Goal: Task Accomplishment & Management: Manage account settings

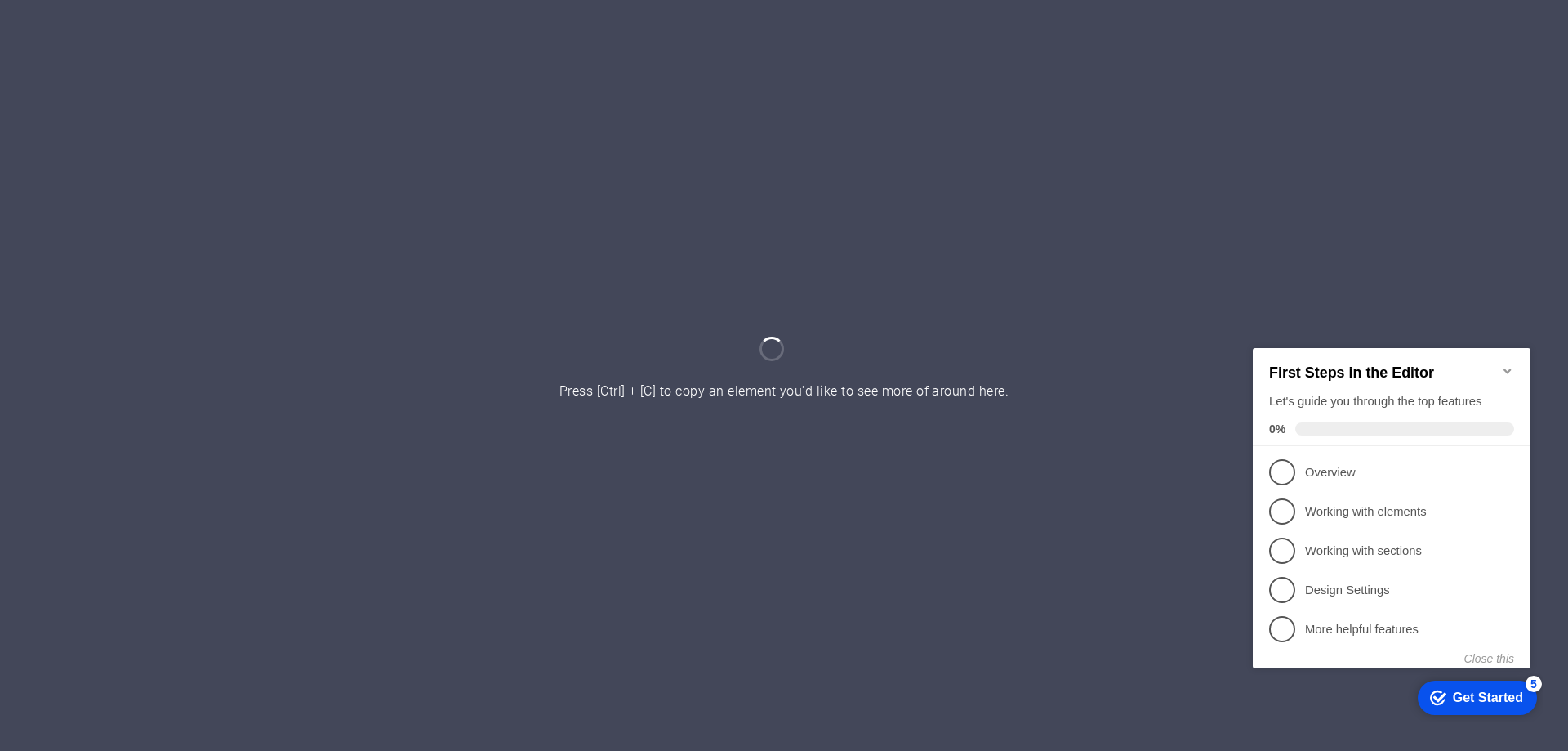
click at [1507, 363] on icon "Minimize checklist" at bounding box center [1508, 370] width 13 height 13
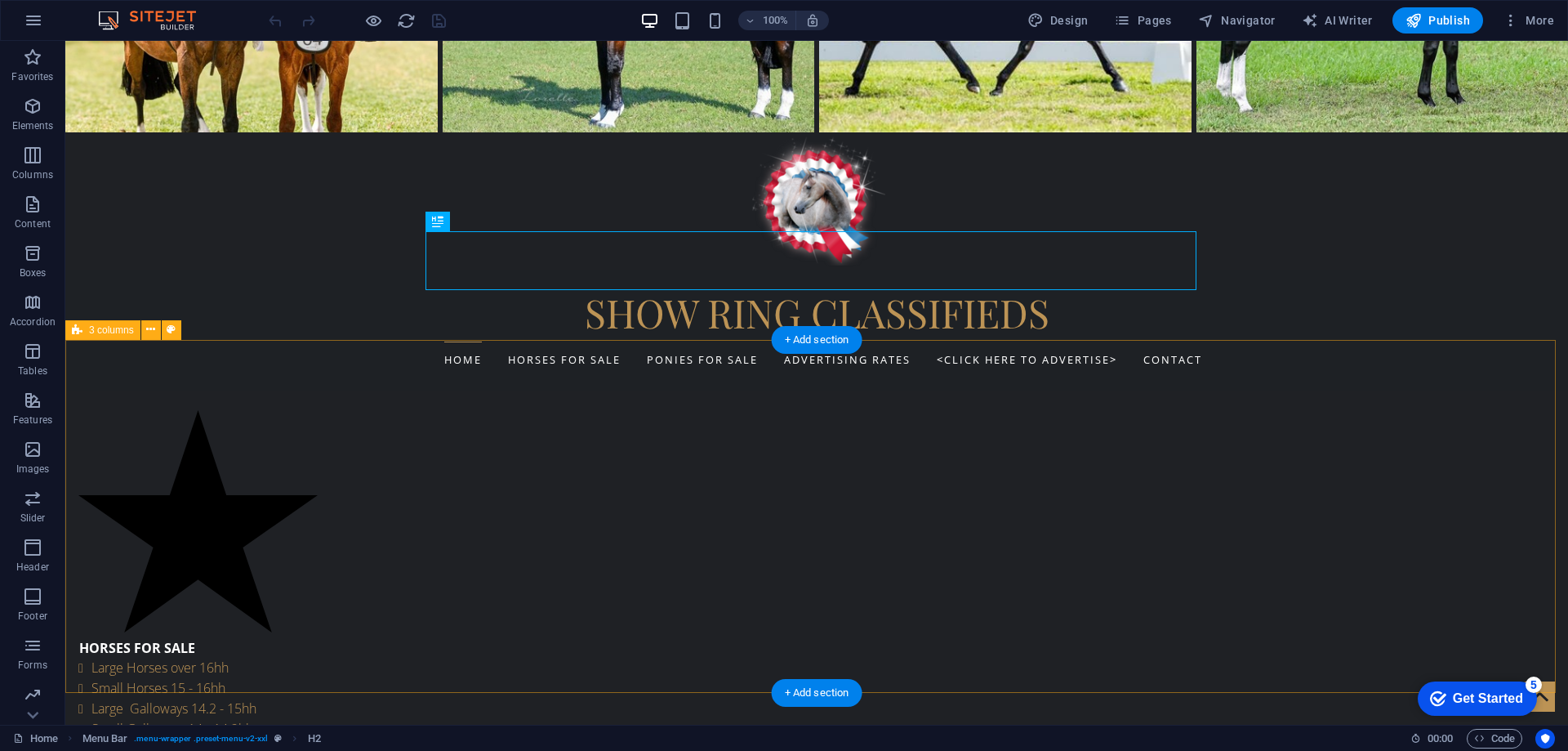
scroll to position [327, 0]
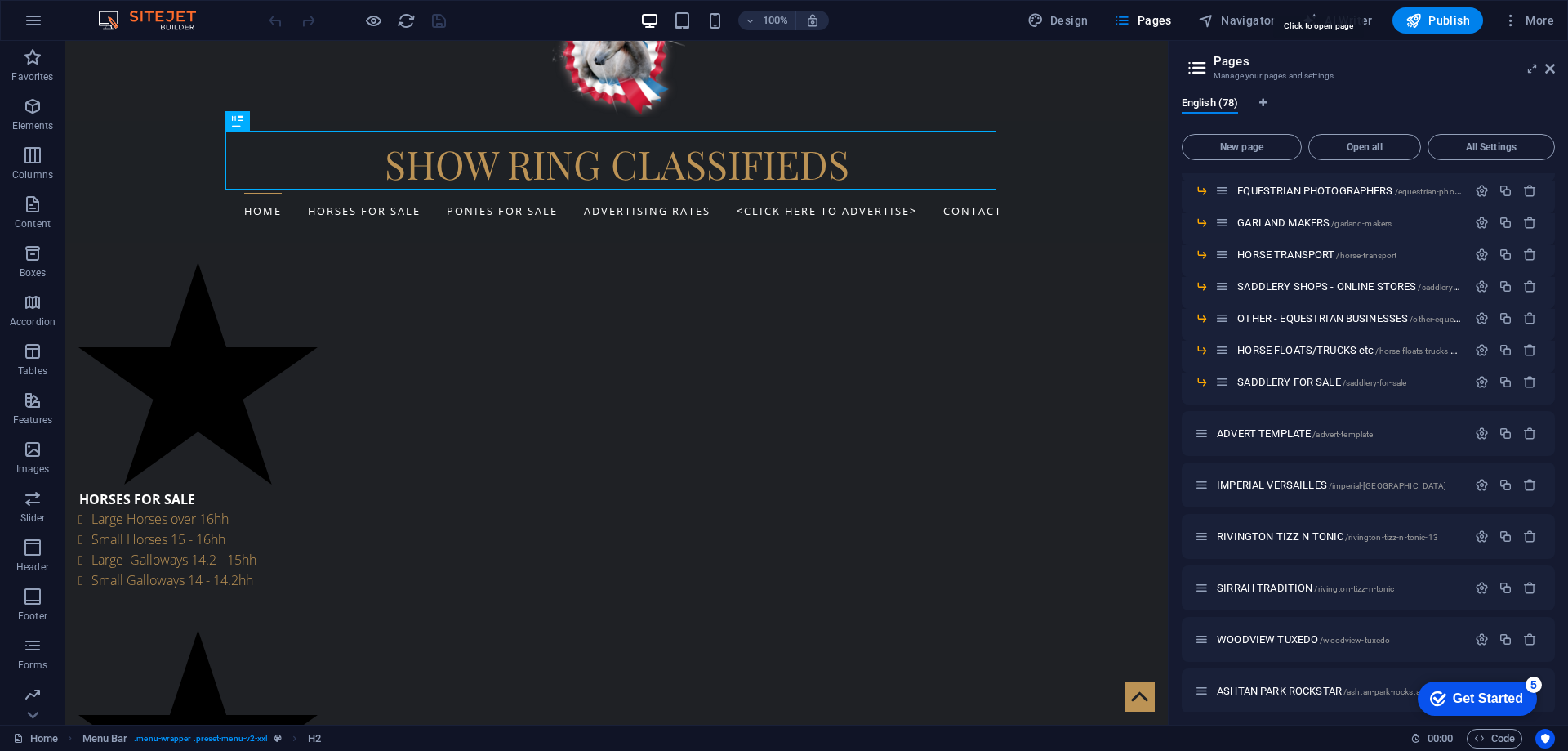
scroll to position [1257, 0]
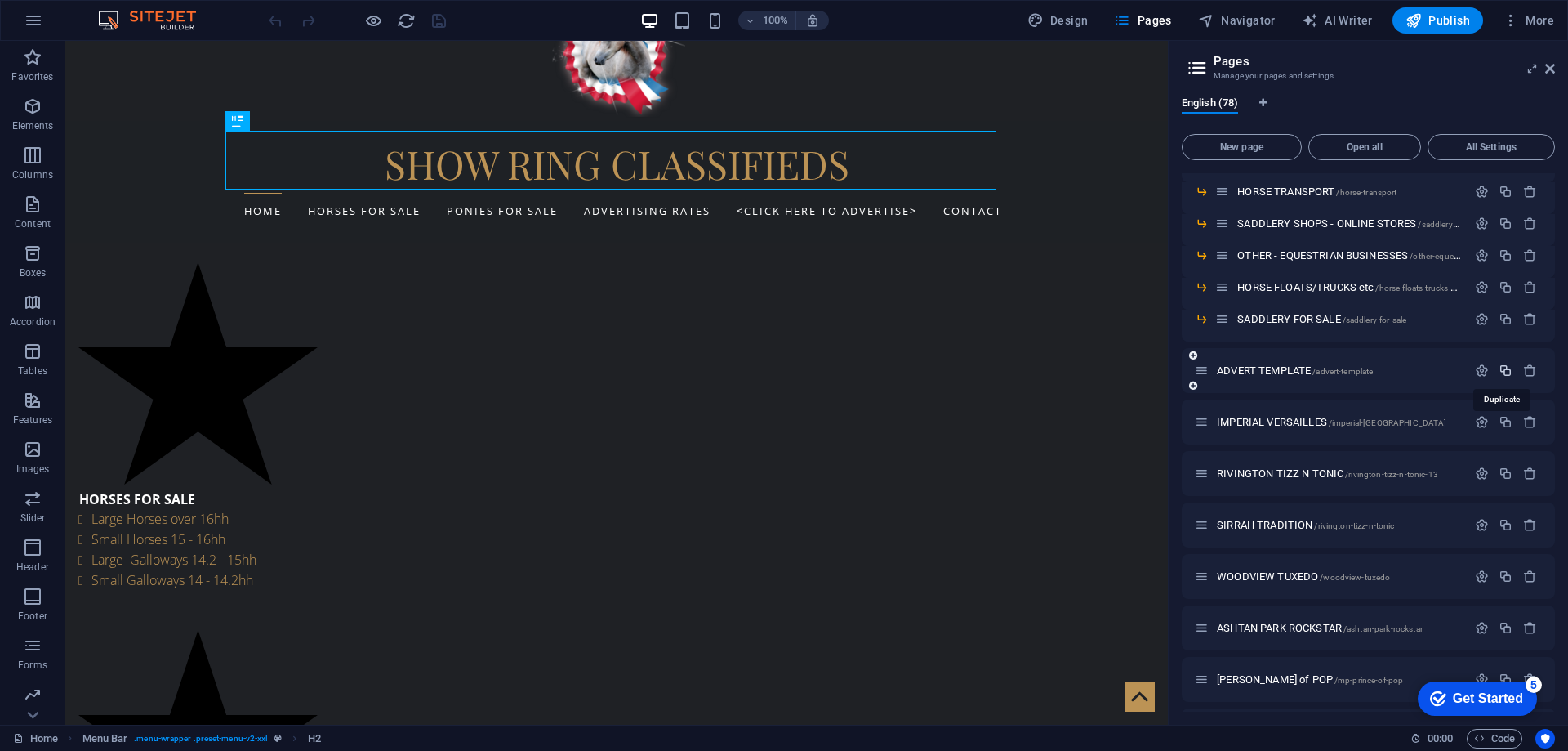
click at [1503, 368] on icon "button" at bounding box center [1506, 370] width 13 height 13
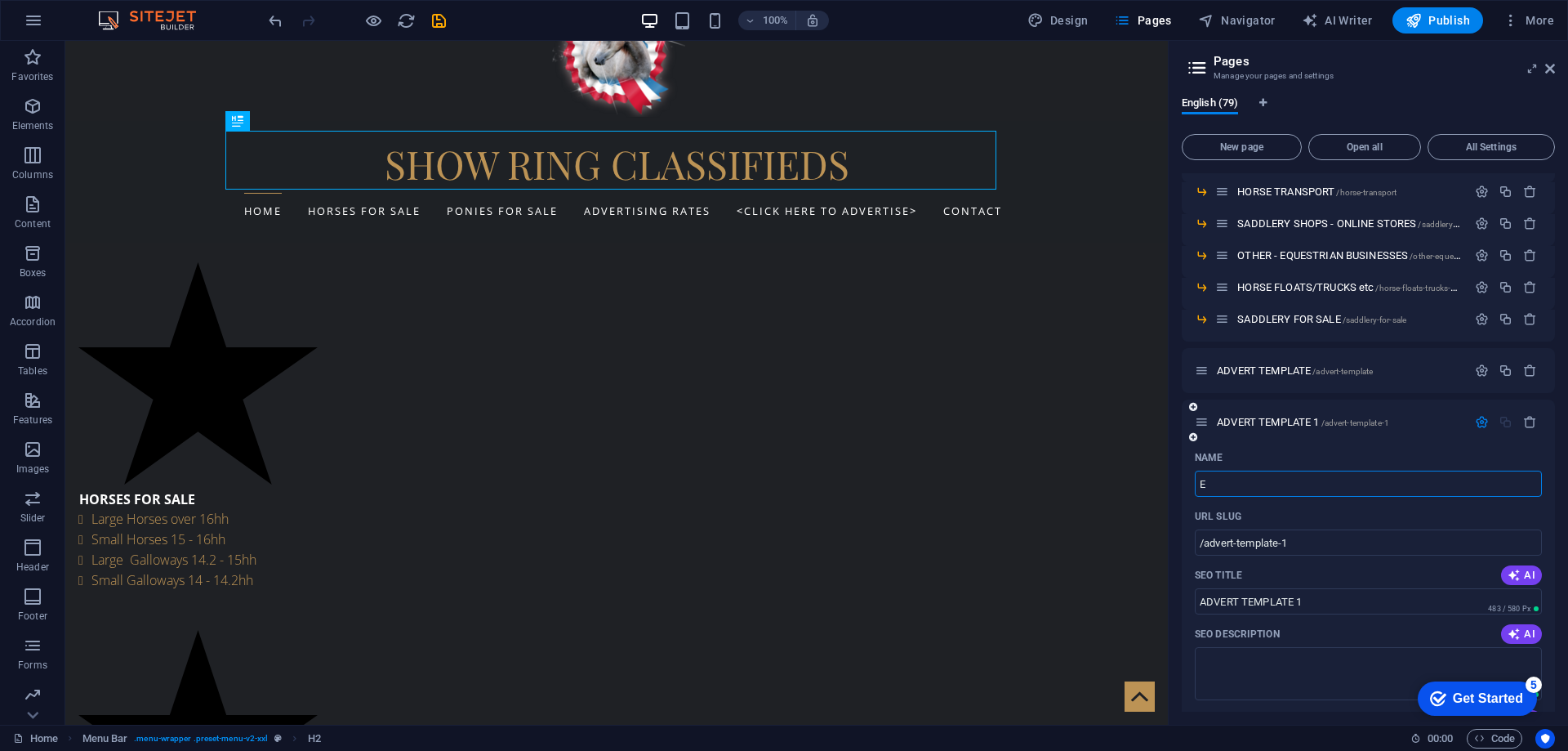
type input "E"
type input "/e"
type input "E"
type input "EAR"
type input "/ear"
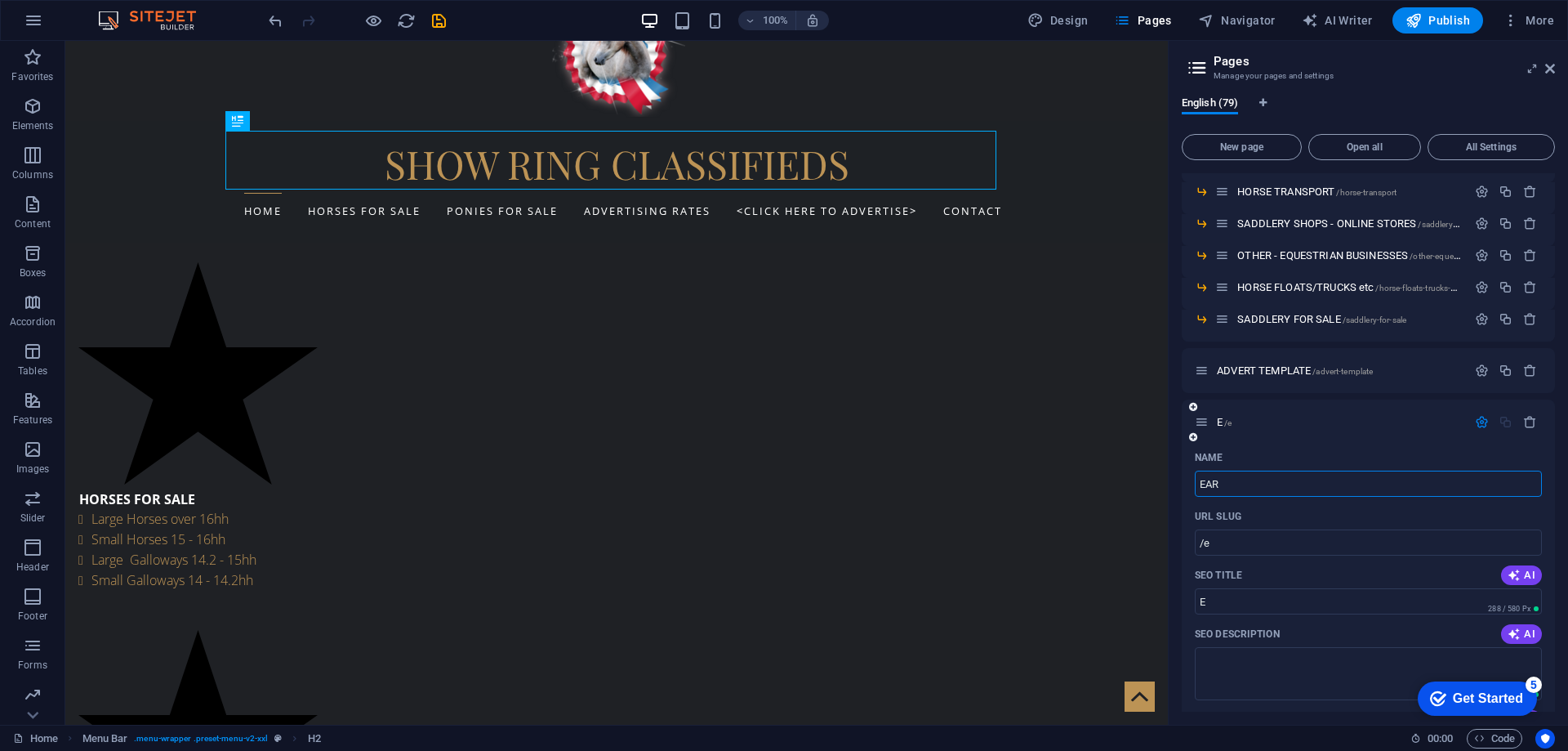
type input "EAR"
type input "[PERSON_NAME]"
type input "/[PERSON_NAME]"
type input "[PERSON_NAME]"
type input "EARLSLEY P"
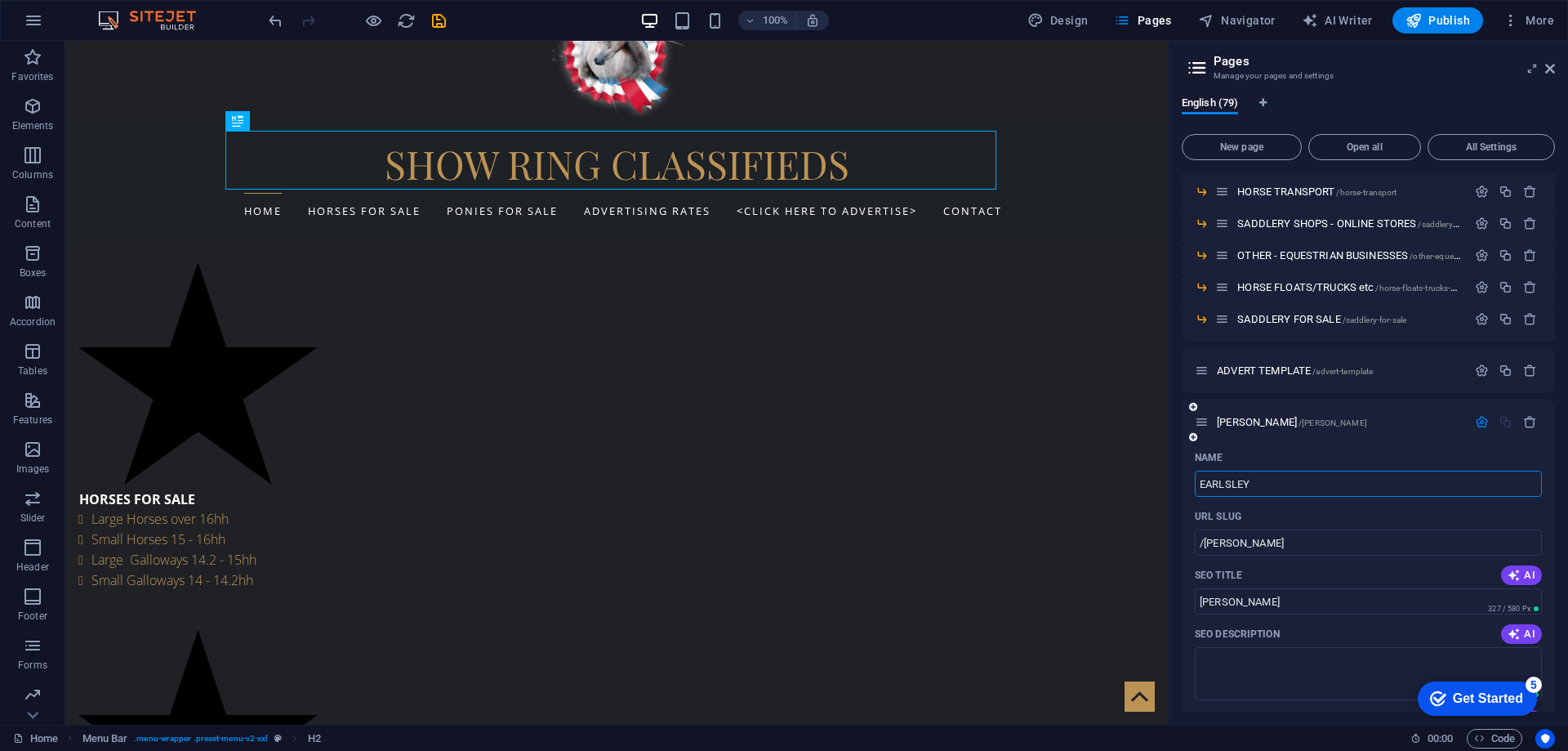
type input "/[PERSON_NAME]"
type input "EARLSLEY"
type input "EARLSLEY PARK QUEEN O"
type input "/earlsley-park-queen"
type input "EARLSLEY PARK QUEEN"
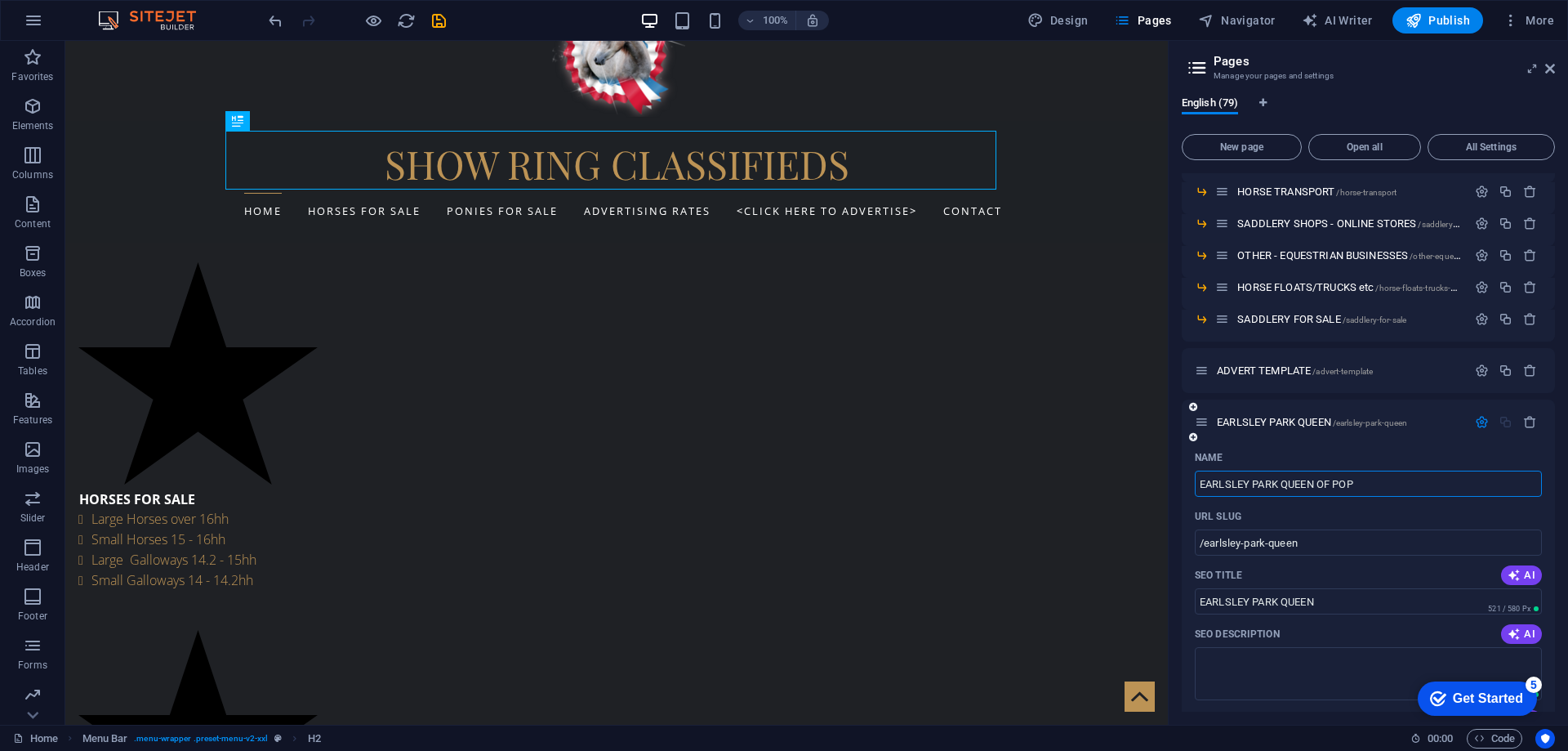
type input "EARLSLEY PARK QUEEN OF POP"
type input "/earlsley-park-queen-of-pop"
type input "EARLSLEY PARK QUEEN OF POP"
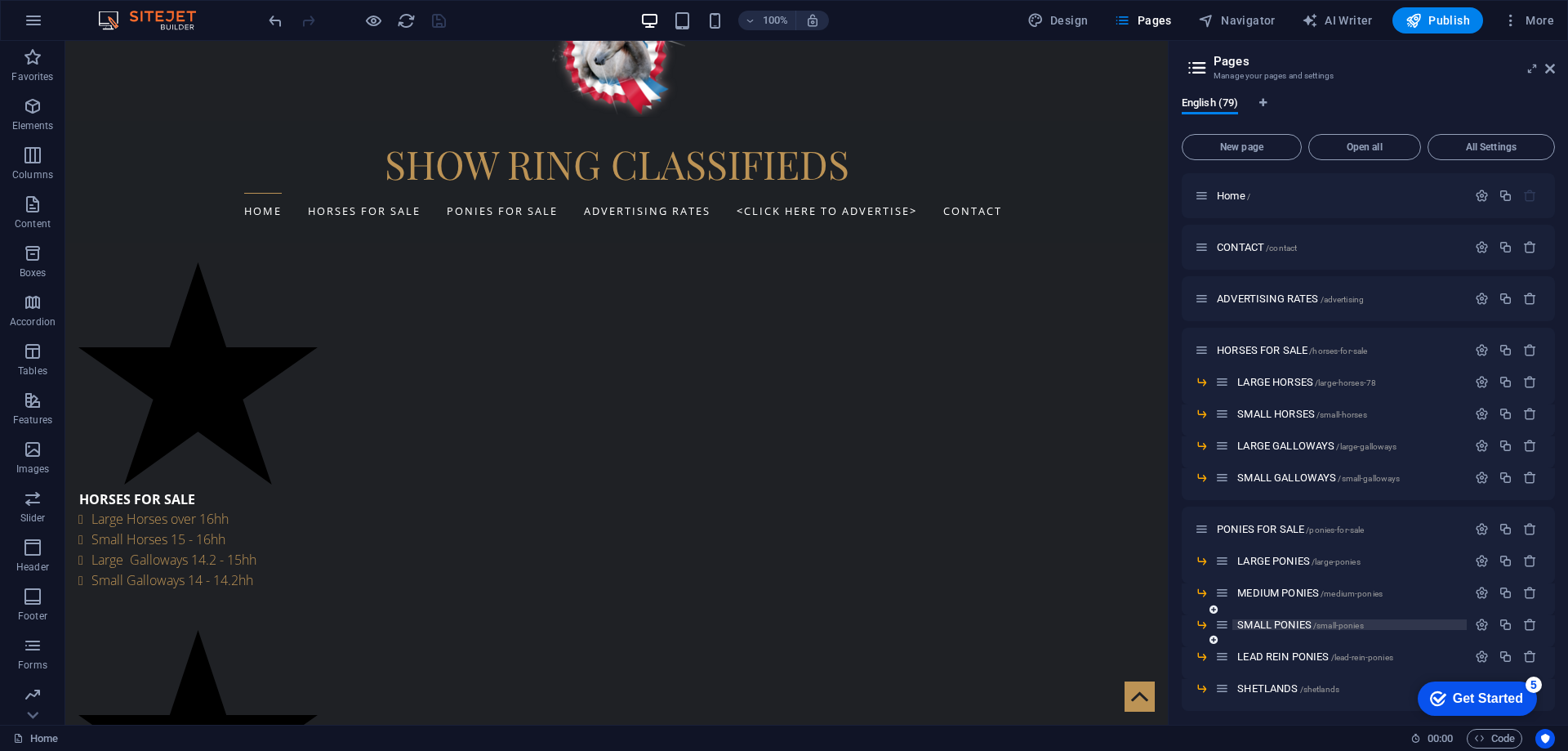
click at [1282, 621] on span "SMALL PONIES /small-ponies" at bounding box center [1300, 624] width 126 height 13
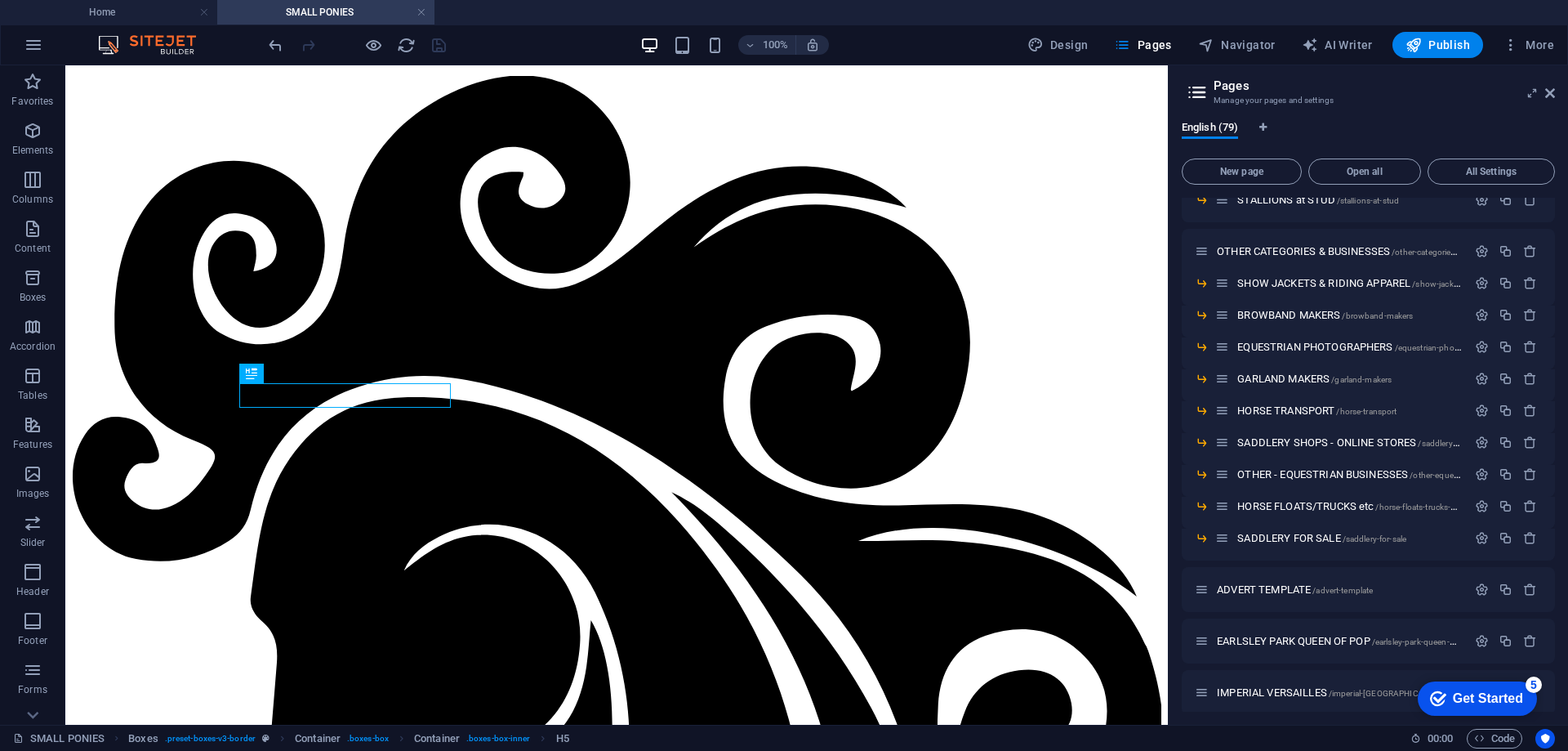
scroll to position [1144, 0]
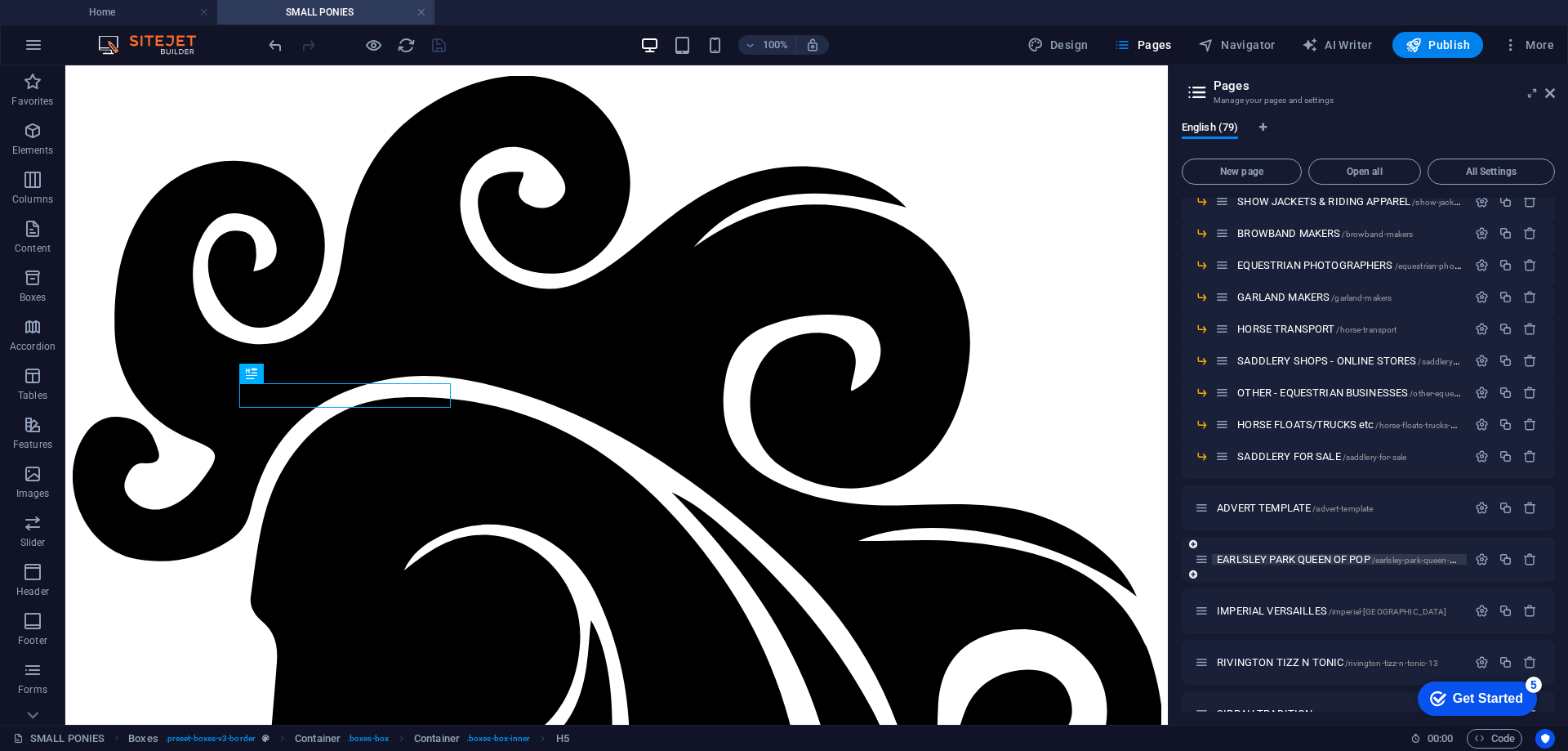
click at [1310, 562] on span "EARLSLEY PARK QUEEN OF POP /[GEOGRAPHIC_DATA]-queen-of-pop" at bounding box center [1346, 559] width 258 height 13
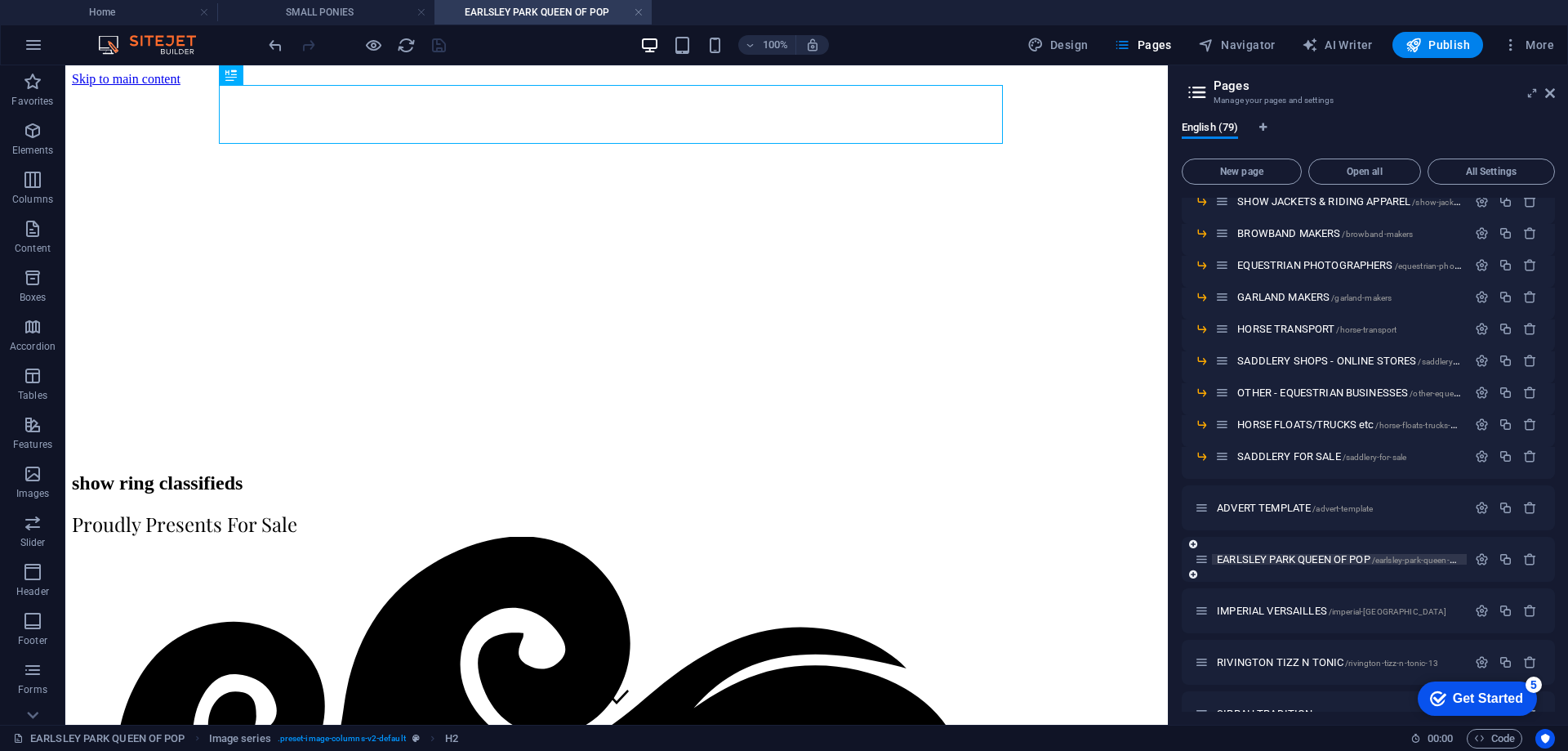
scroll to position [0, 0]
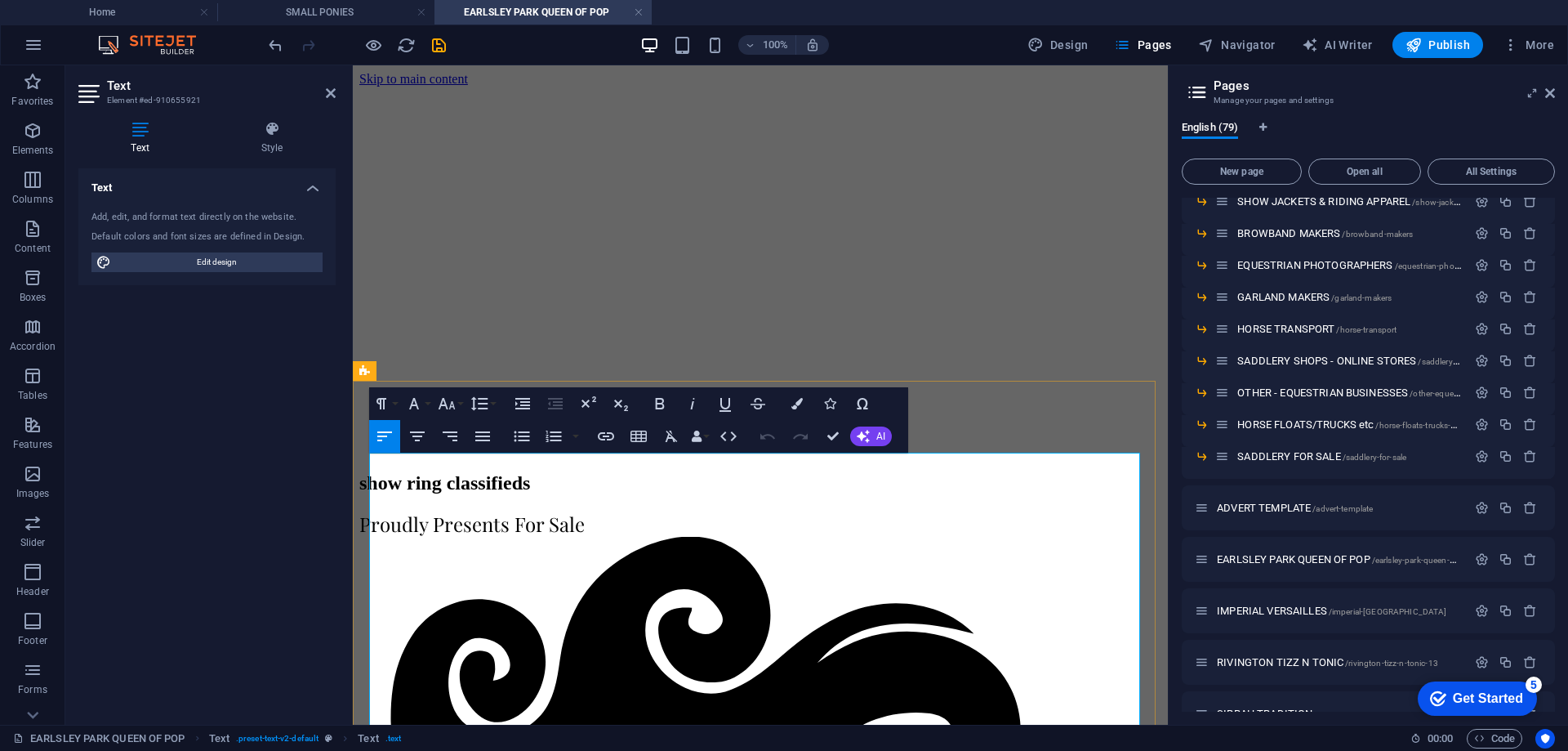
drag, startPoint x: 410, startPoint y: 469, endPoint x: 435, endPoint y: 464, distance: 25.5
drag, startPoint x: 394, startPoint y: 500, endPoint x: 503, endPoint y: 500, distance: 109.0
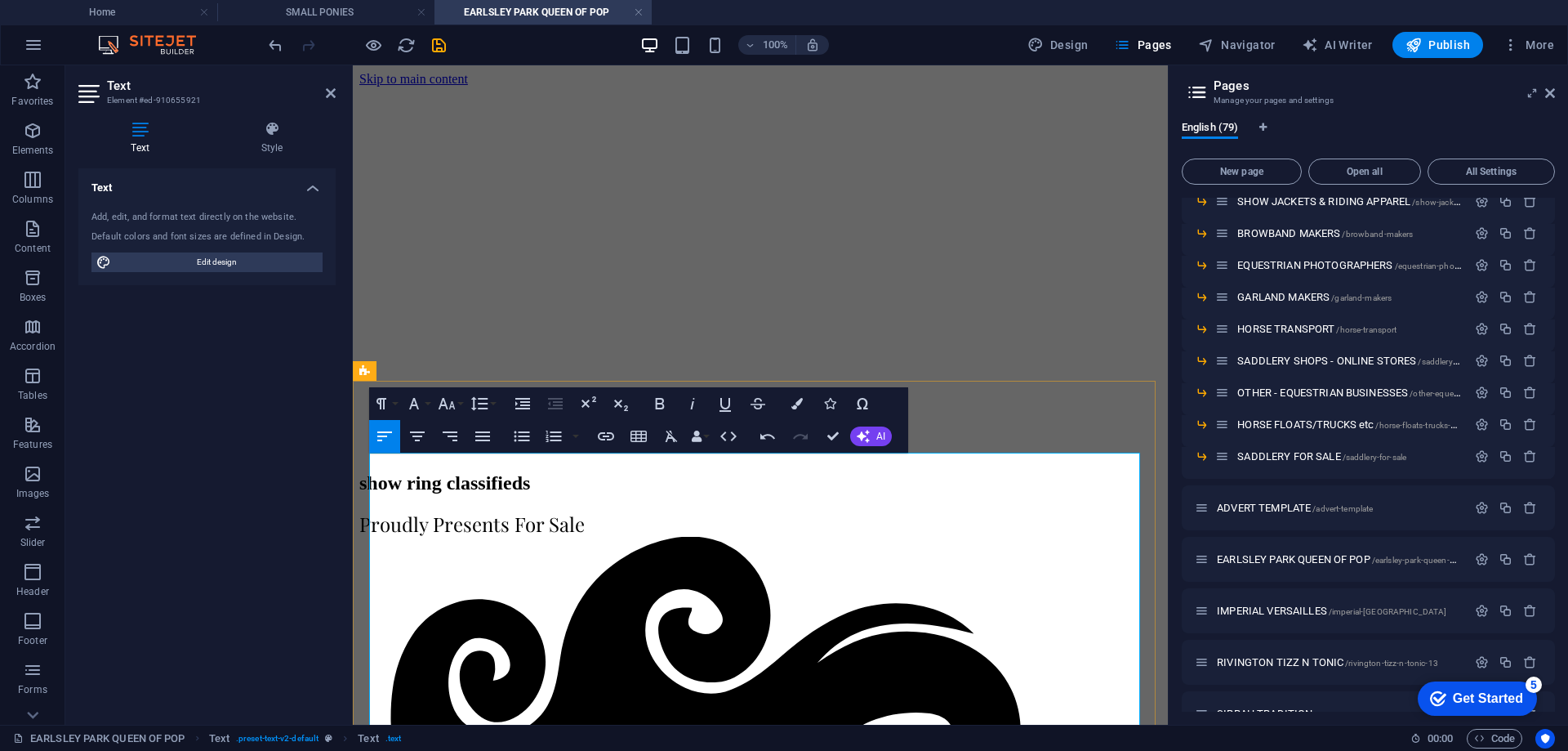
drag, startPoint x: 401, startPoint y: 503, endPoint x: 502, endPoint y: 503, distance: 101.0
drag, startPoint x: 420, startPoint y: 523, endPoint x: 445, endPoint y: 522, distance: 25.0
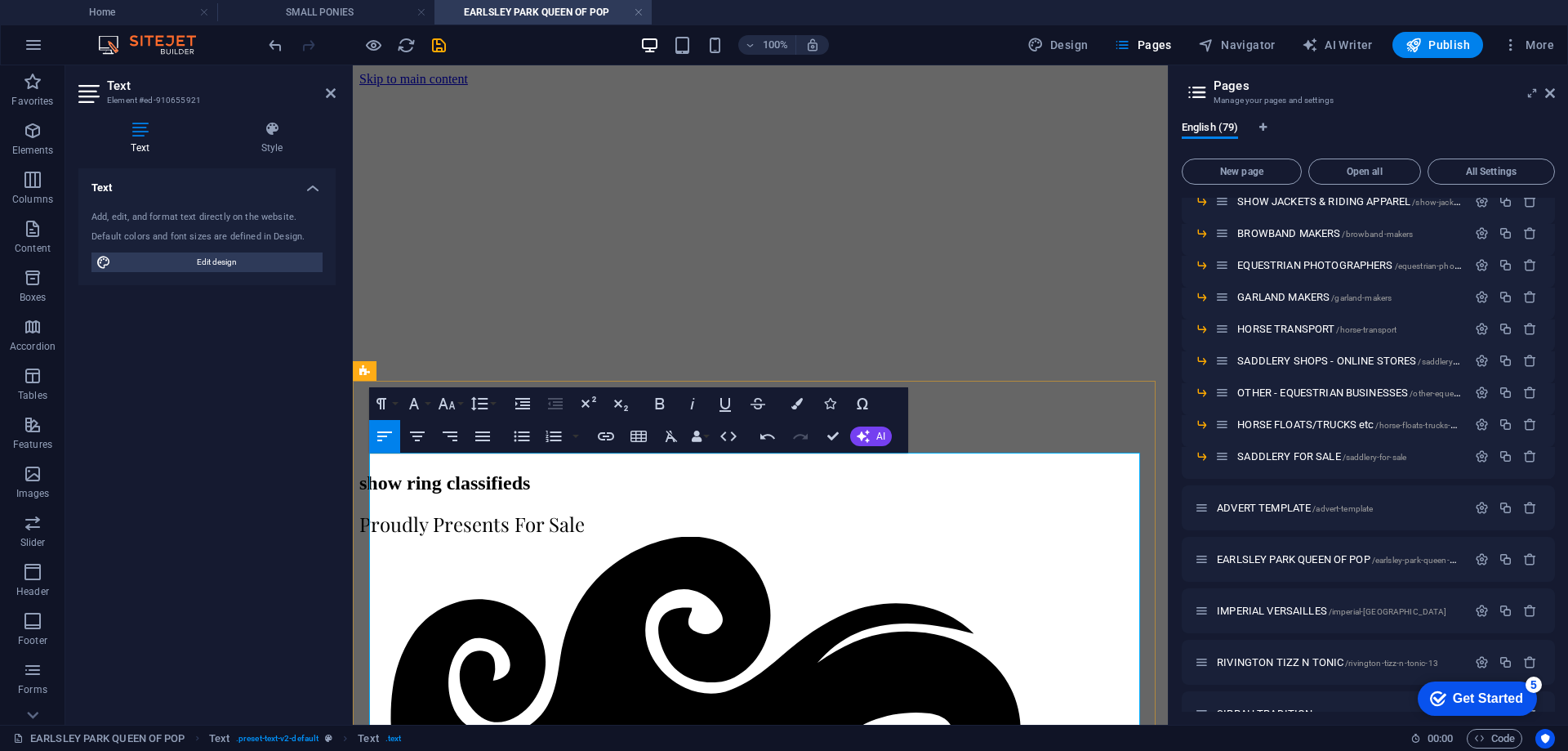
drag, startPoint x: 398, startPoint y: 538, endPoint x: 433, endPoint y: 538, distance: 35.0
drag, startPoint x: 411, startPoint y: 563, endPoint x: 421, endPoint y: 562, distance: 10.0
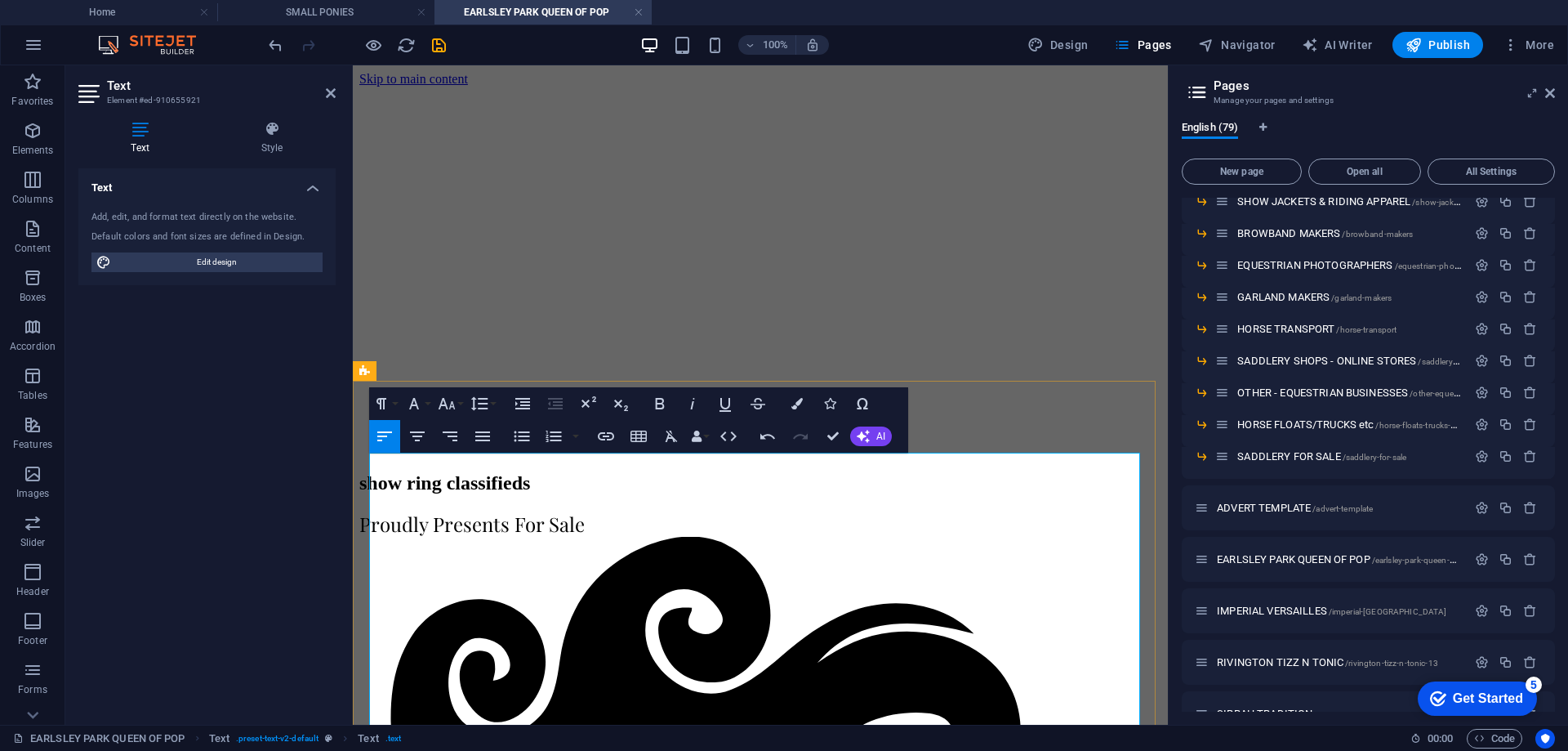
drag, startPoint x: 399, startPoint y: 585, endPoint x: 453, endPoint y: 578, distance: 54.5
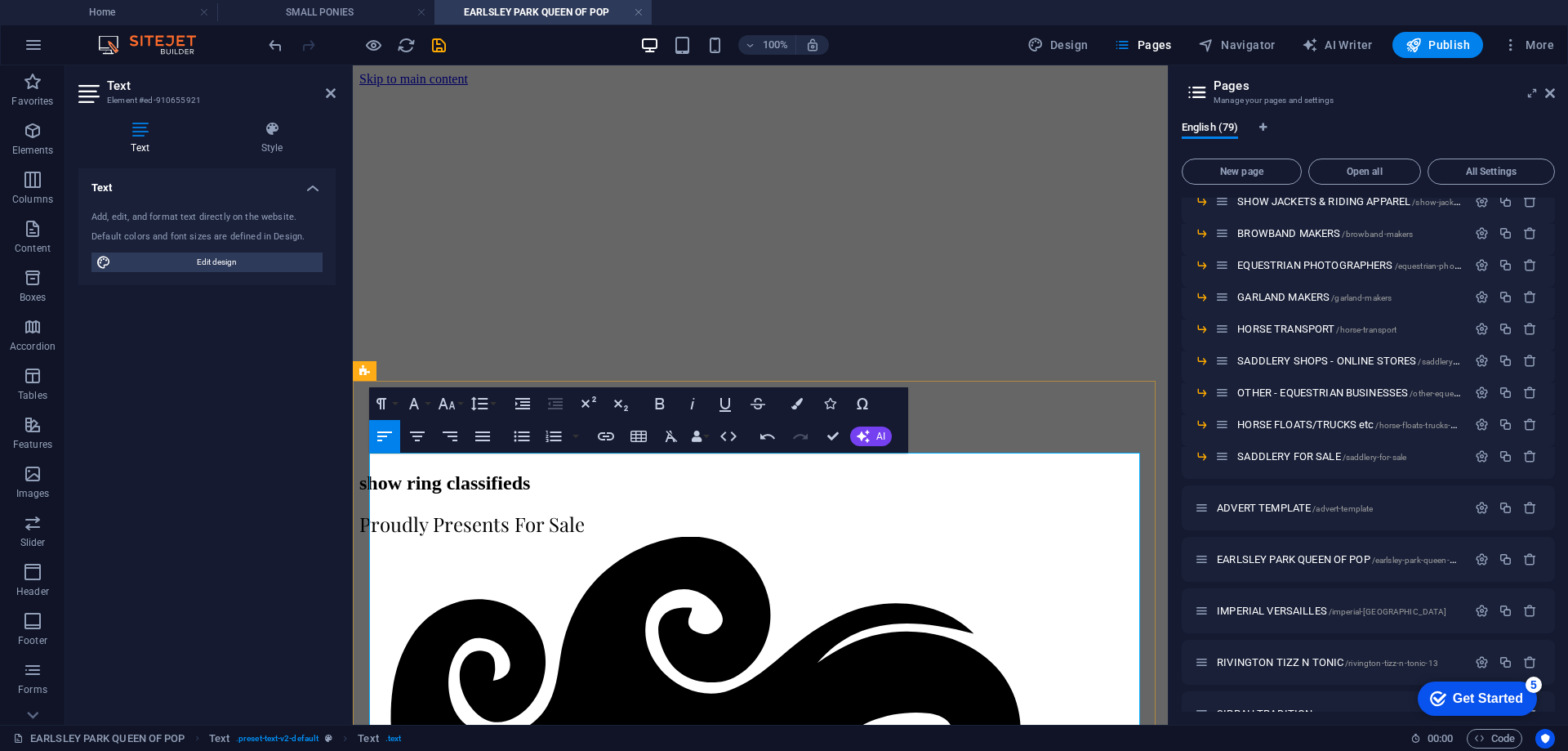
drag, startPoint x: 401, startPoint y: 582, endPoint x: 484, endPoint y: 577, distance: 83.2
drag, startPoint x: 603, startPoint y: 563, endPoint x: 551, endPoint y: 564, distance: 52.0
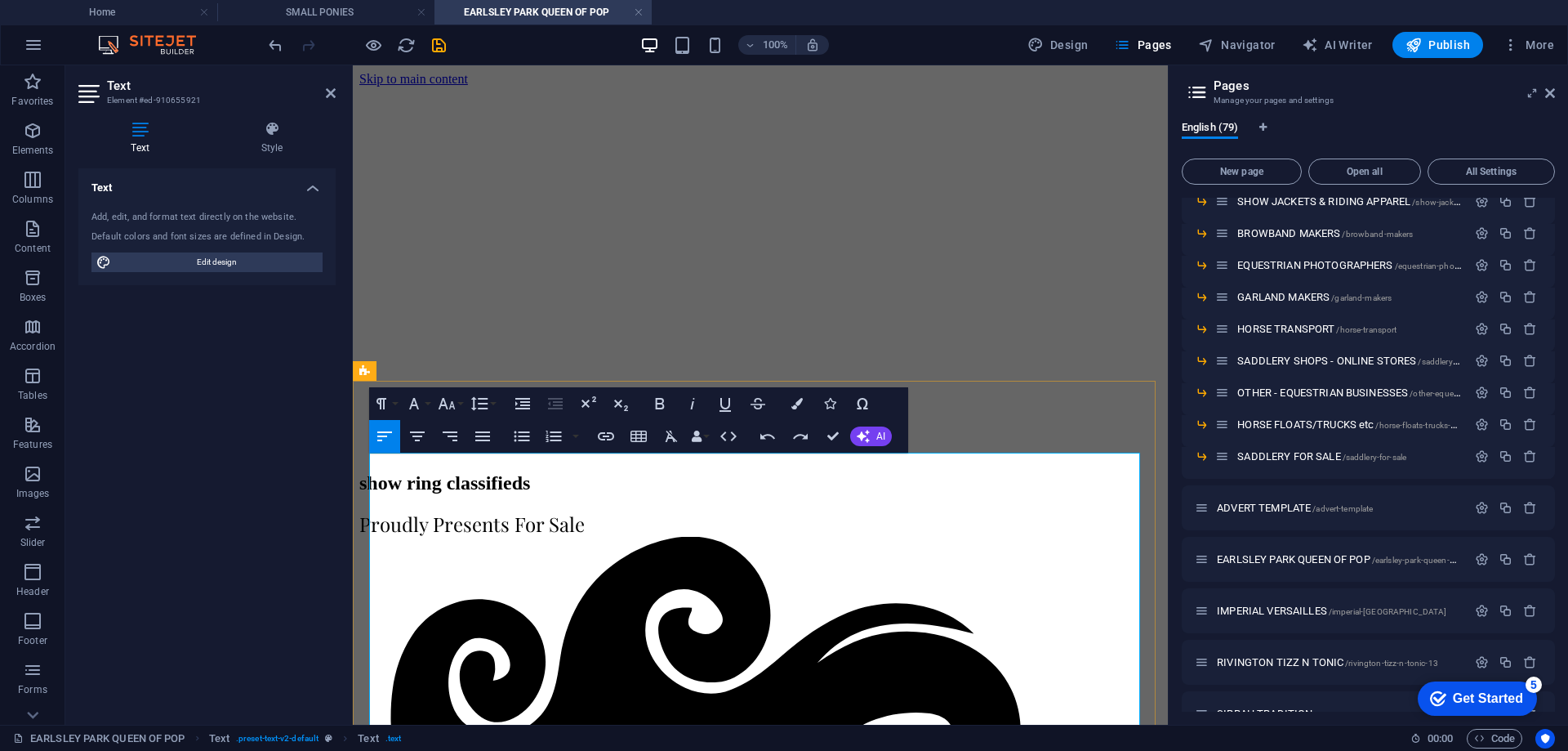
drag, startPoint x: 411, startPoint y: 602, endPoint x: 467, endPoint y: 602, distance: 56.0
click at [442, 38] on icon "save" at bounding box center [439, 45] width 19 height 19
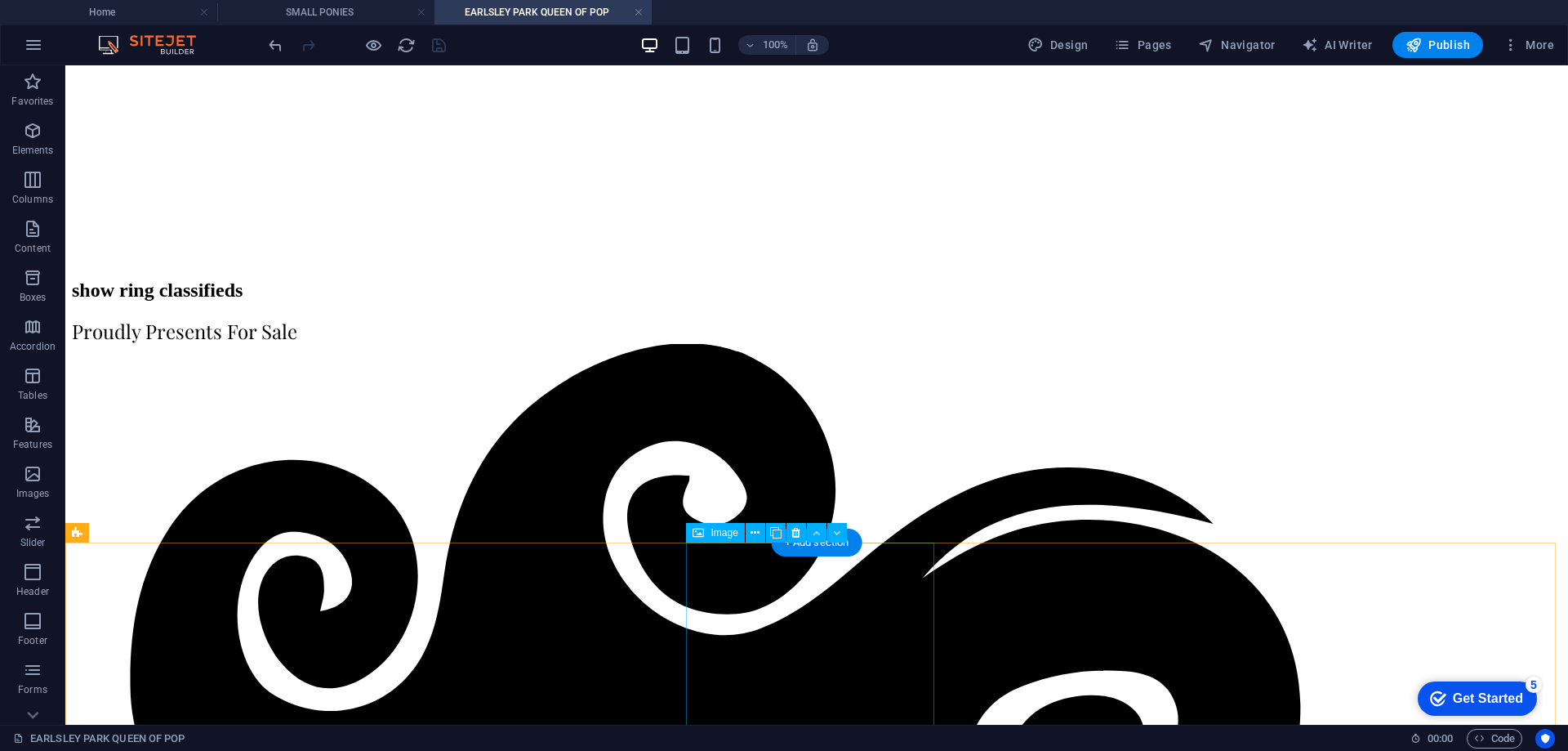
scroll to position [245, 0]
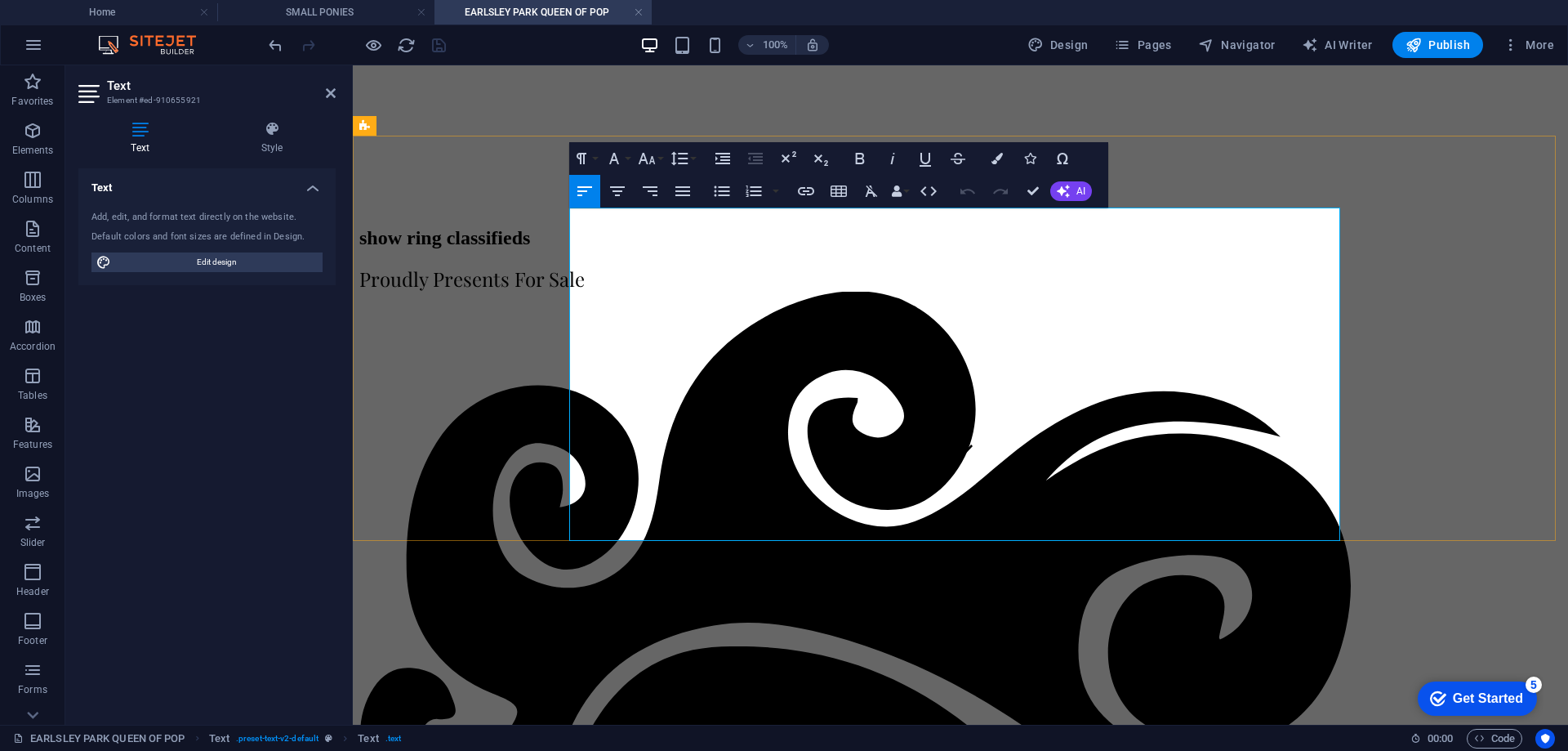
drag, startPoint x: 577, startPoint y: 399, endPoint x: 697, endPoint y: 391, distance: 120.3
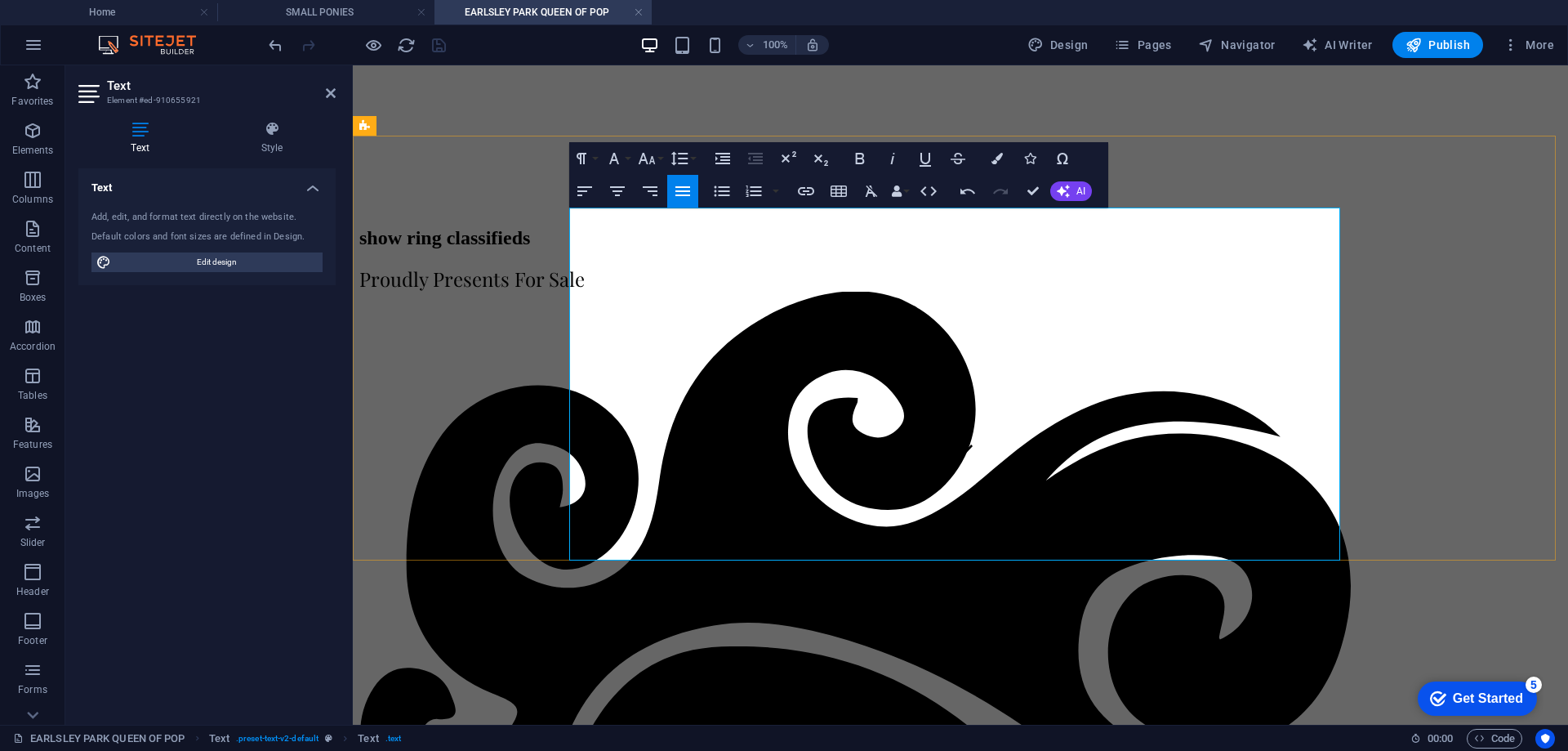
drag, startPoint x: 865, startPoint y: 395, endPoint x: 884, endPoint y: 451, distance: 59.1
drag, startPoint x: 622, startPoint y: 457, endPoint x: 691, endPoint y: 452, distance: 69.2
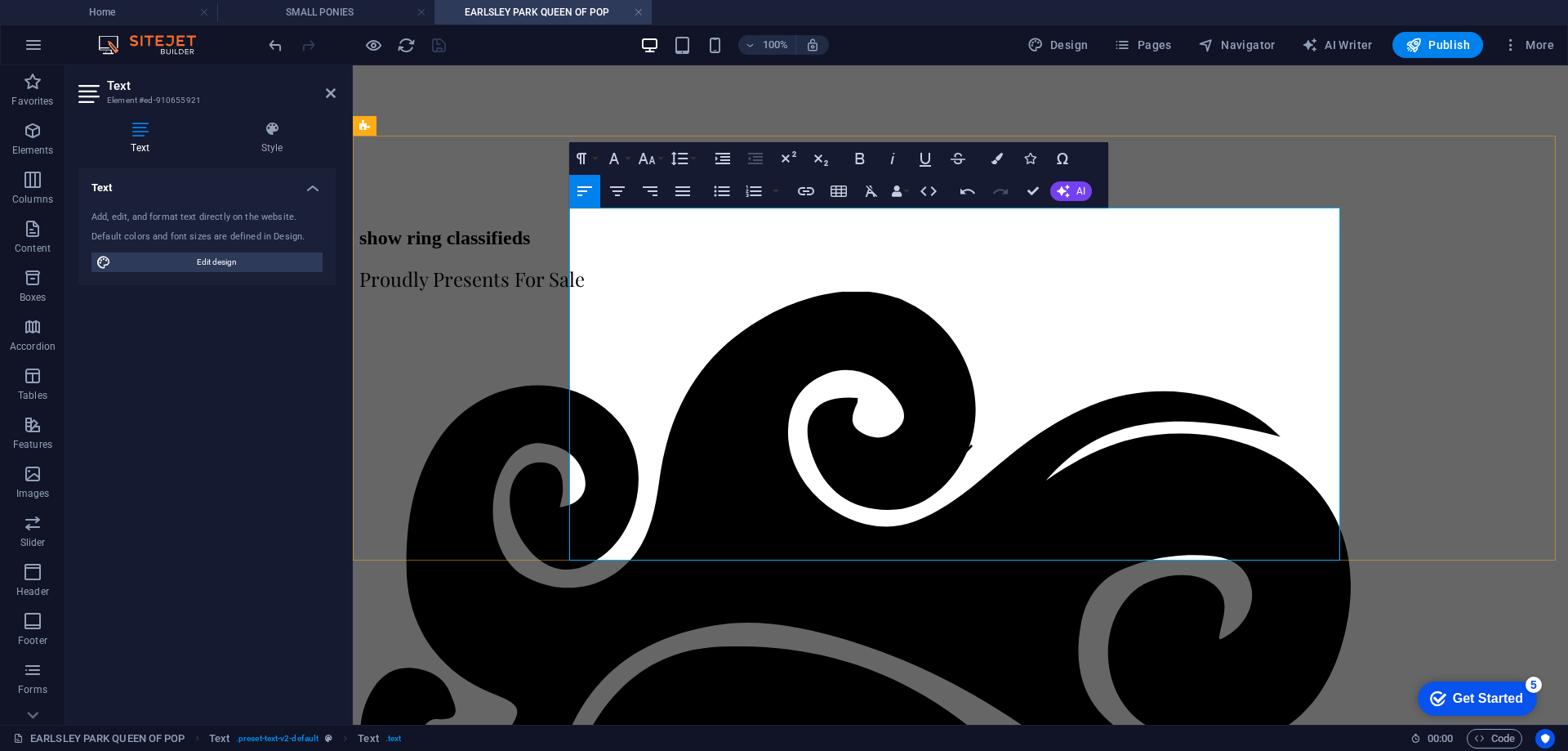
click at [901, 188] on icon "button" at bounding box center [897, 191] width 12 height 12
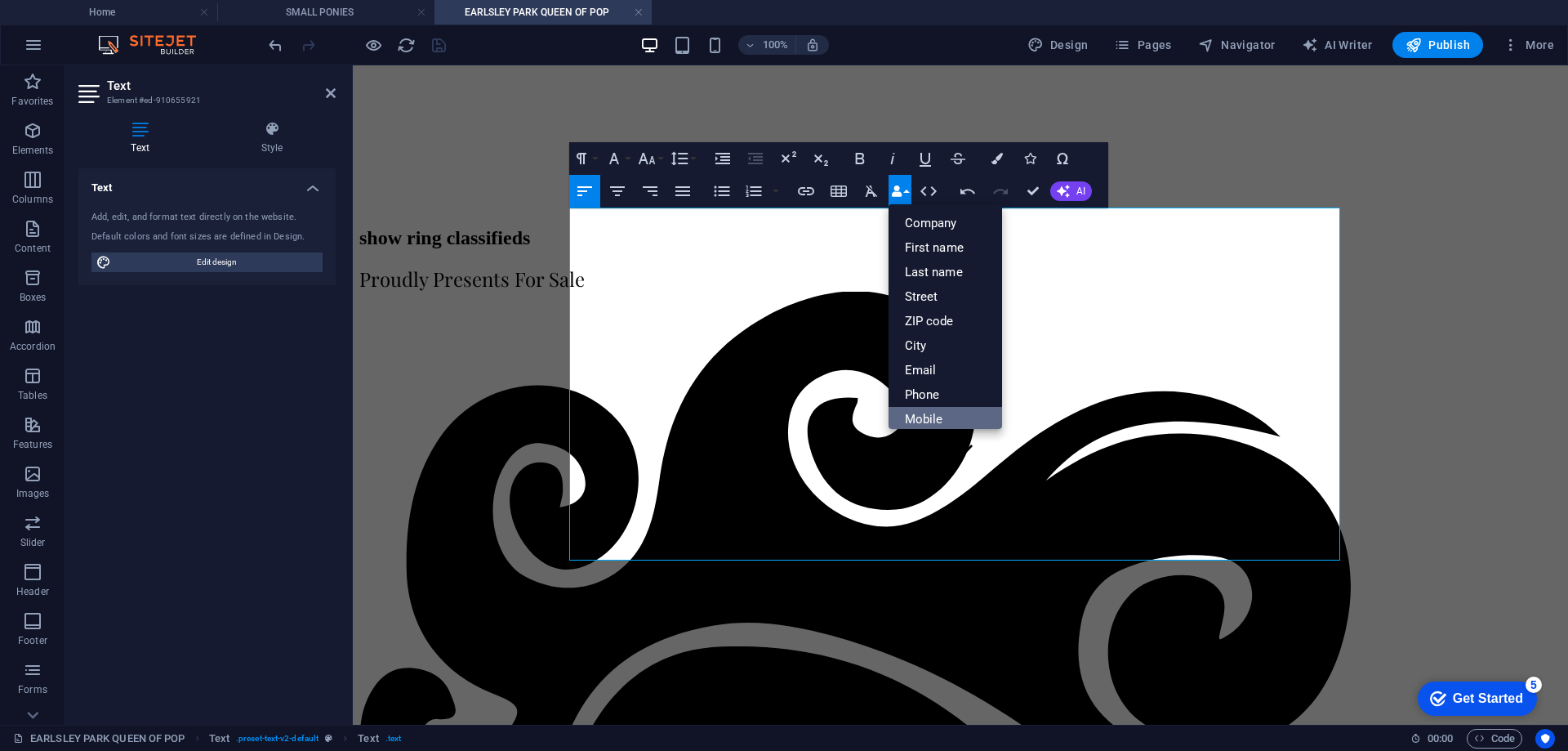
click at [959, 422] on link "Mobile" at bounding box center [946, 418] width 114 height 24
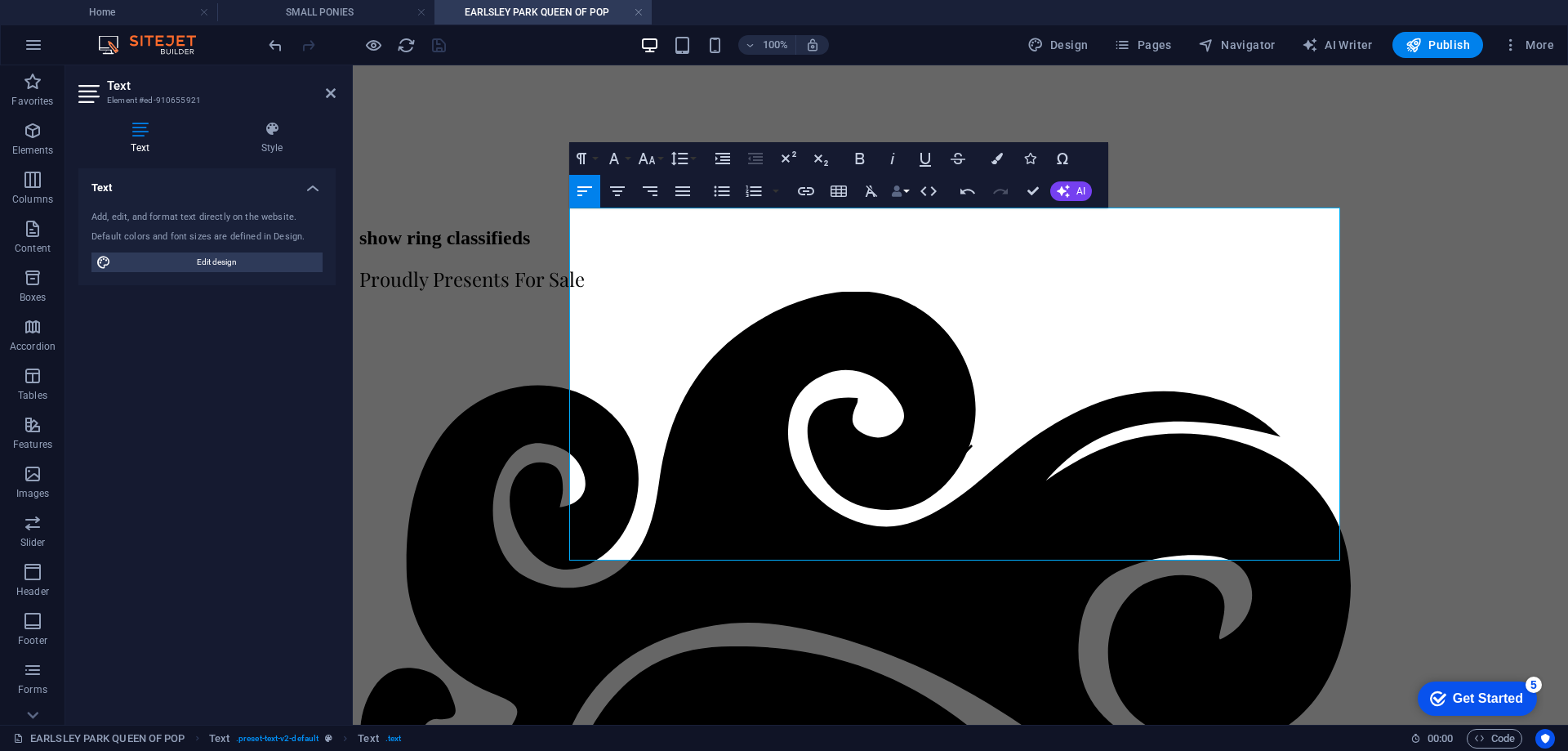
click at [900, 196] on icon "button" at bounding box center [897, 191] width 12 height 12
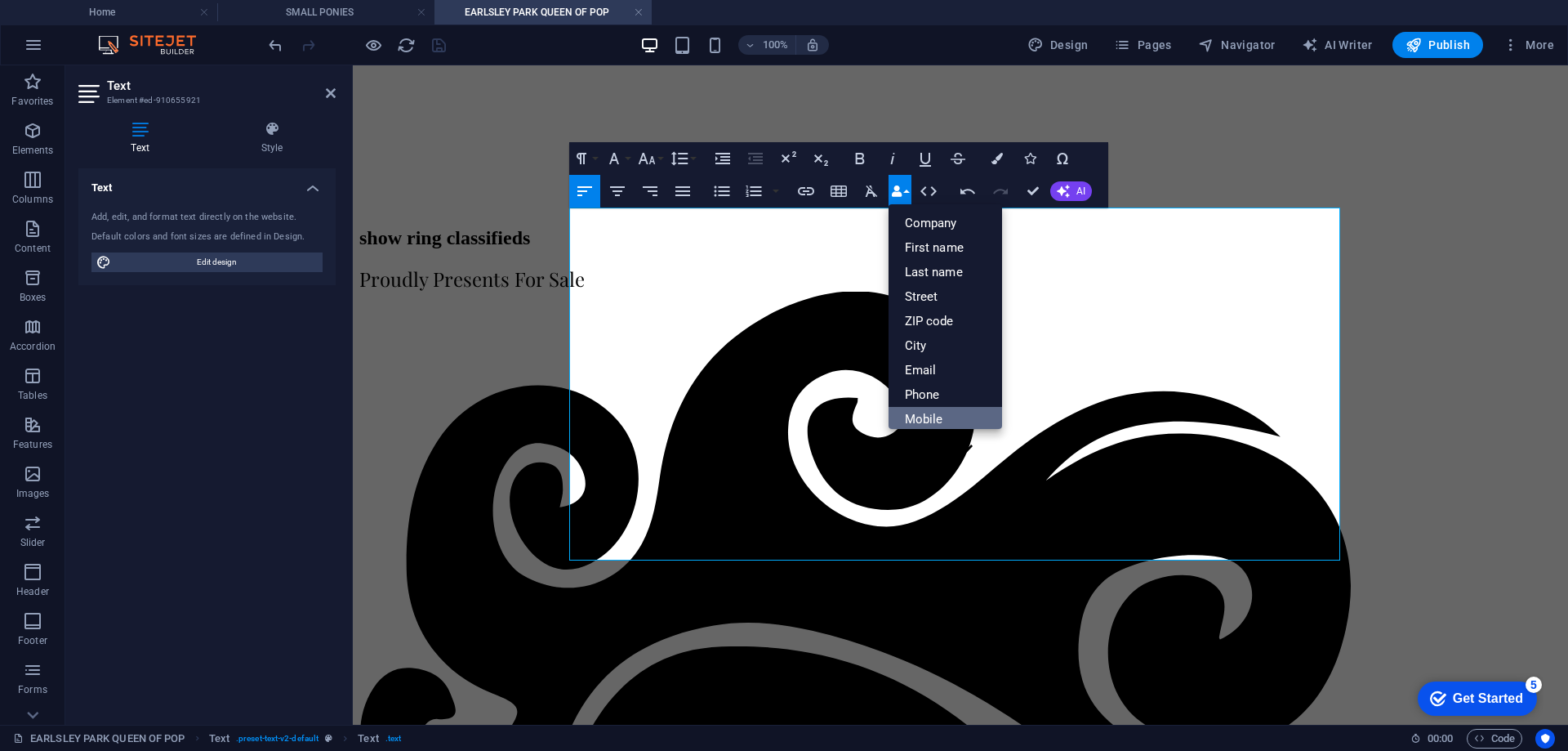
click at [940, 424] on link "Mobile" at bounding box center [946, 418] width 114 height 24
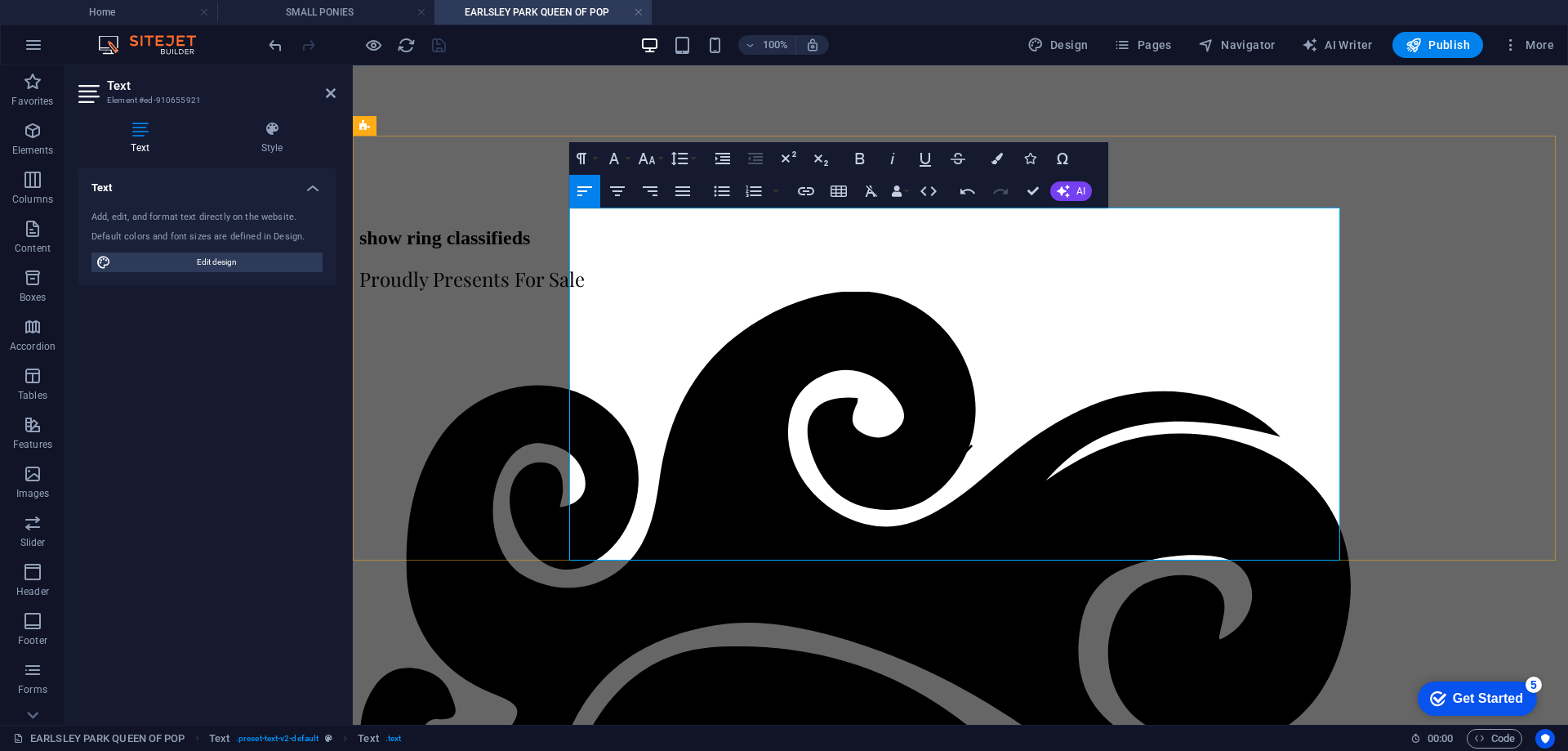
drag, startPoint x: 622, startPoint y: 498, endPoint x: 697, endPoint y: 490, distance: 75.4
drag, startPoint x: 655, startPoint y: 516, endPoint x: 671, endPoint y: 514, distance: 16.1
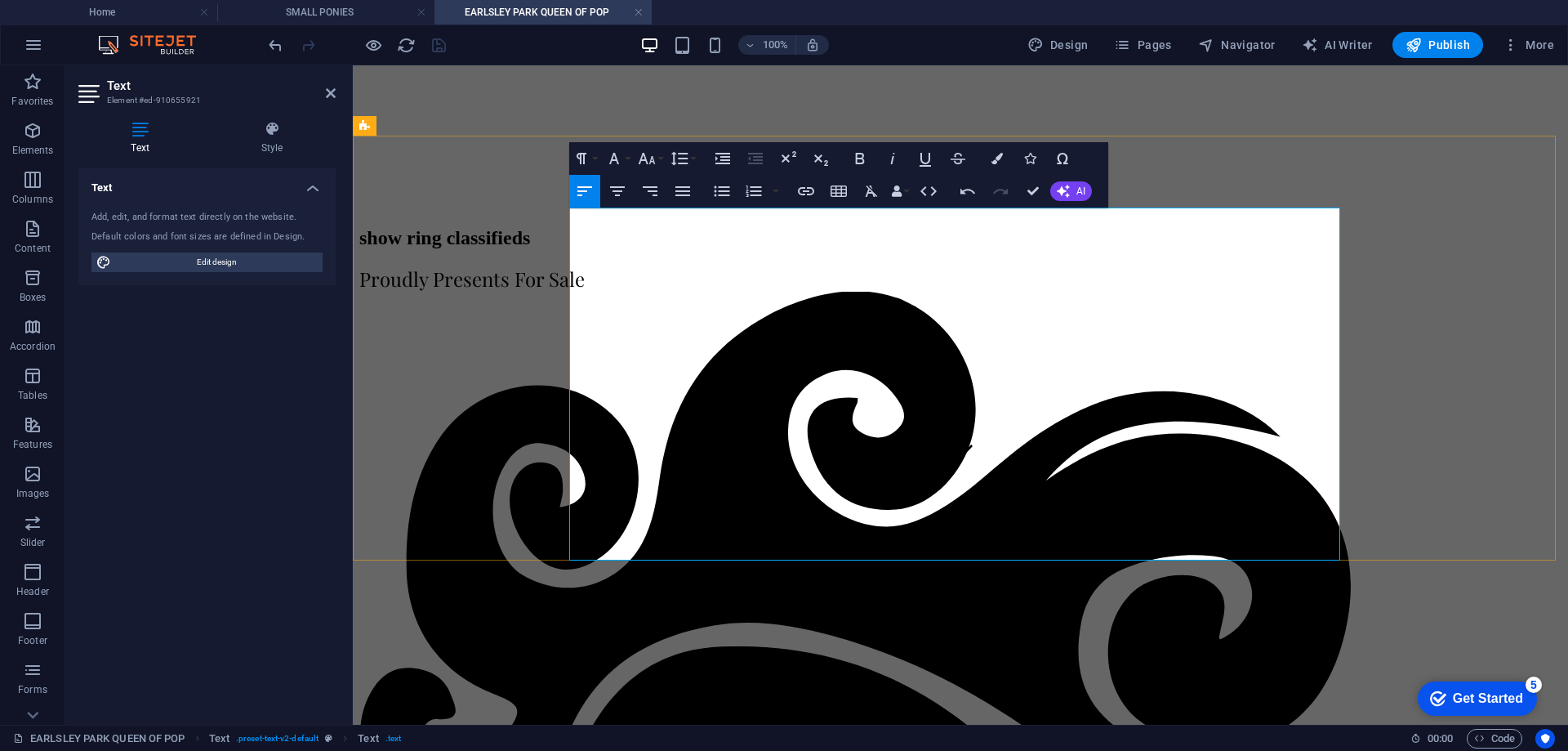
drag, startPoint x: 651, startPoint y: 532, endPoint x: 719, endPoint y: 525, distance: 68.4
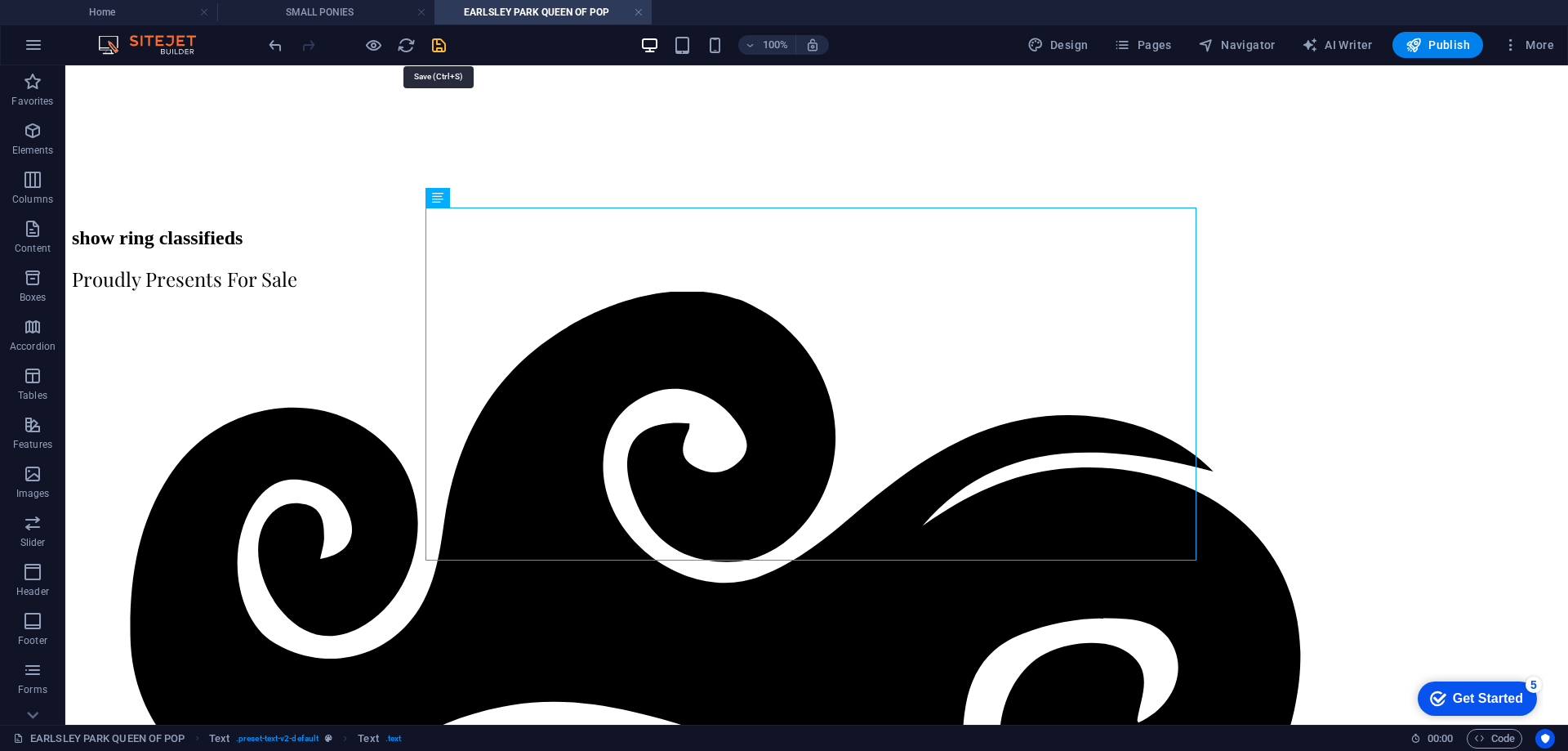
click at [436, 45] on icon "save" at bounding box center [439, 45] width 19 height 19
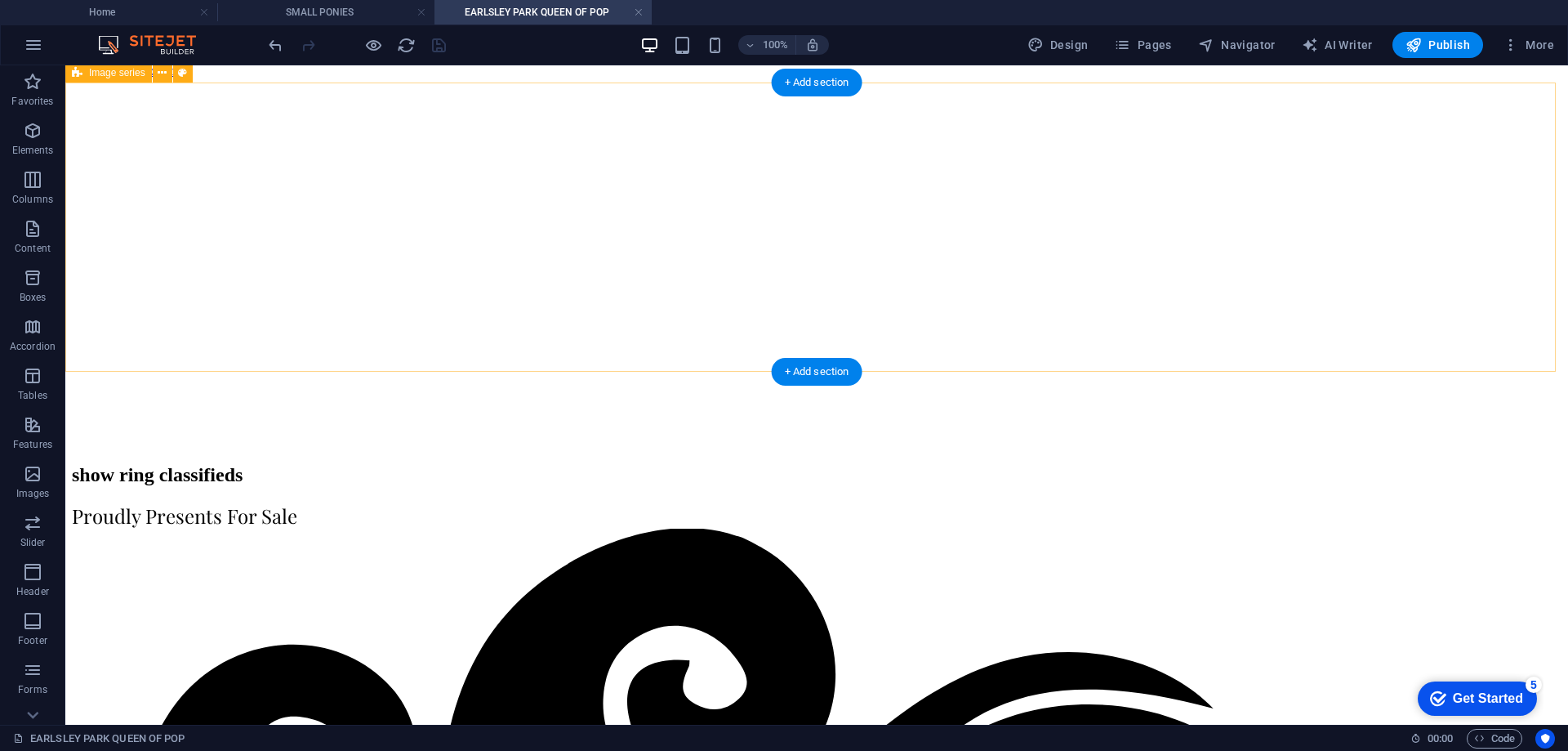
scroll to position [11, 0]
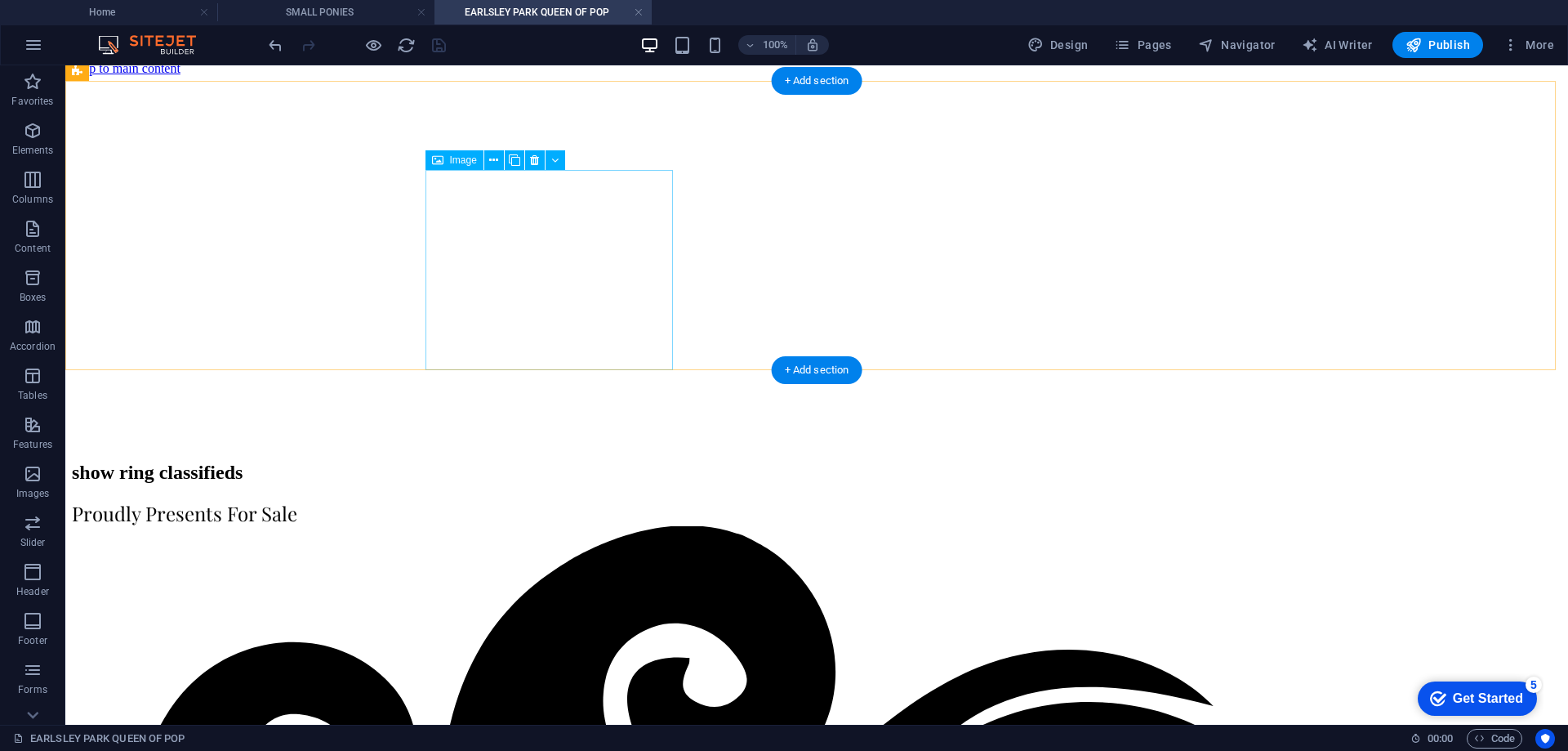
select select "px"
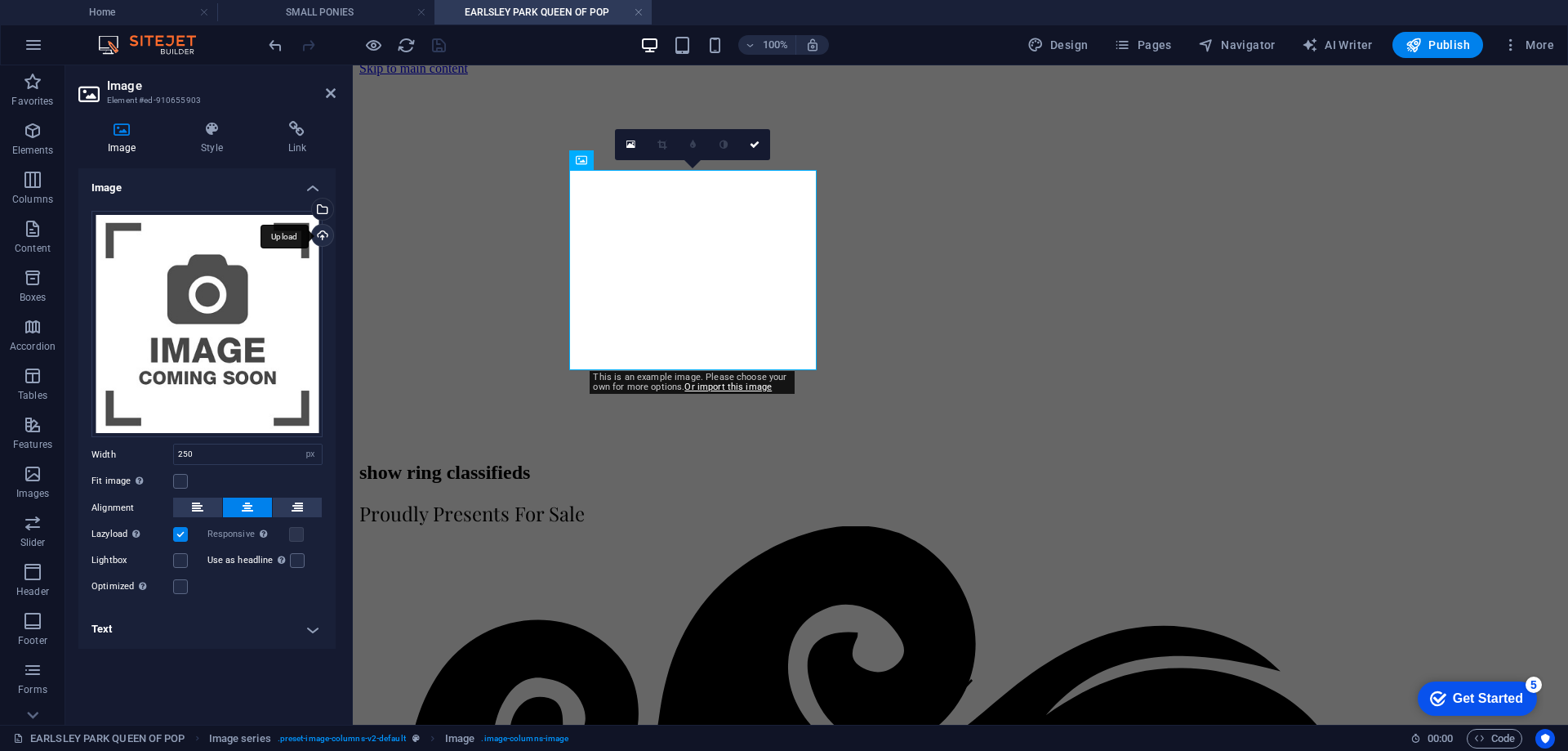
click at [326, 237] on div "Upload" at bounding box center [320, 237] width 24 height 24
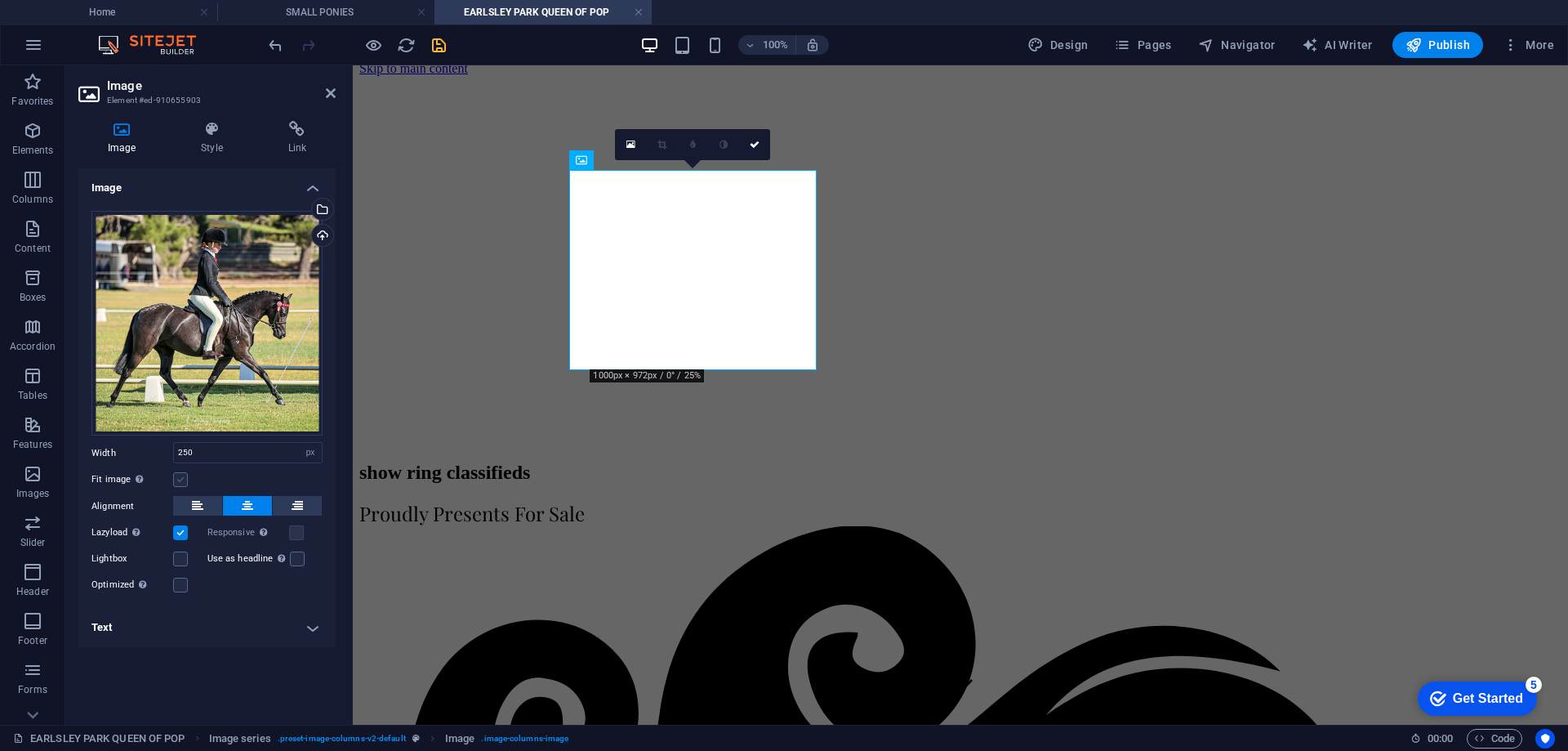
click at [185, 479] on label at bounding box center [180, 479] width 14 height 14
click at [0, 0] on input "Fit image Automatically fit image to a fixed width and height" at bounding box center [0, 0] width 0 height 0
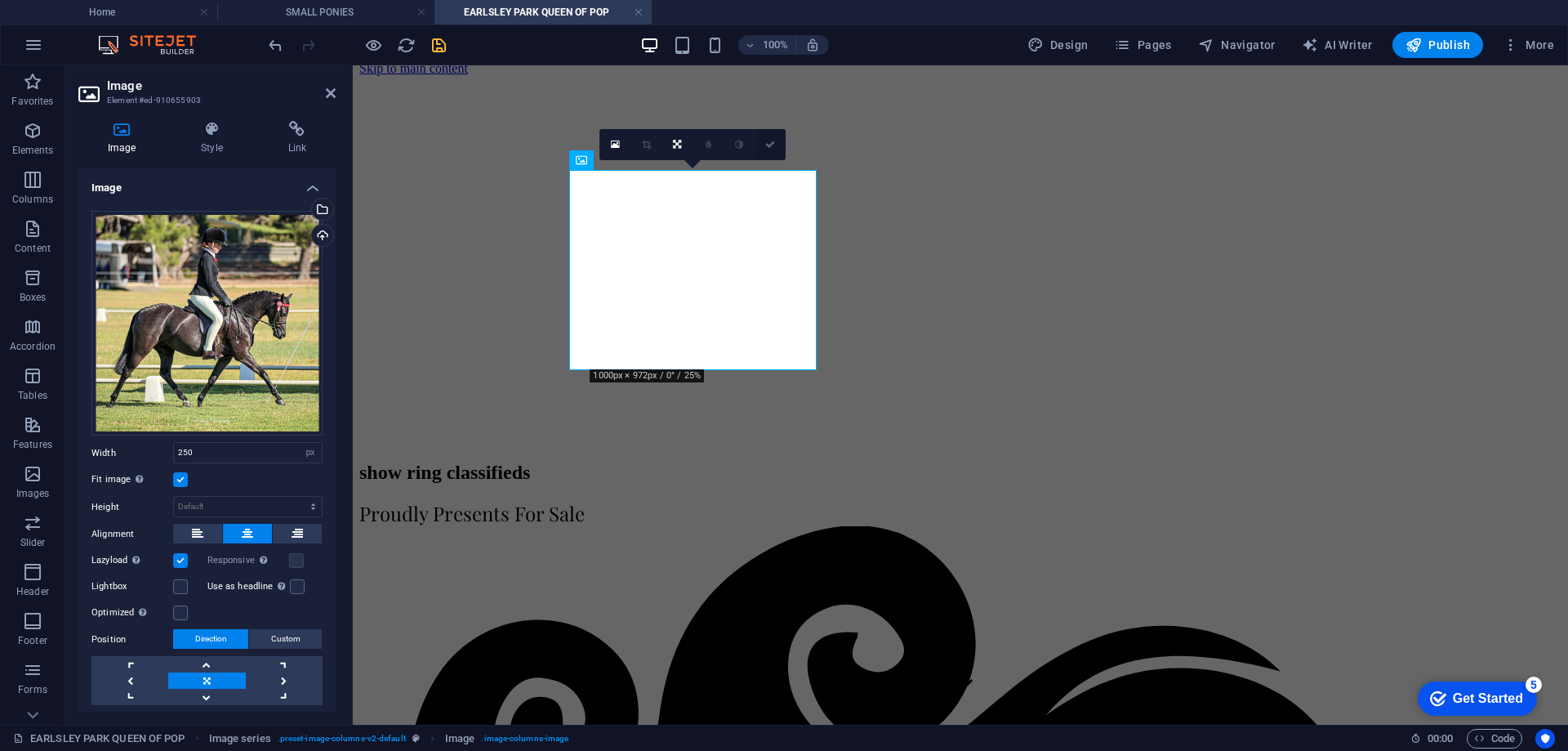
click at [772, 145] on icon at bounding box center [770, 144] width 10 height 10
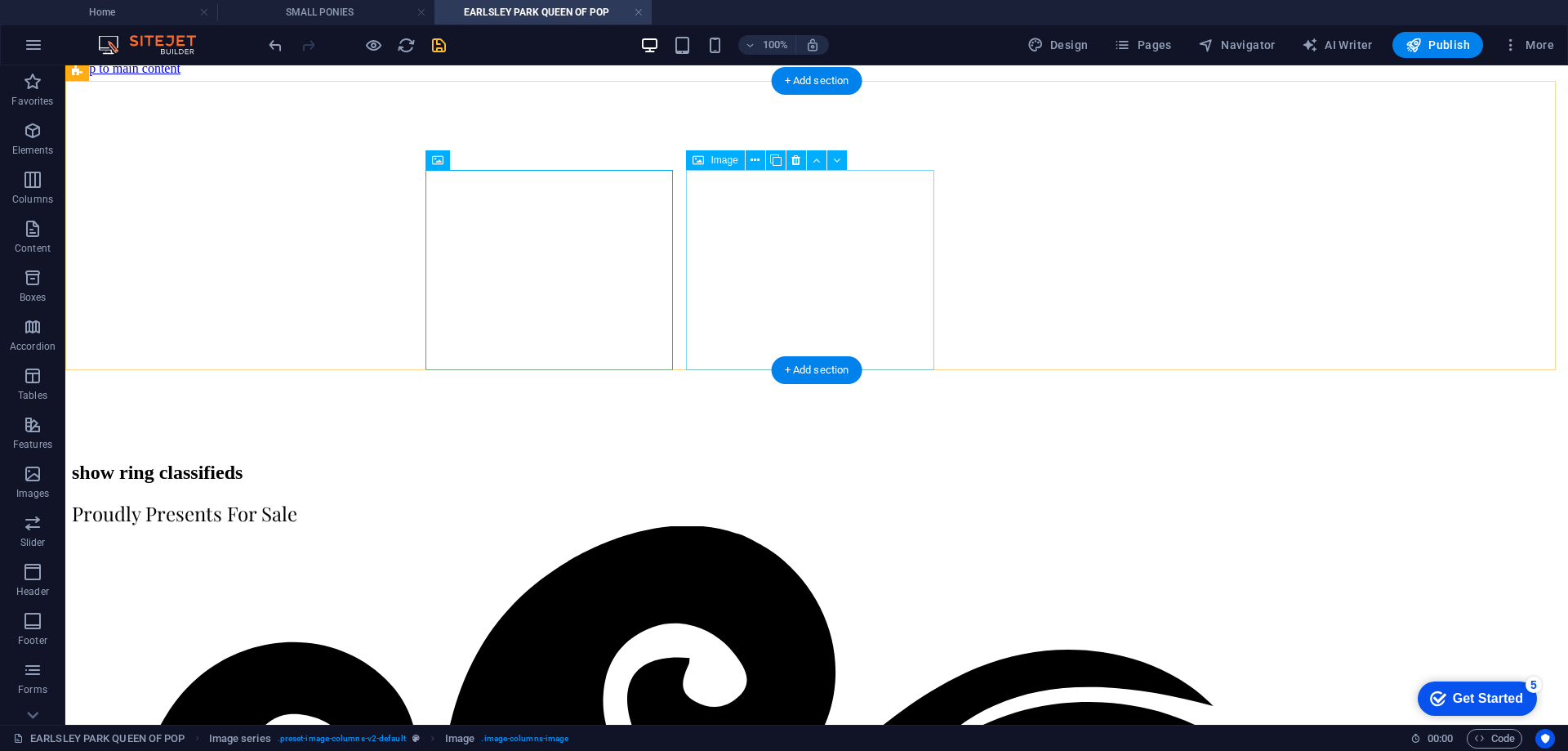
select select "px"
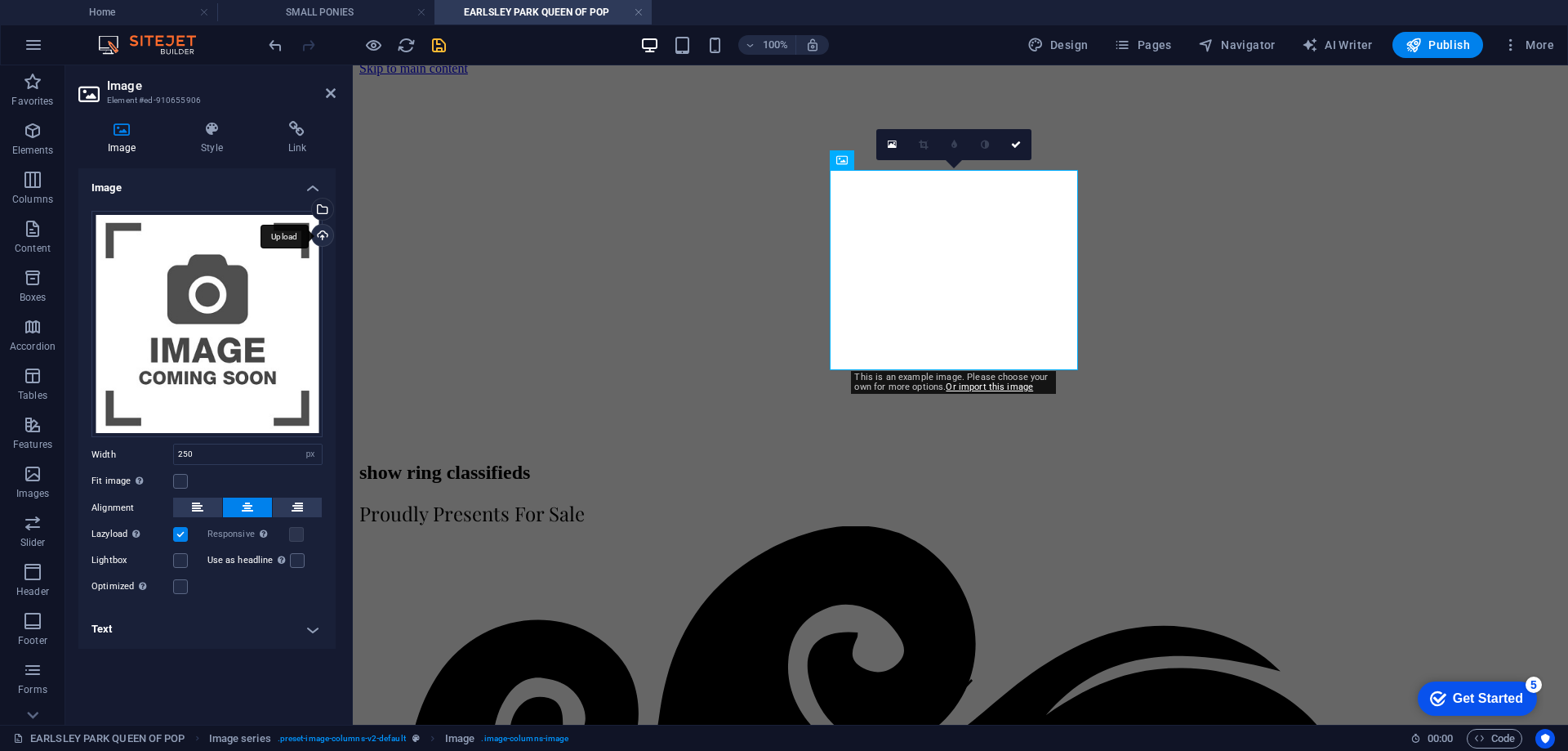
click at [323, 242] on div "Upload" at bounding box center [320, 237] width 24 height 24
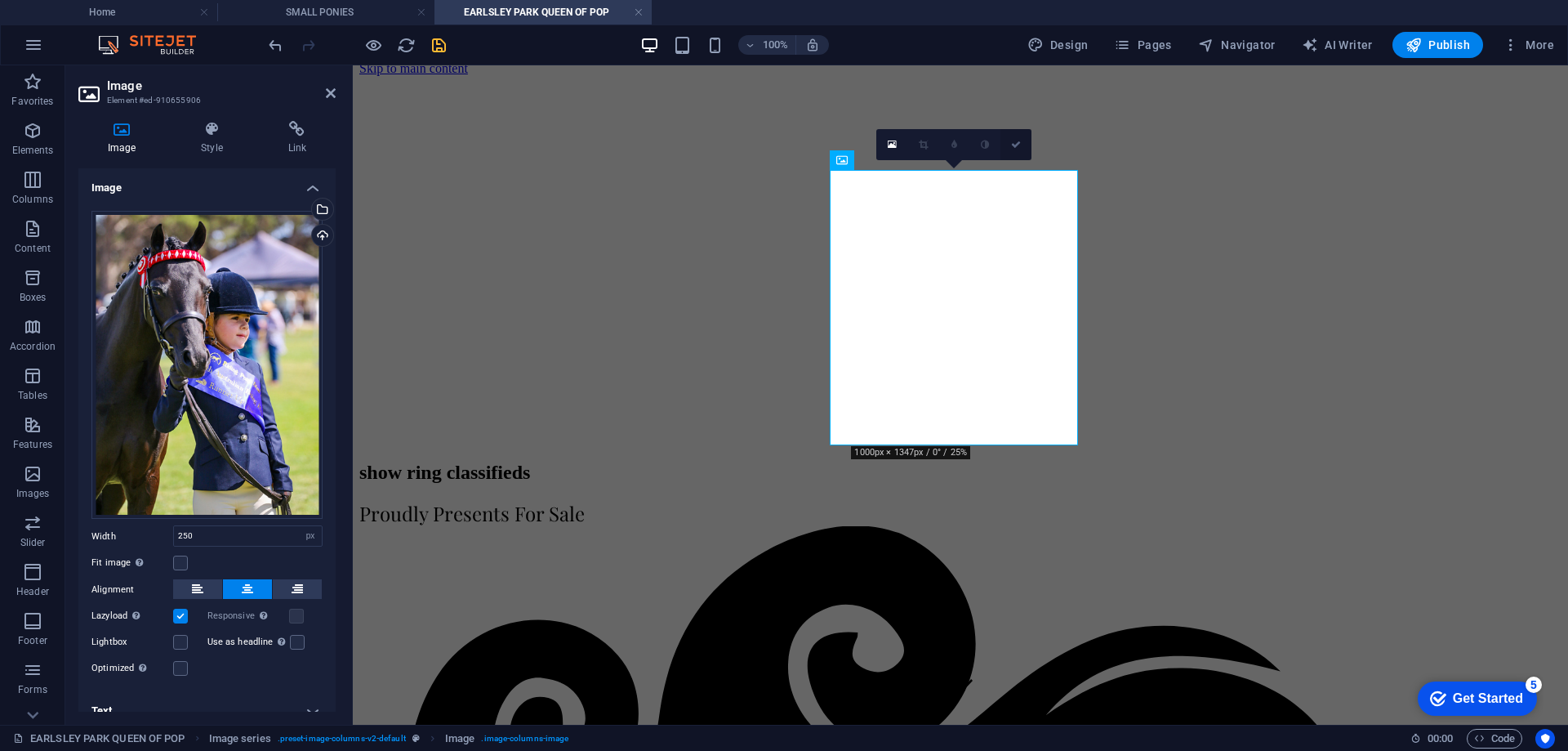
click at [1014, 145] on icon at bounding box center [1016, 144] width 10 height 10
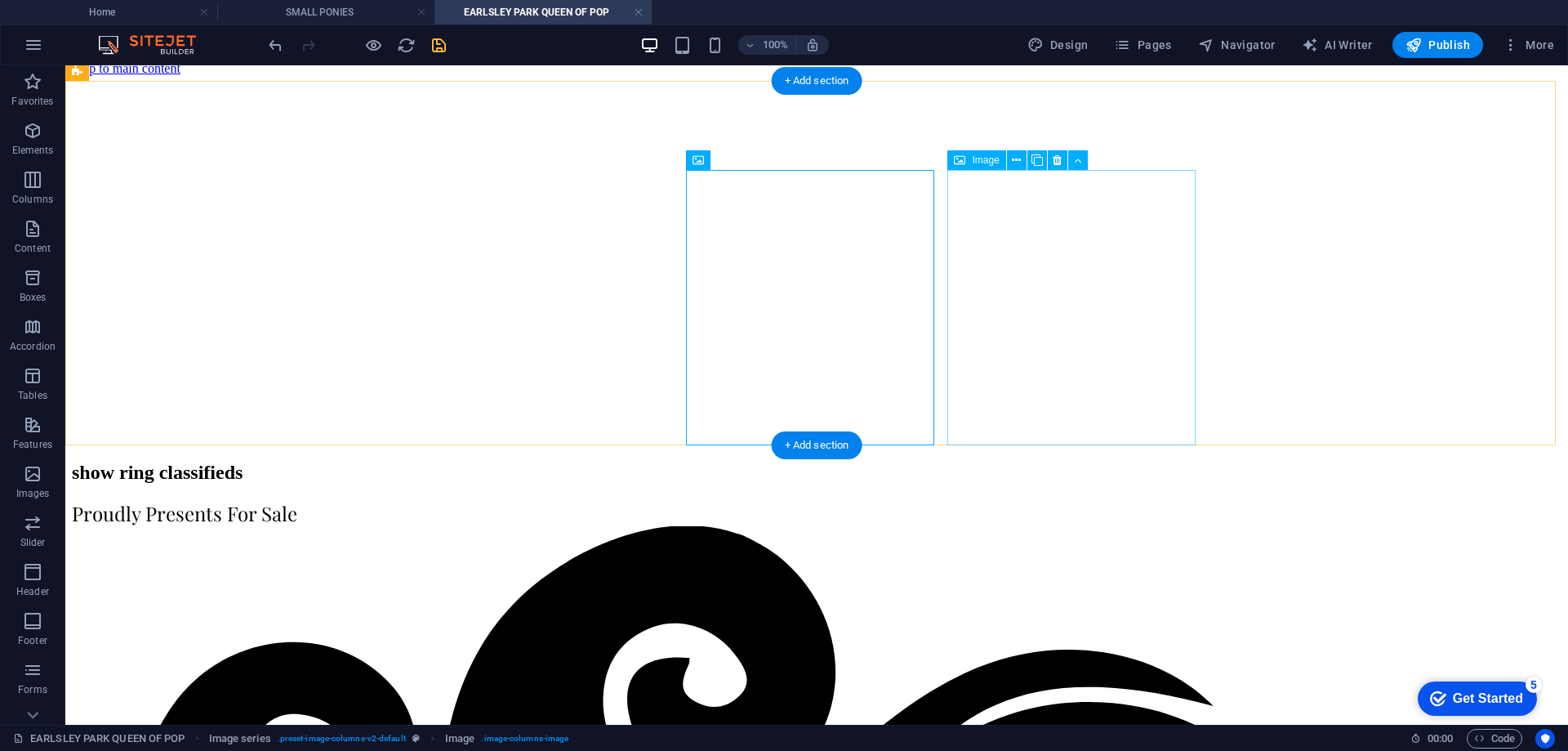
select select "px"
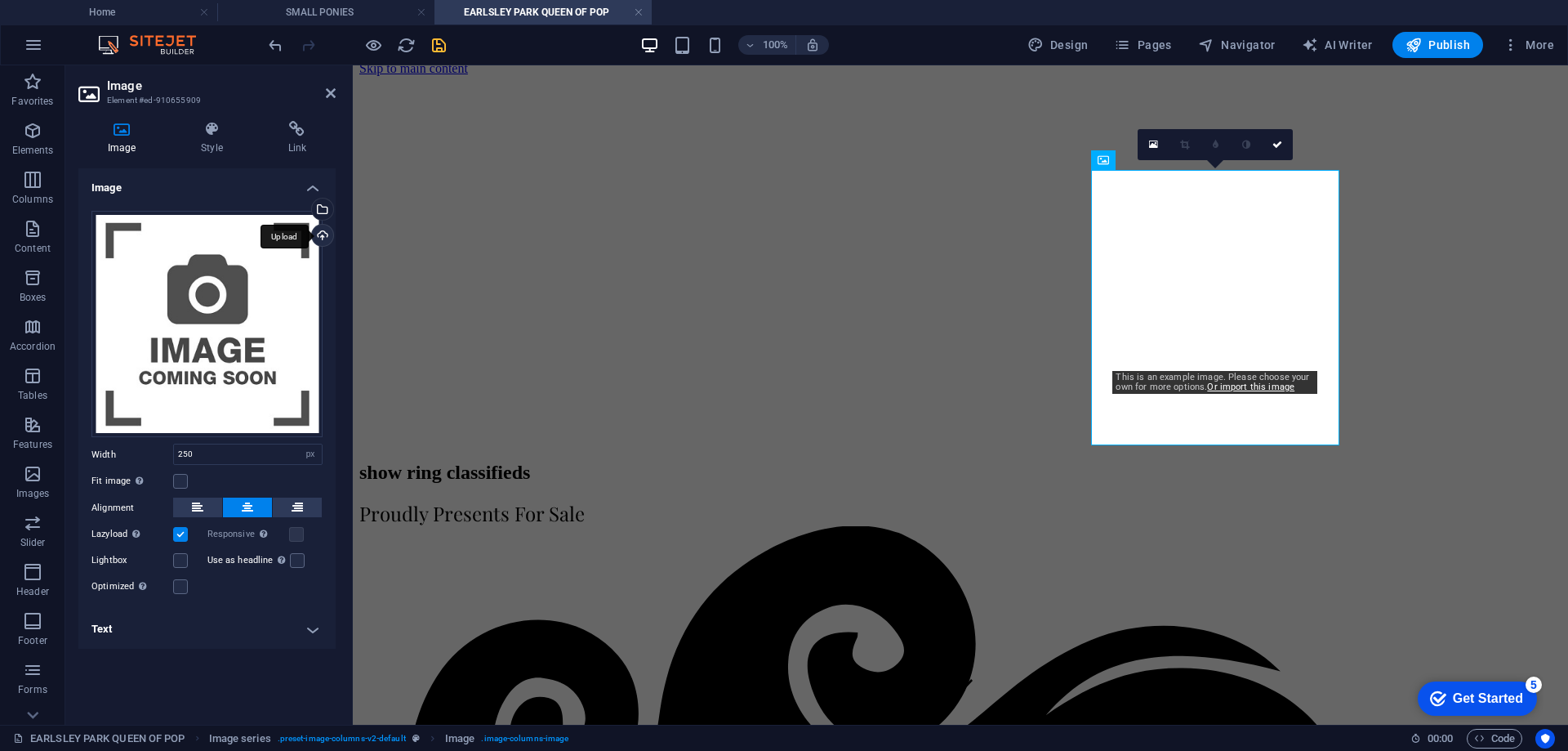
click at [319, 235] on div "Upload" at bounding box center [320, 237] width 24 height 24
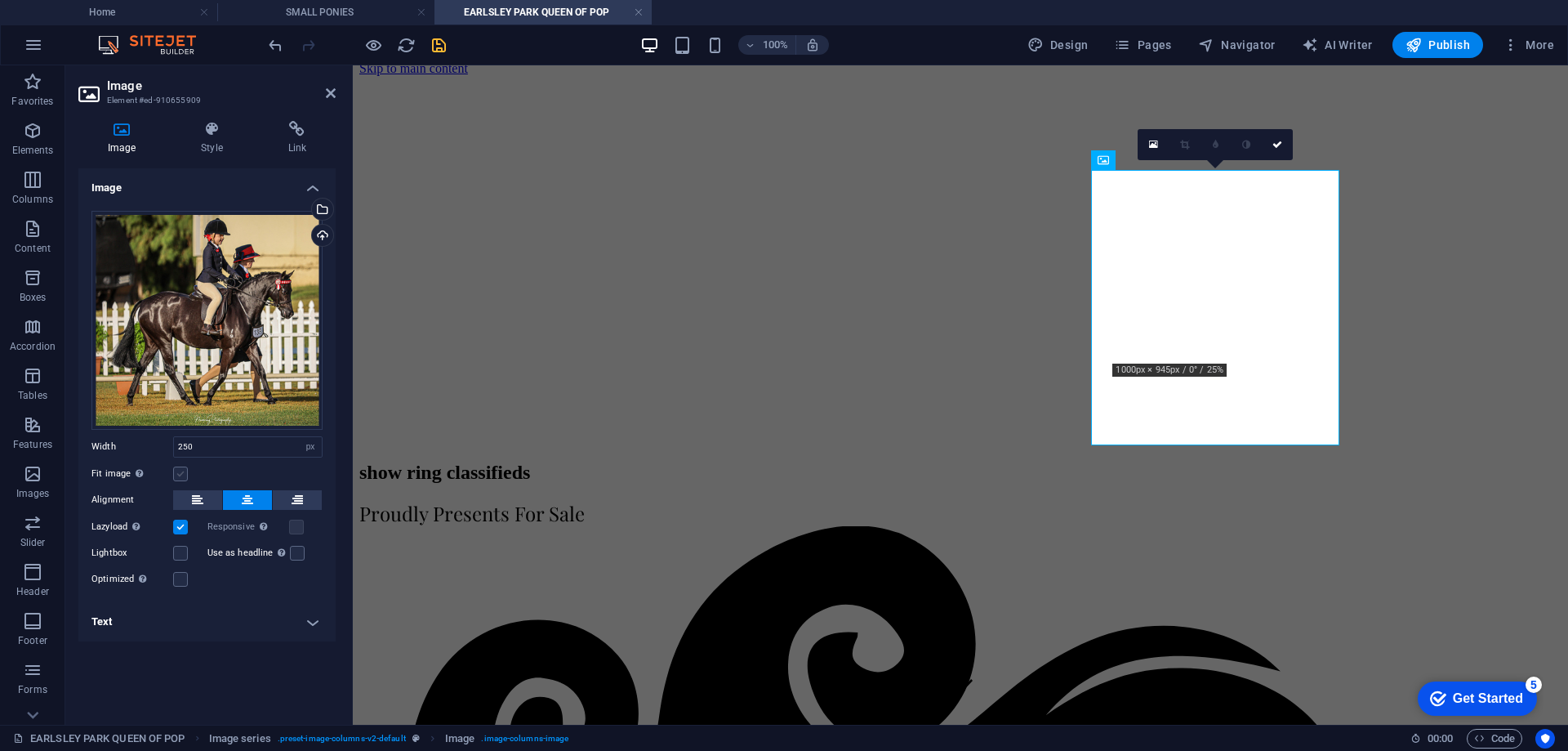
click at [177, 478] on label at bounding box center [180, 473] width 14 height 14
click at [0, 0] on input "Fit image Automatically fit image to a fixed width and height" at bounding box center [0, 0] width 0 height 0
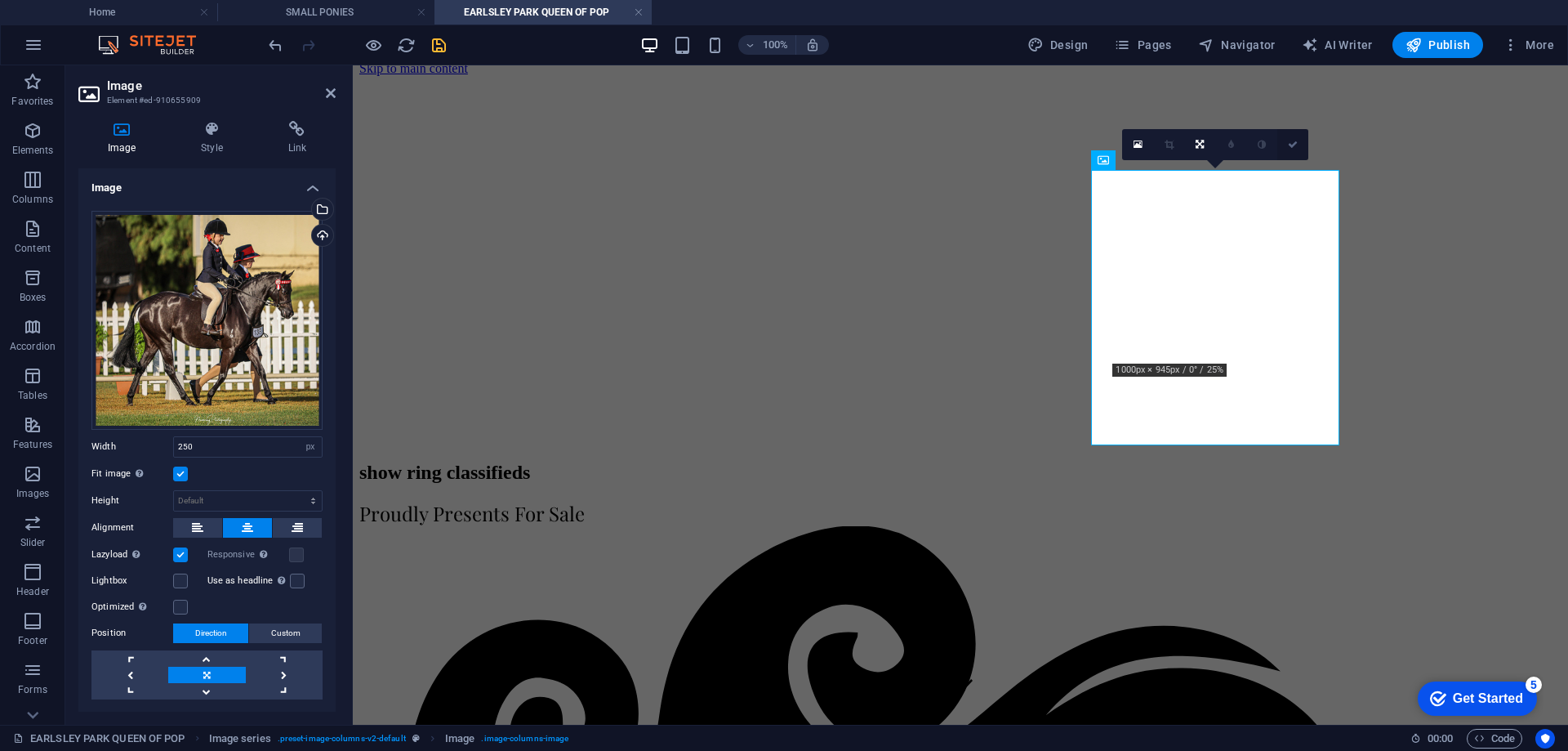
click at [1299, 143] on link at bounding box center [1293, 144] width 31 height 31
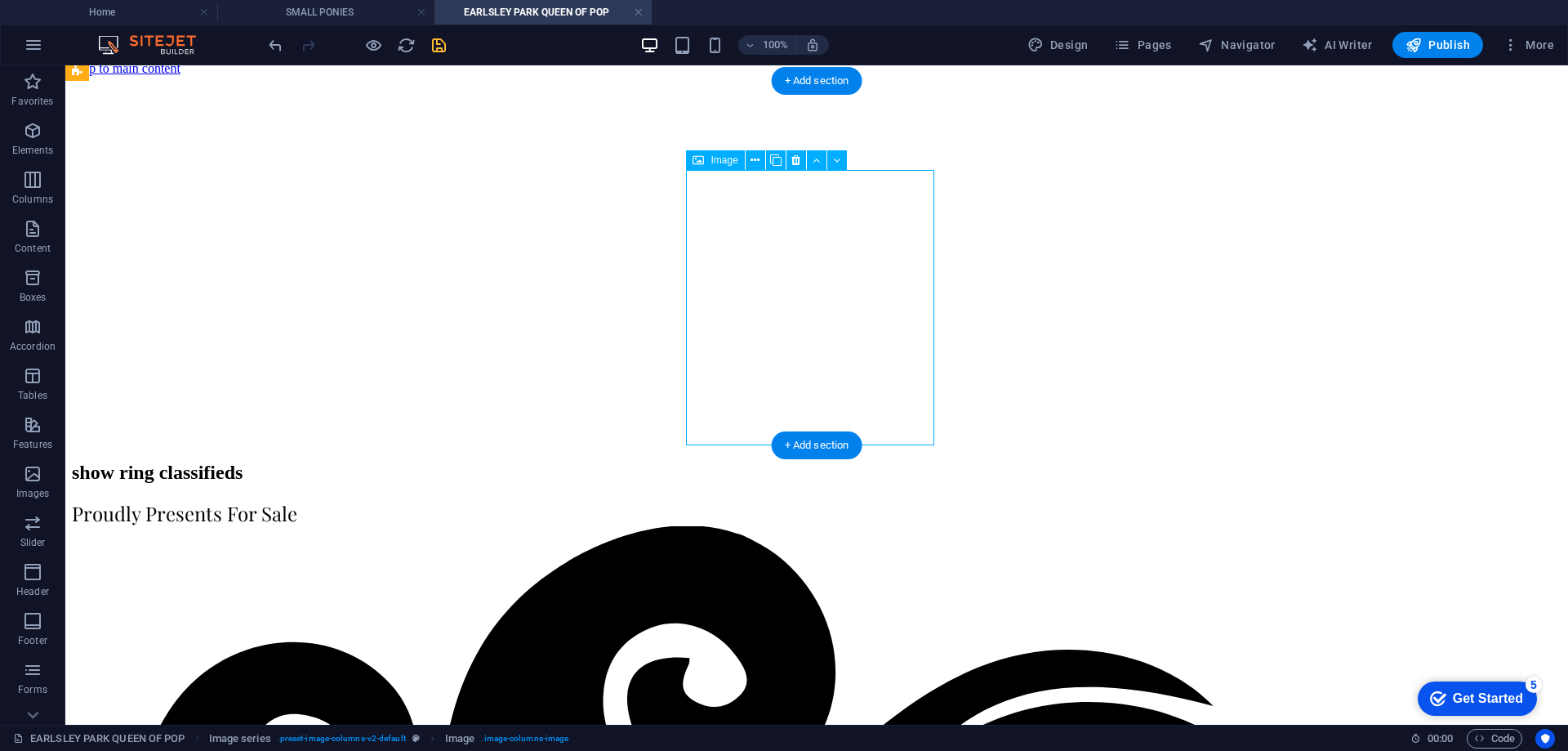
select select "px"
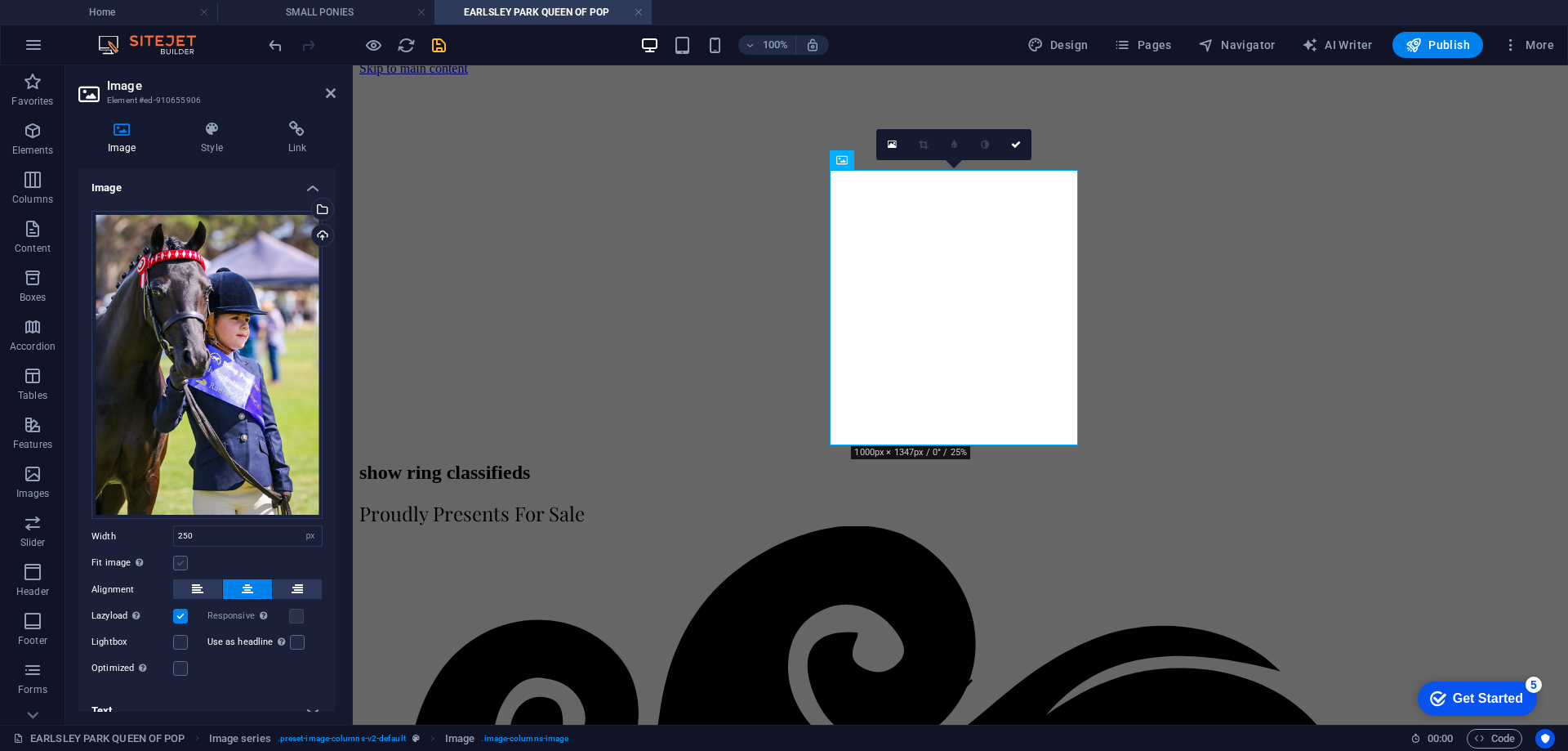
click at [182, 561] on label at bounding box center [180, 563] width 14 height 14
click at [0, 0] on input "Fit image Automatically fit image to a fixed width and height" at bounding box center [0, 0] width 0 height 0
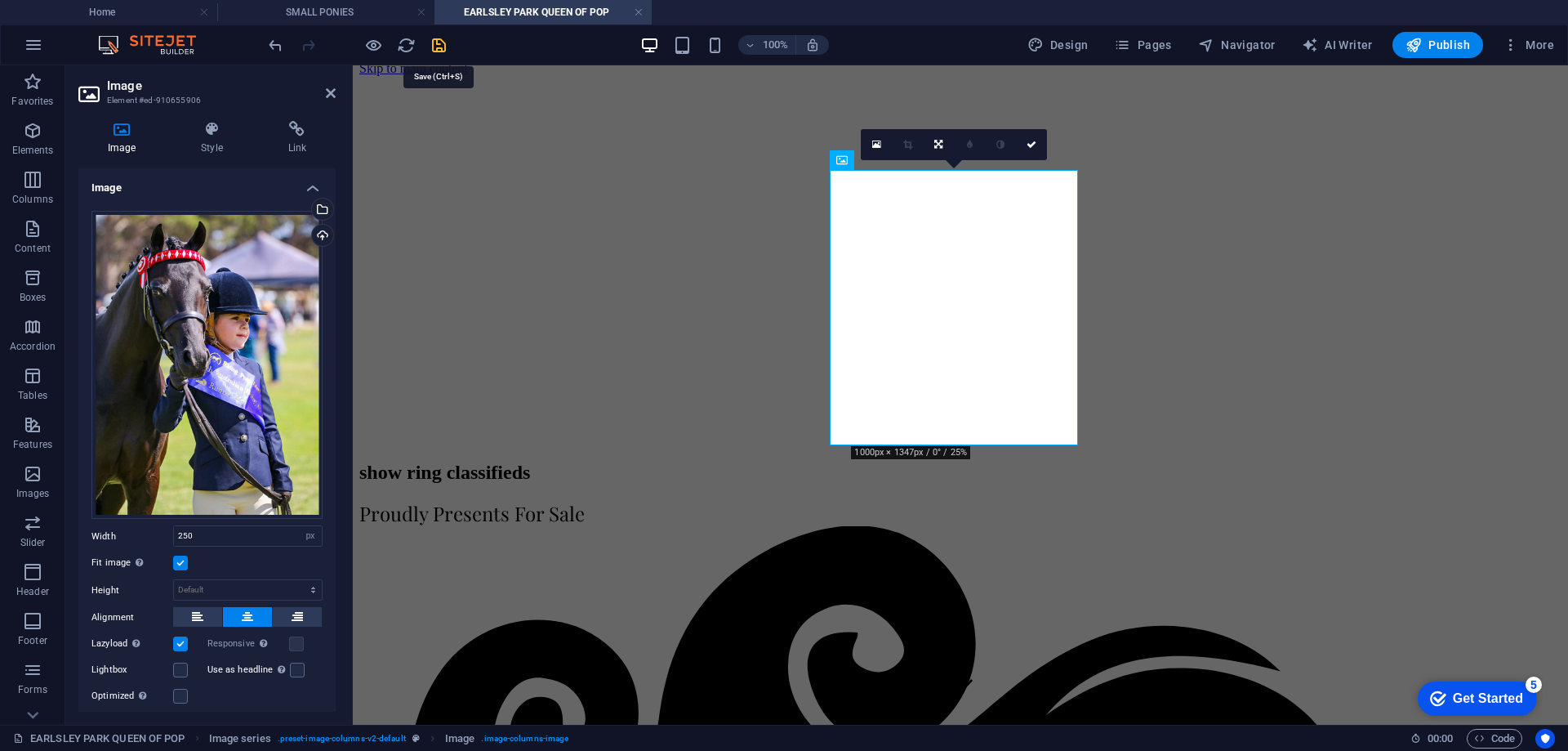
click at [436, 46] on icon "save" at bounding box center [439, 45] width 19 height 19
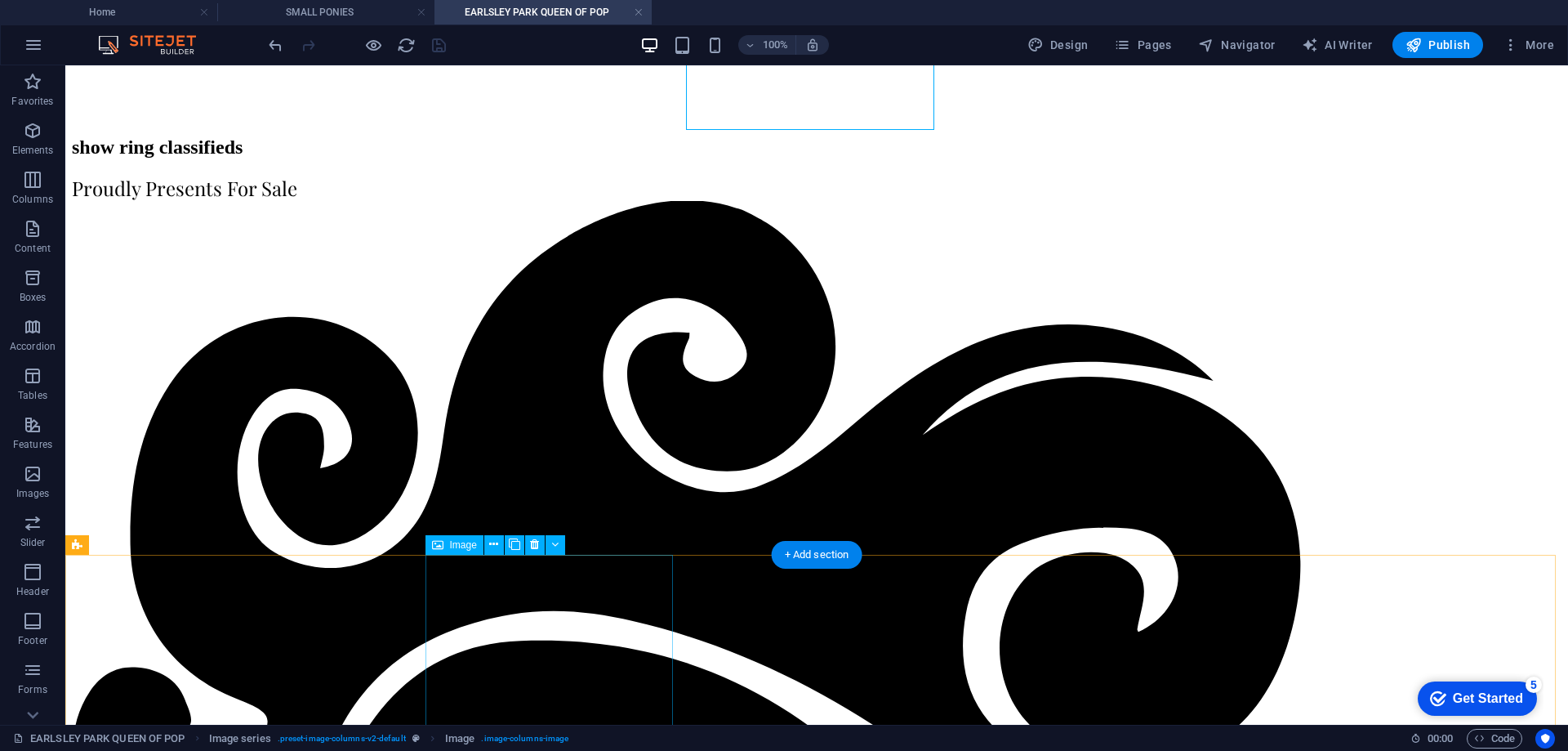
scroll to position [338, 0]
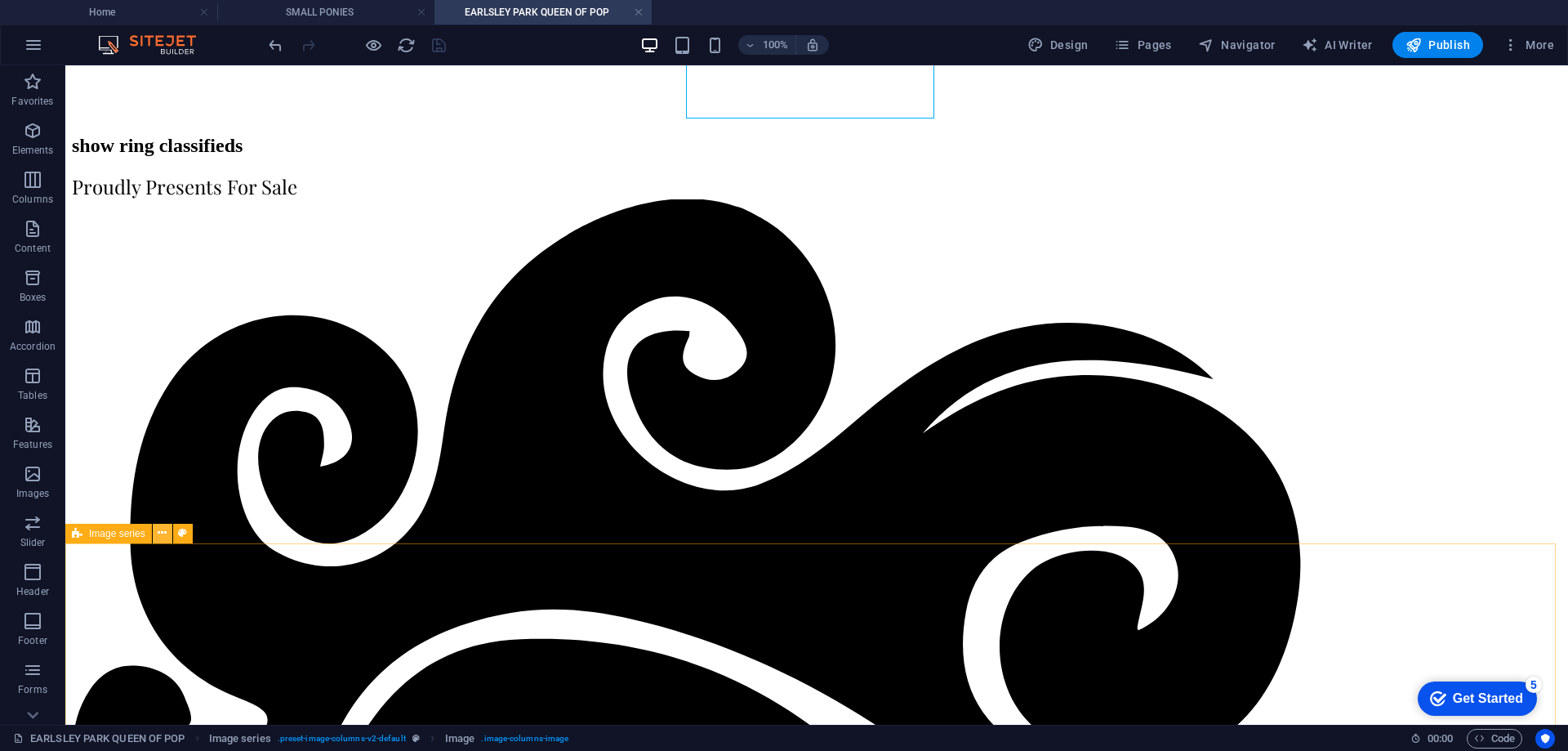
click at [164, 533] on icon at bounding box center [162, 534] width 9 height 17
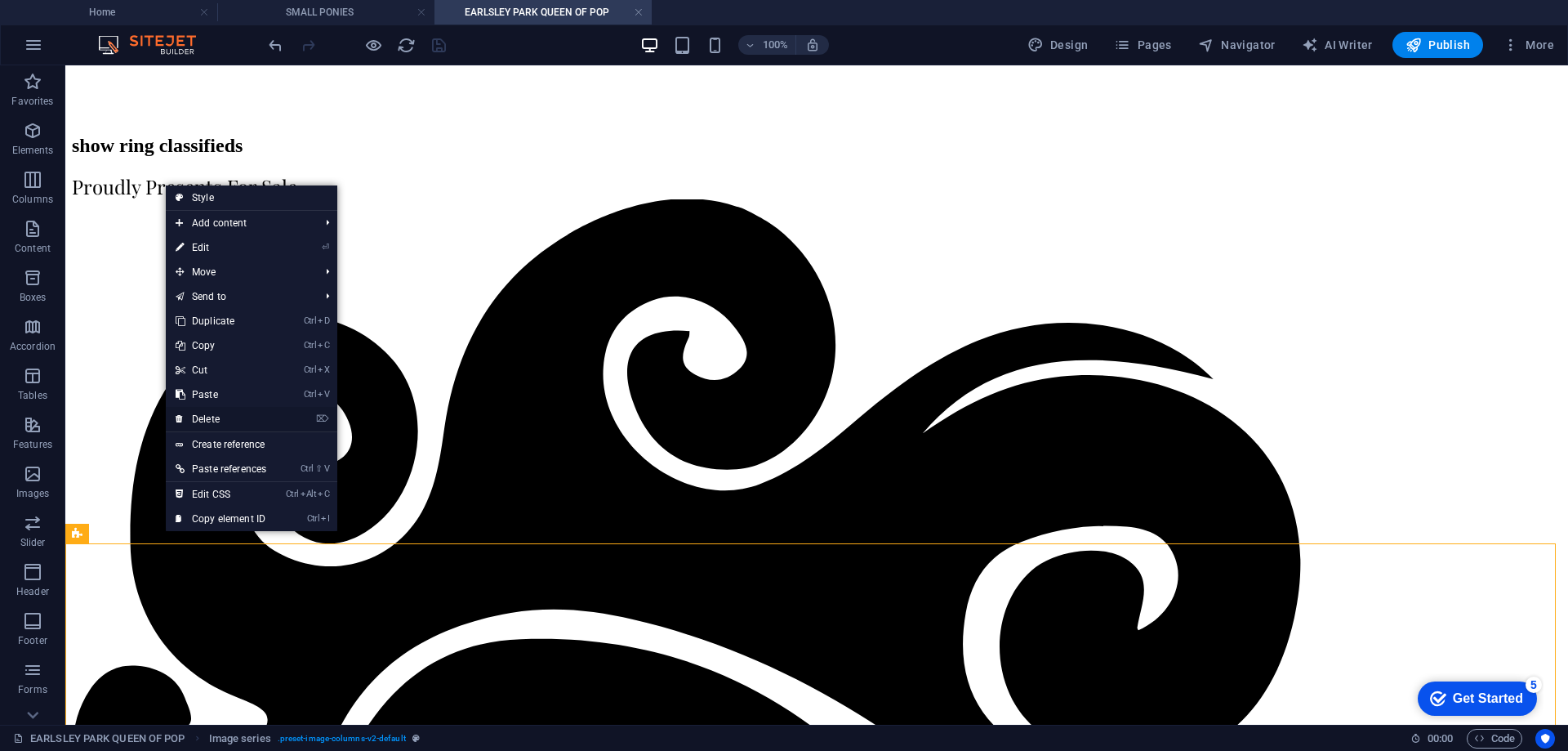
click at [220, 418] on link "⌦ Delete" at bounding box center [220, 418] width 111 height 24
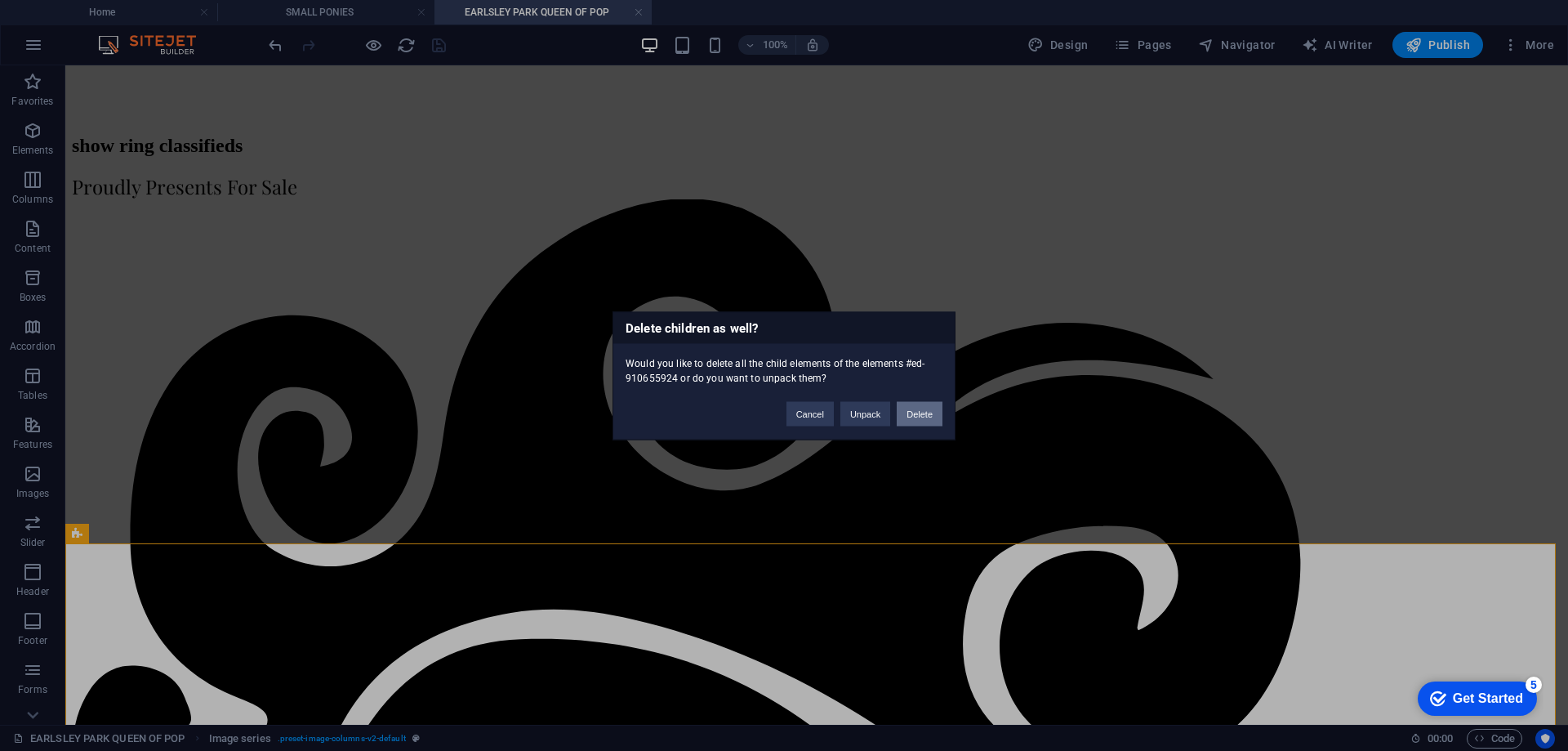
click at [933, 406] on button "Delete" at bounding box center [920, 413] width 46 height 24
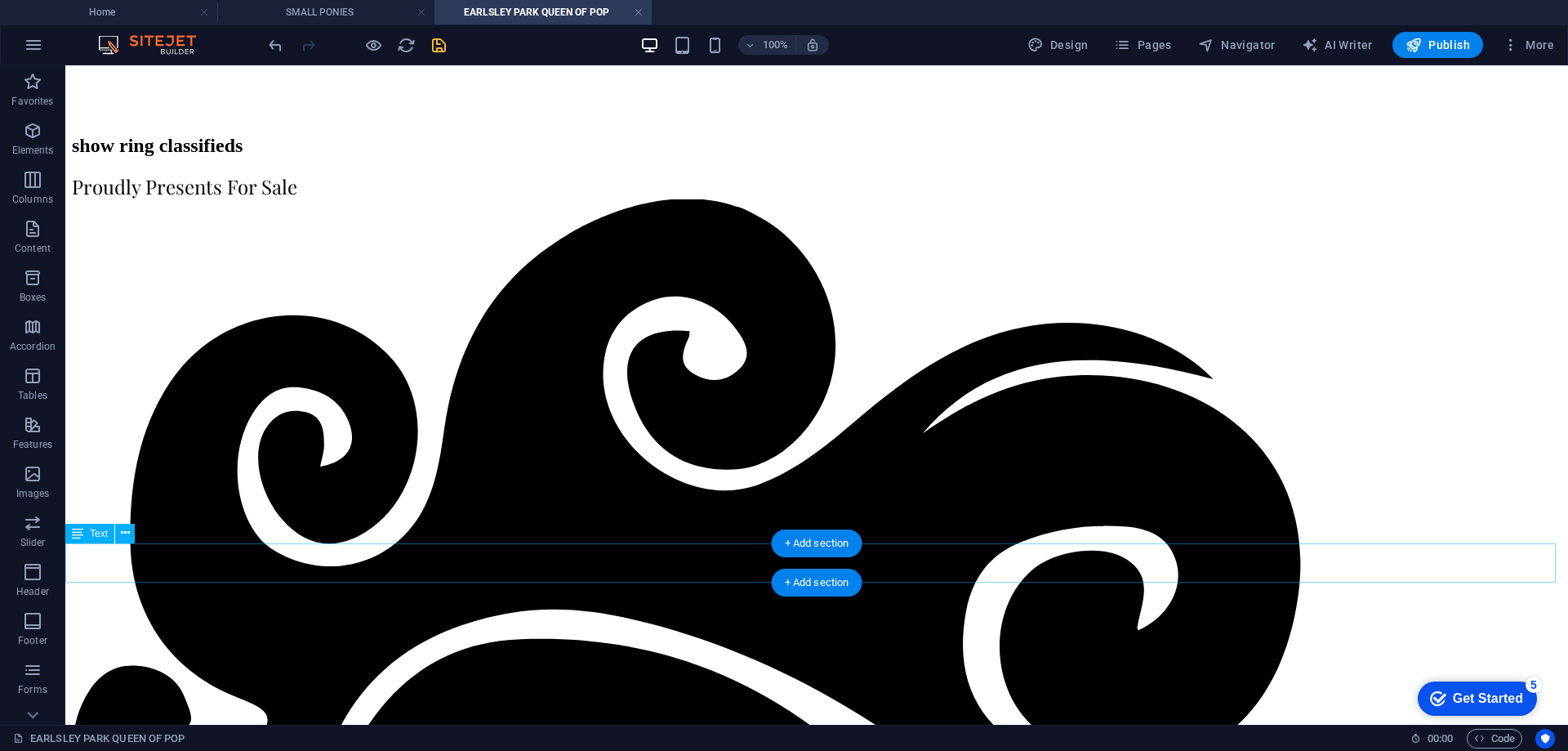
click at [437, 45] on icon "save" at bounding box center [439, 45] width 19 height 19
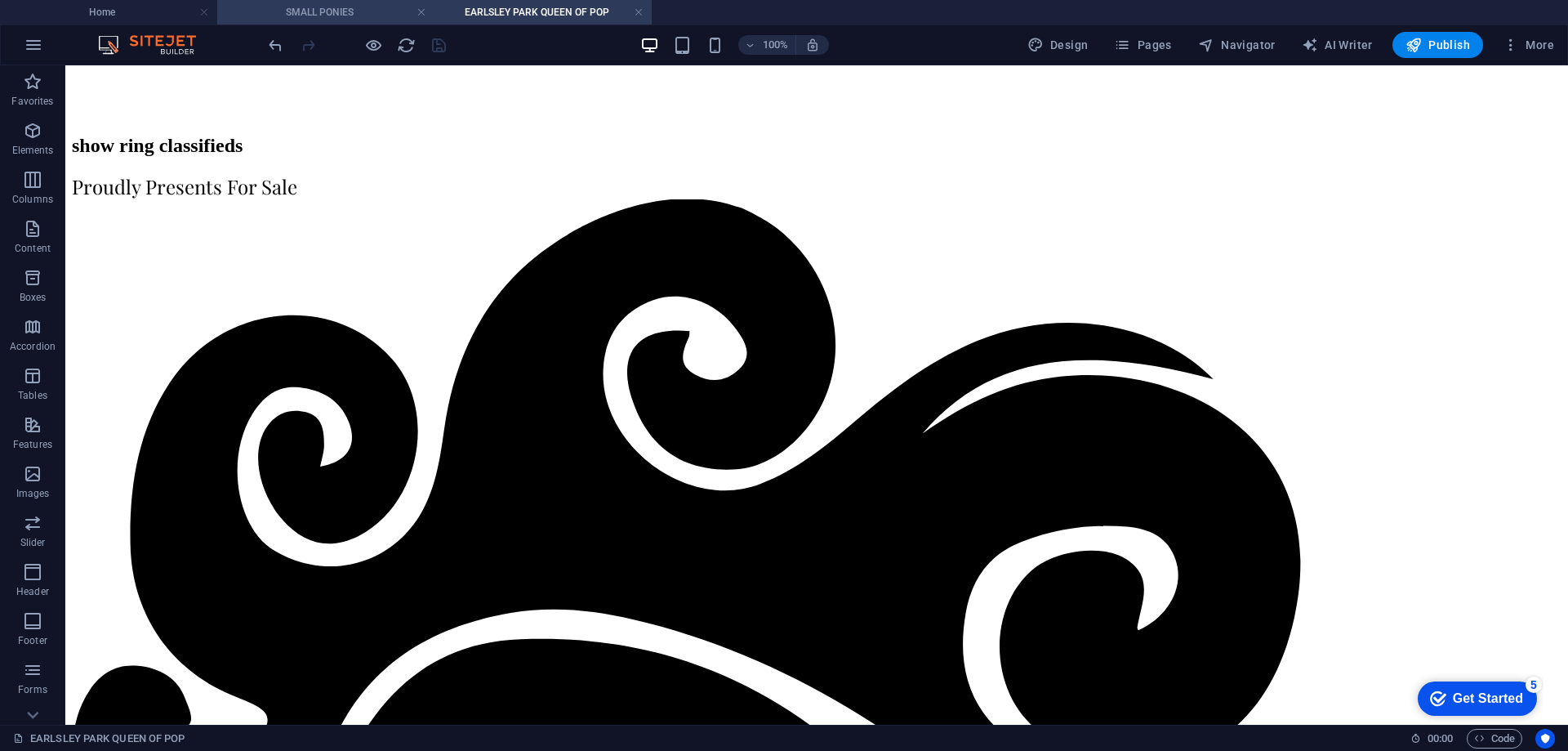
click at [296, 13] on h4 "SMALL PONIES" at bounding box center [326, 12] width 217 height 18
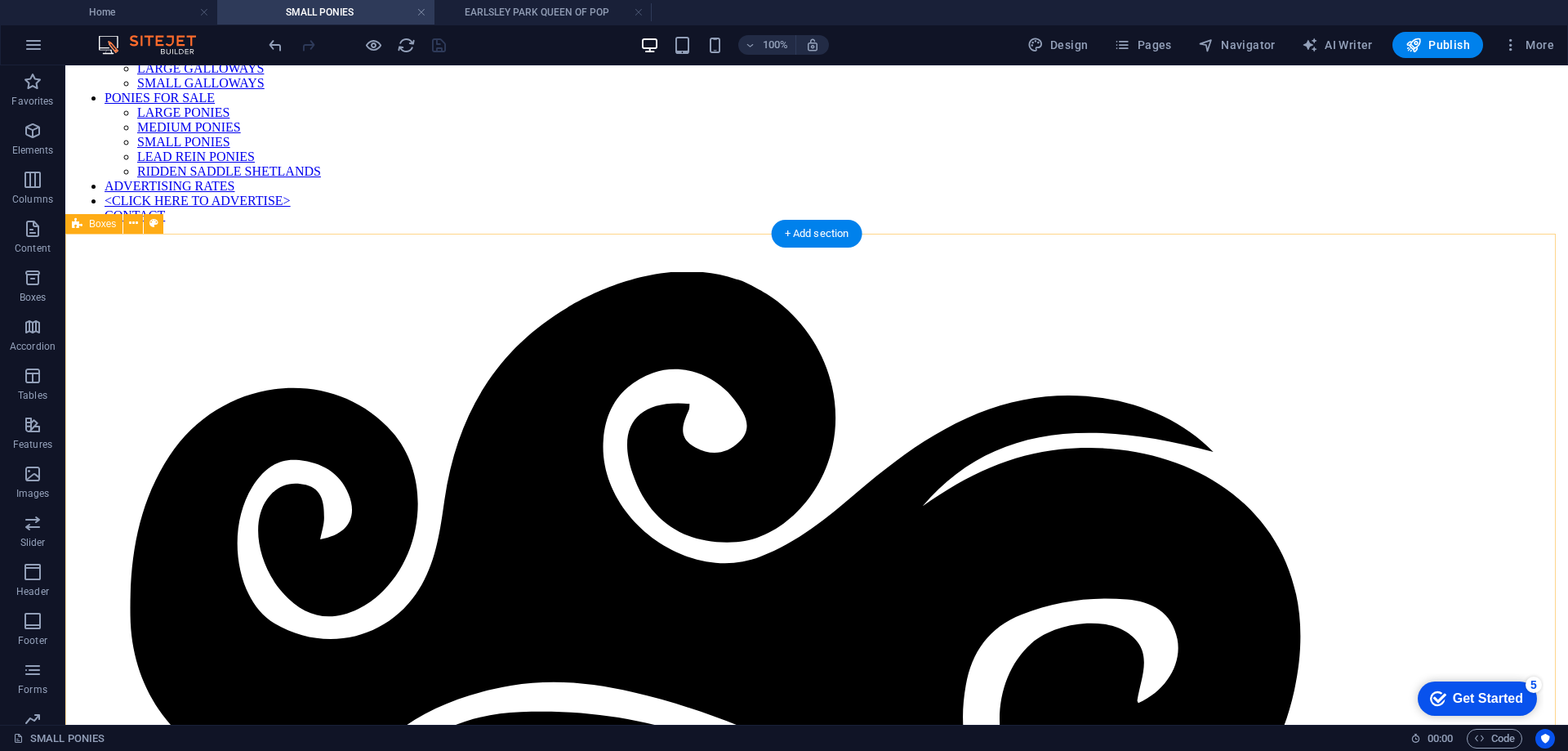
scroll to position [253, 0]
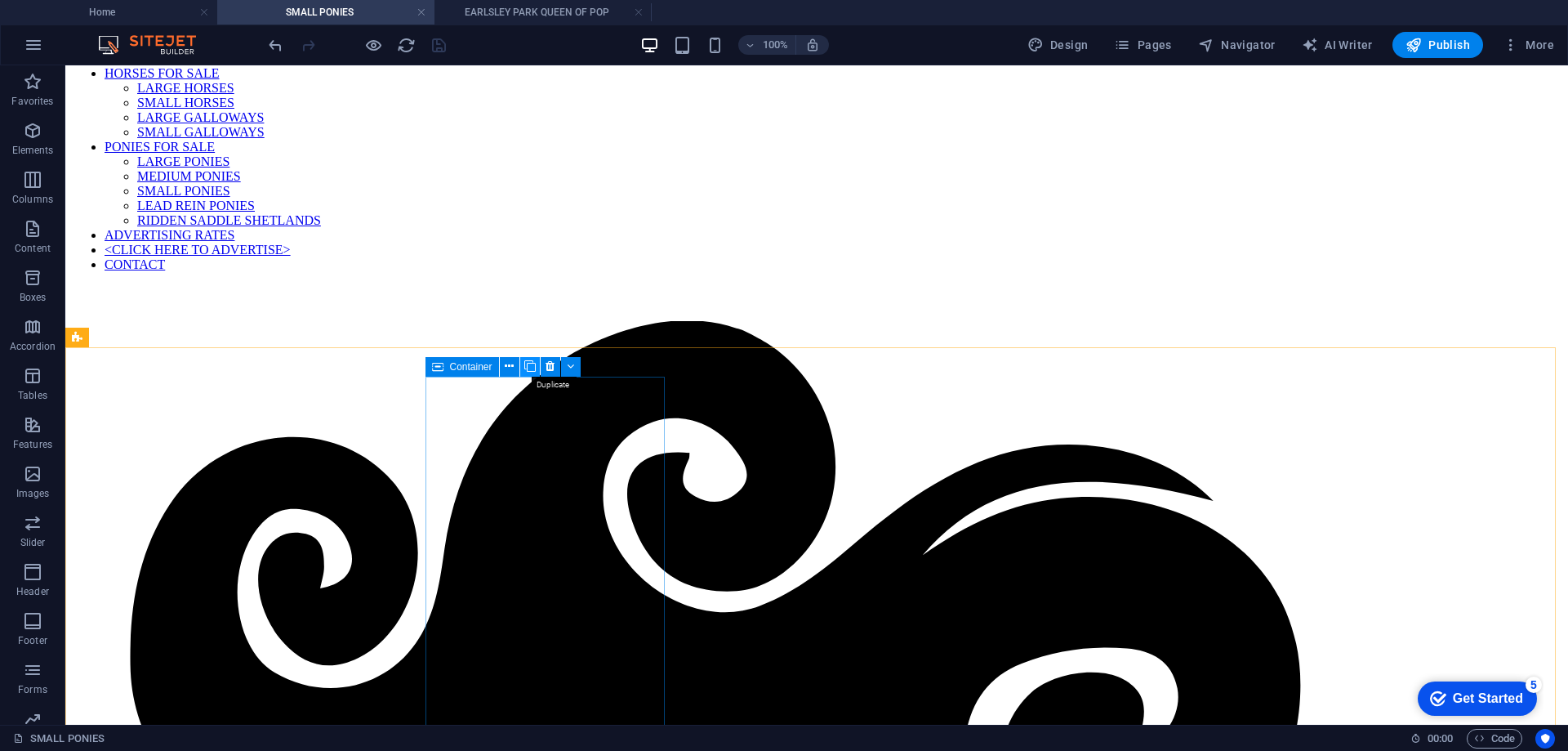
click at [529, 366] on icon at bounding box center [531, 366] width 12 height 17
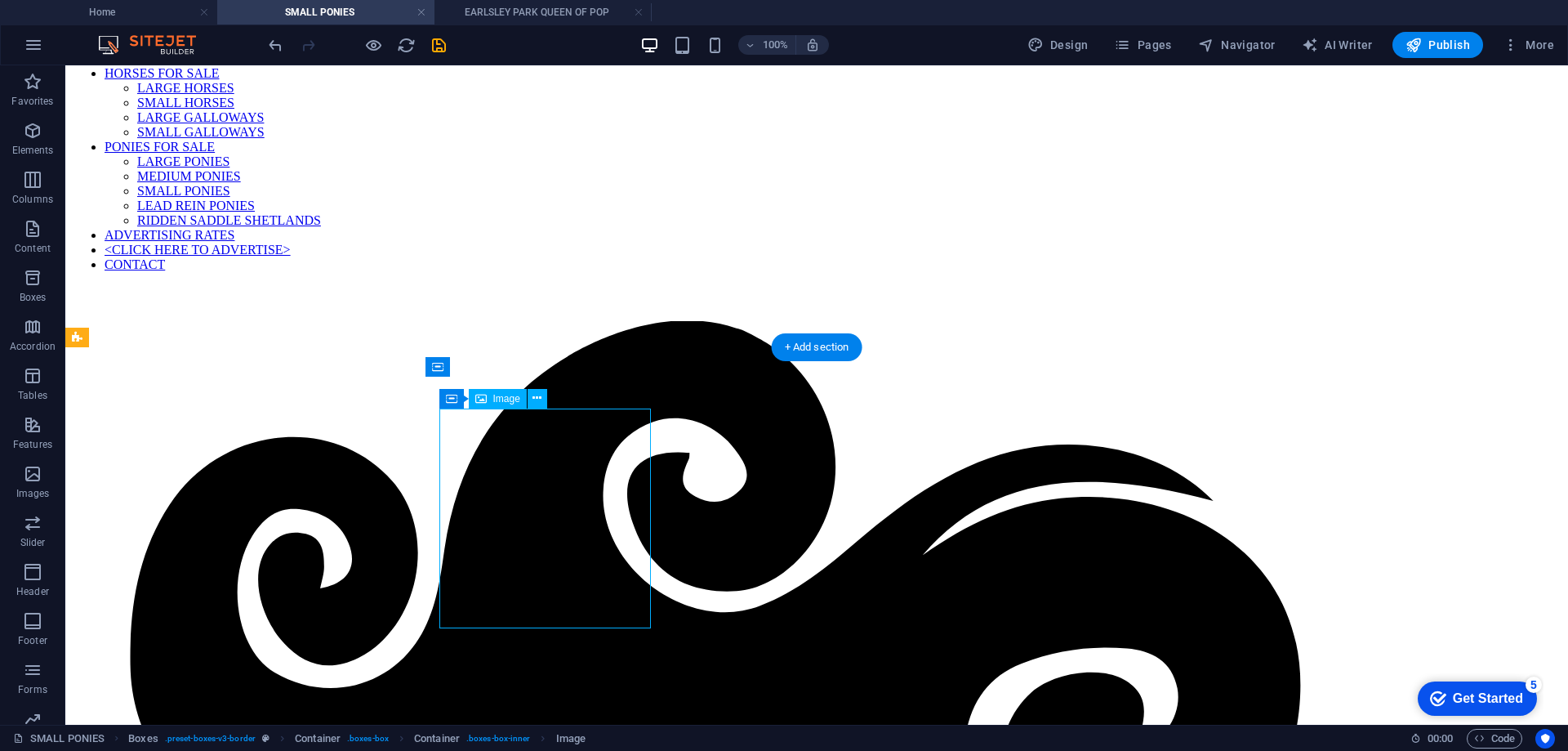
select select "px"
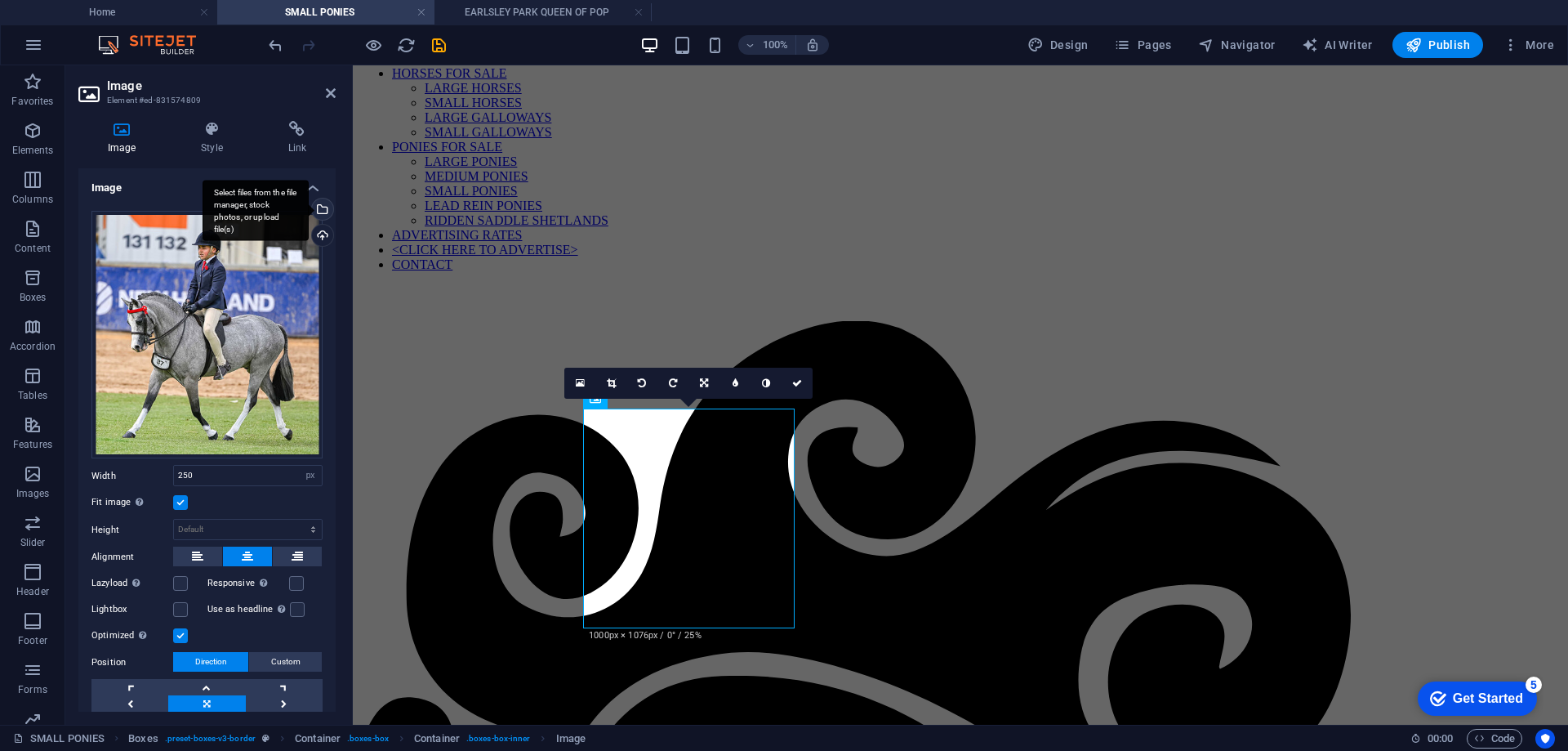
click at [322, 210] on div "Select files from the file manager, stock photos, or upload file(s)" at bounding box center [320, 210] width 24 height 24
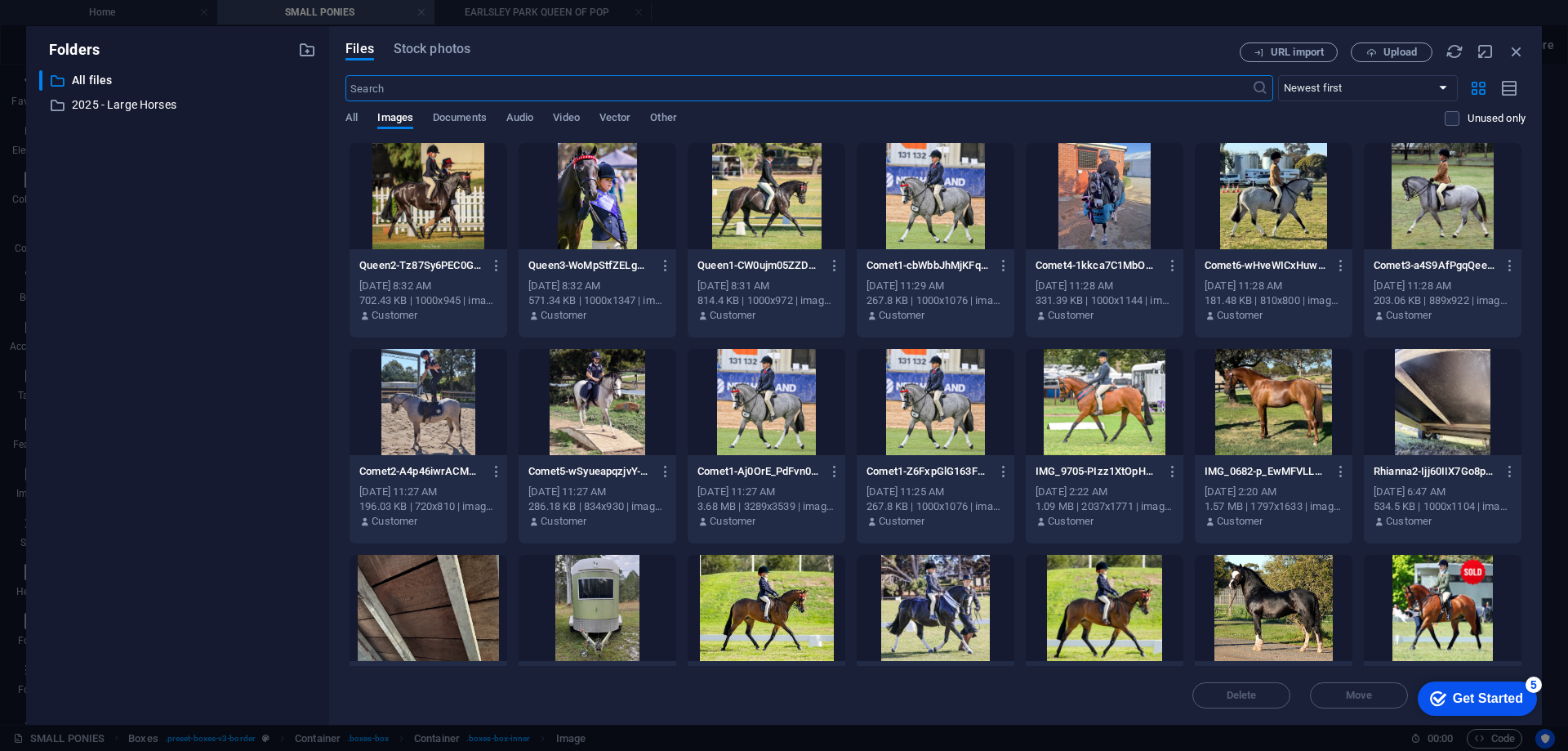
click at [722, 225] on div at bounding box center [766, 196] width 158 height 106
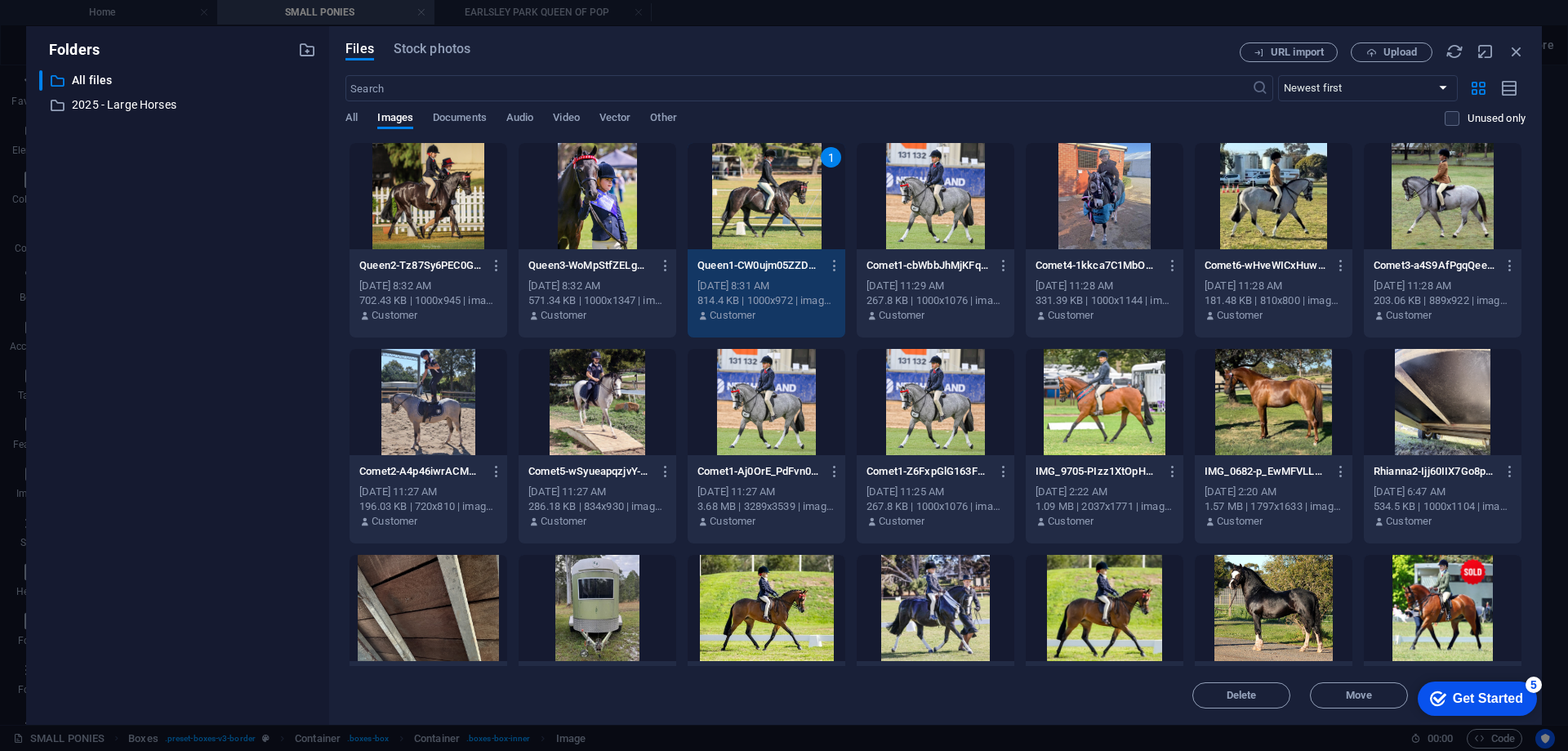
click at [722, 225] on div "1" at bounding box center [766, 196] width 158 height 106
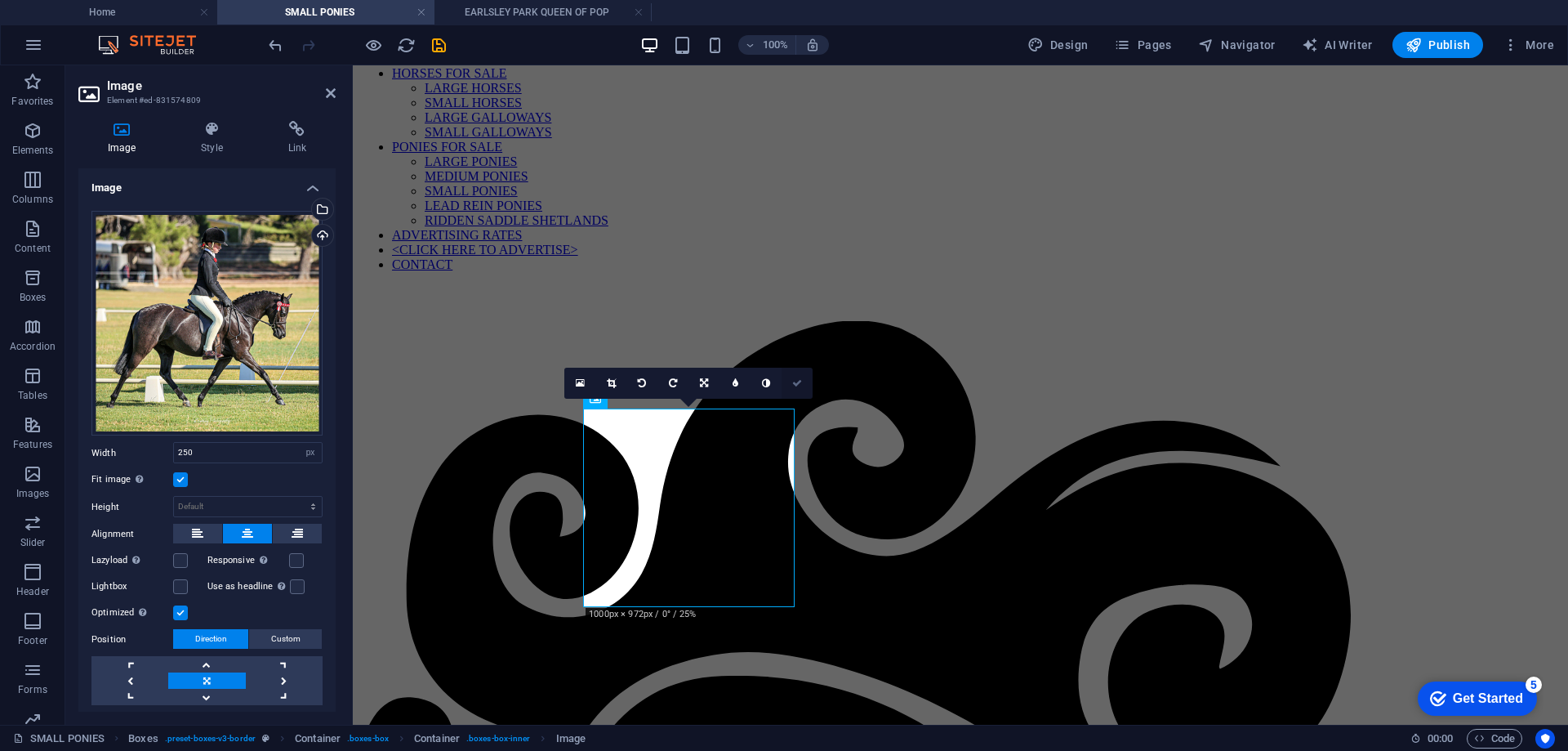
click at [800, 384] on icon at bounding box center [797, 383] width 10 height 10
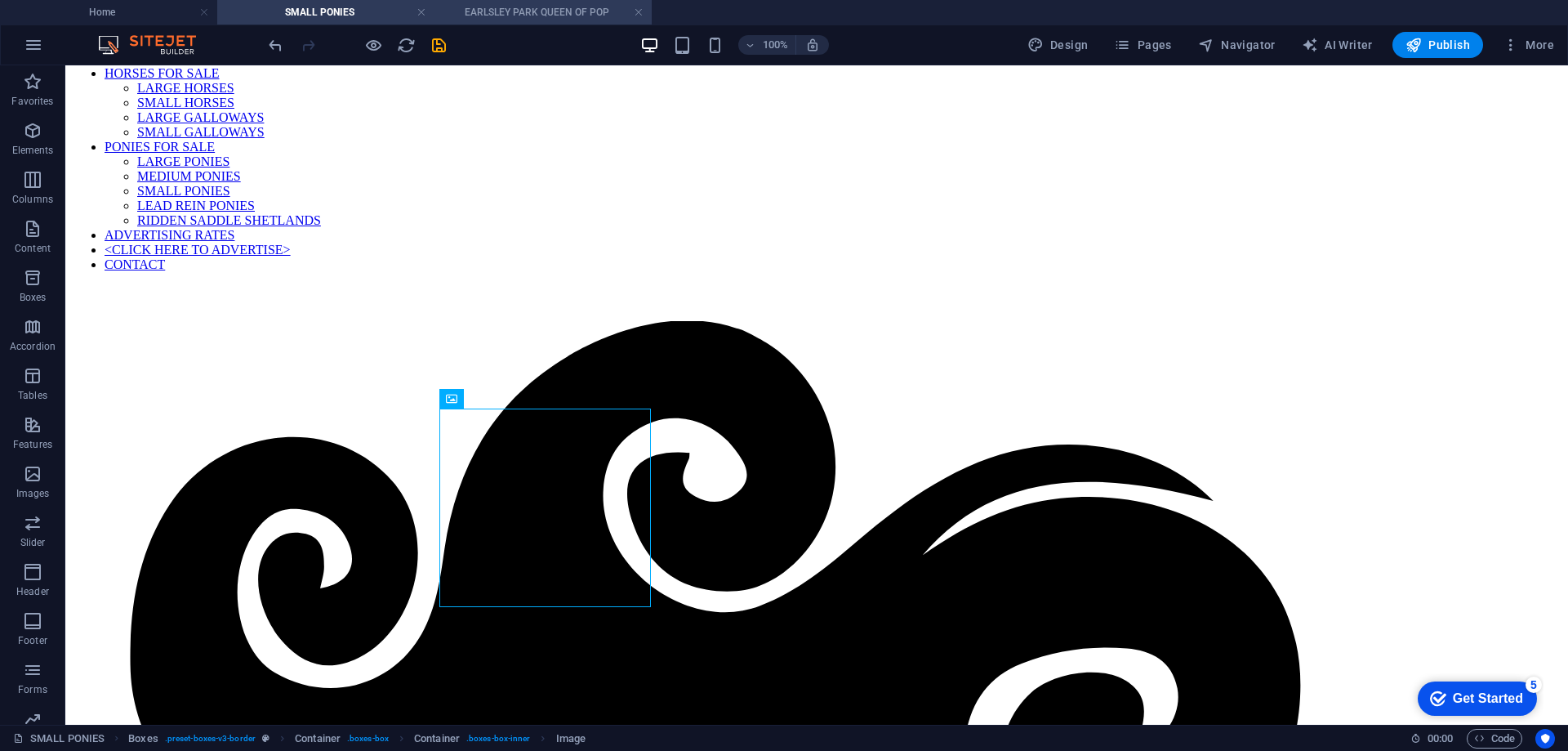
click at [501, 15] on h4 "EARLSLEY PARK QUEEN OF POP" at bounding box center [543, 12] width 217 height 18
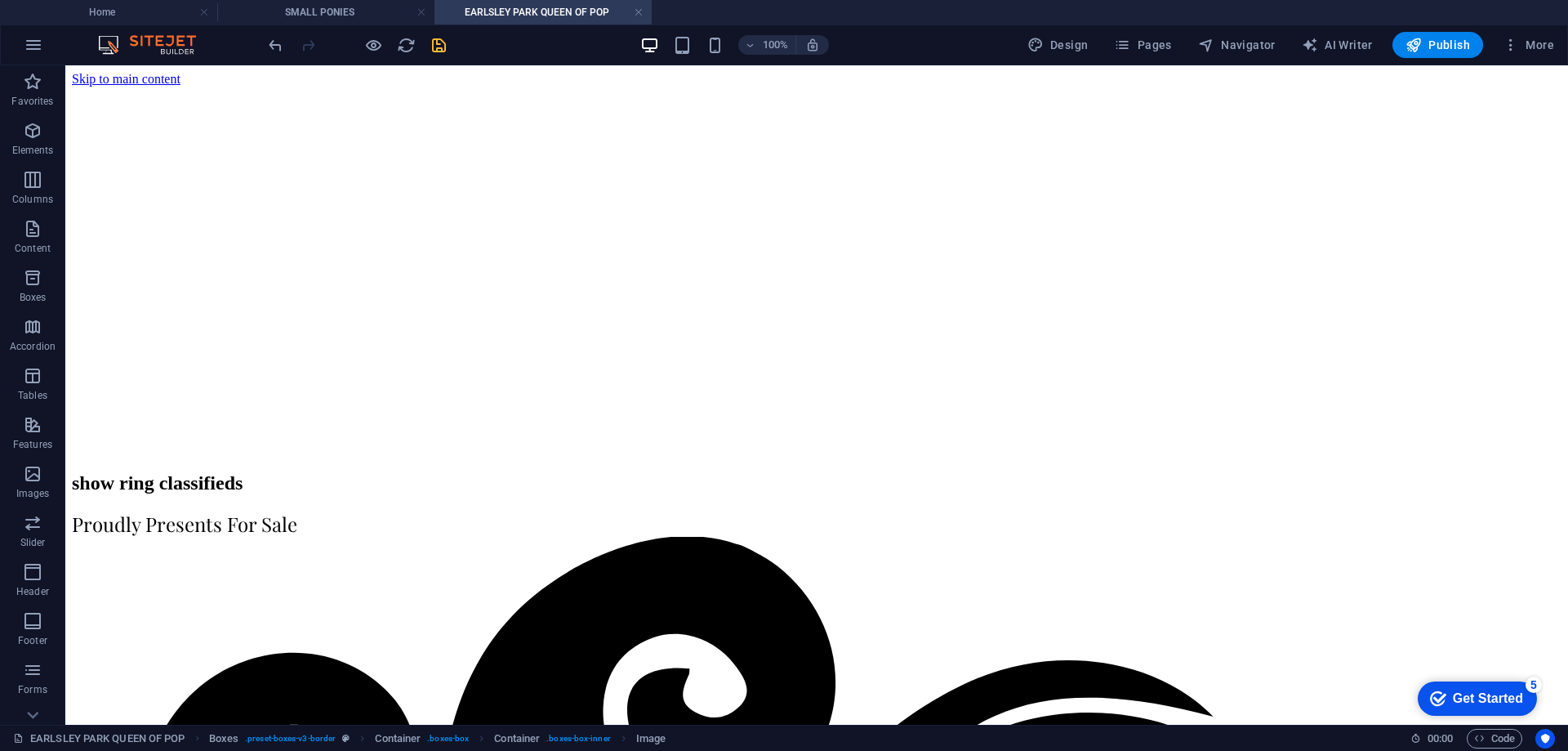
scroll to position [0, 0]
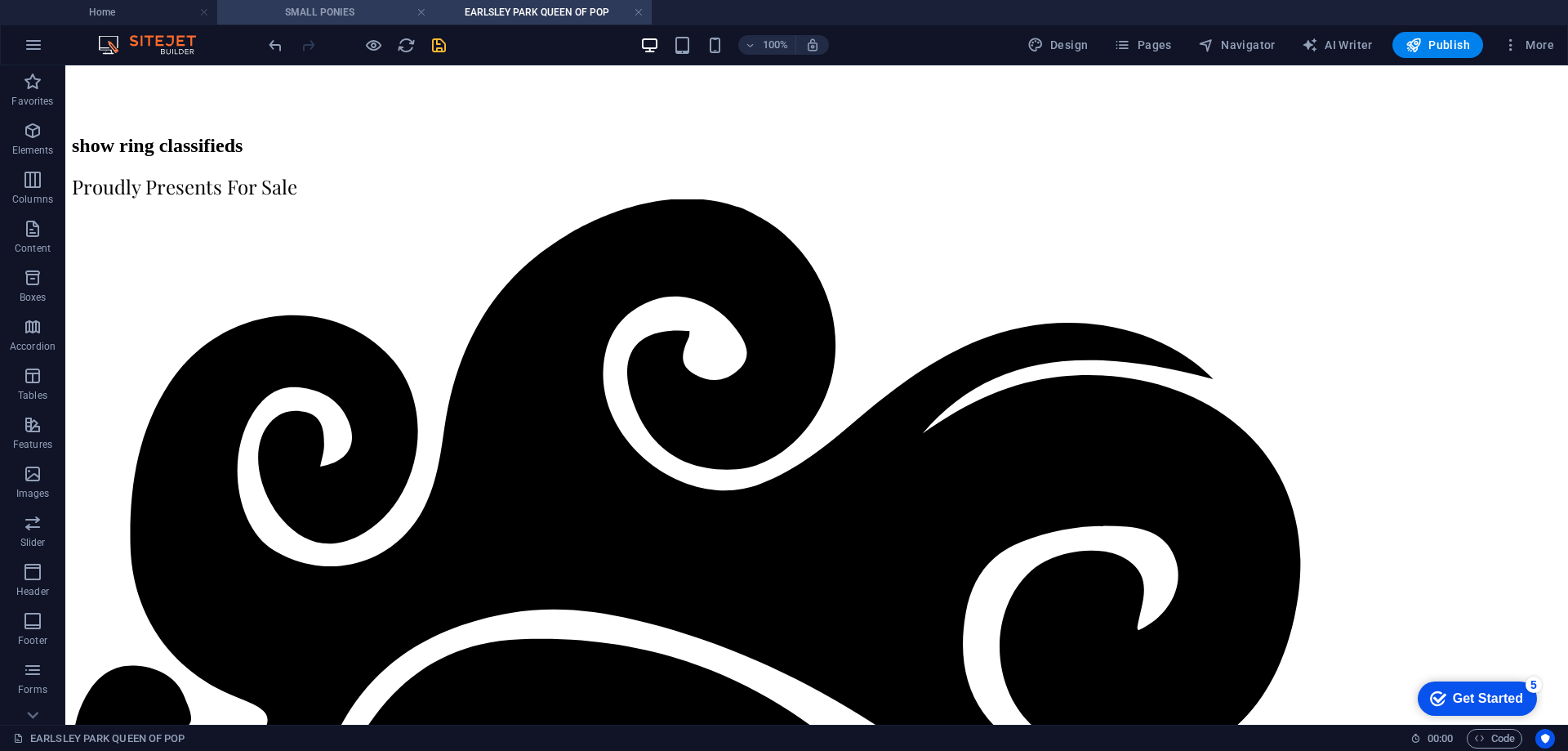
click at [349, 9] on h4 "SMALL PONIES" at bounding box center [326, 12] width 217 height 18
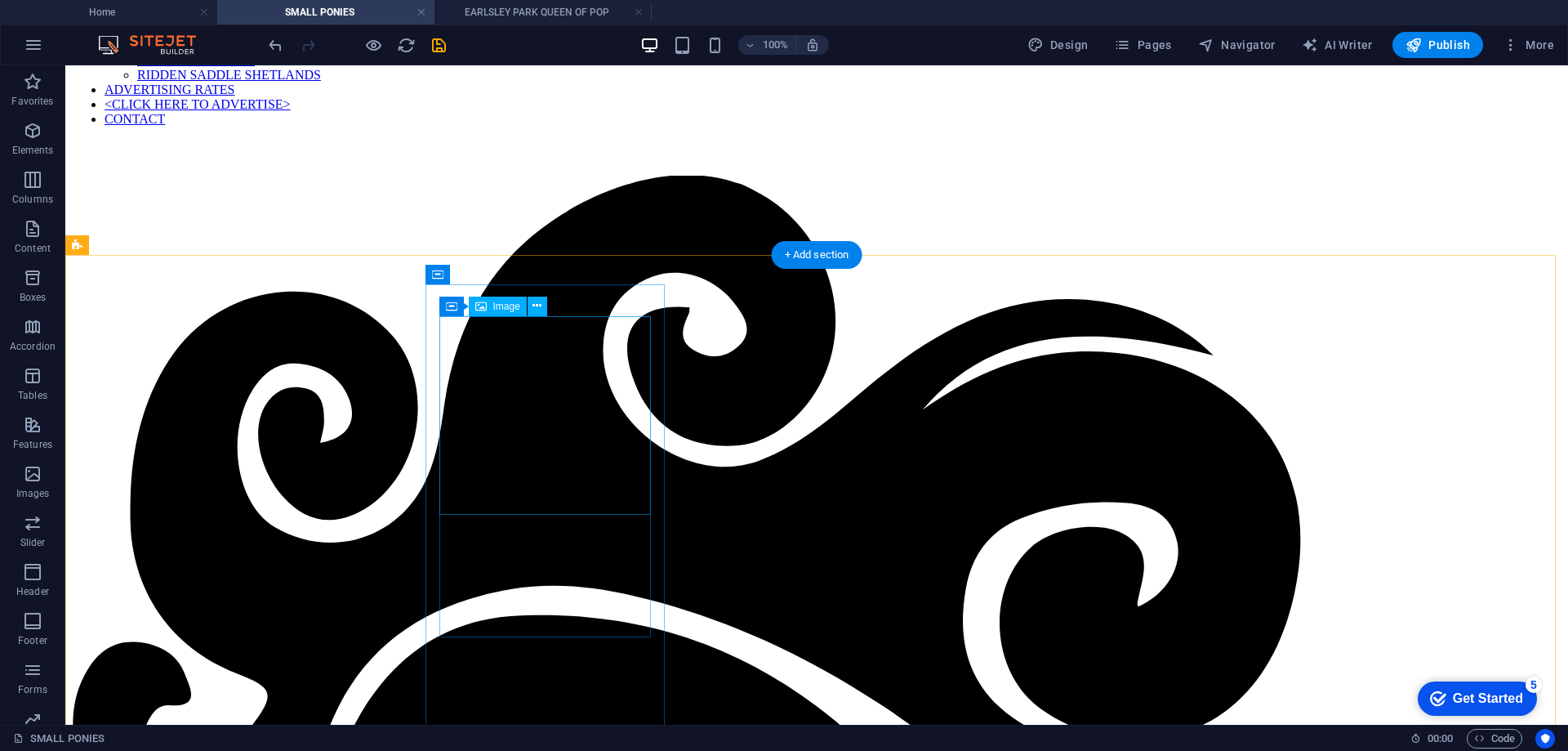
scroll to position [416, 0]
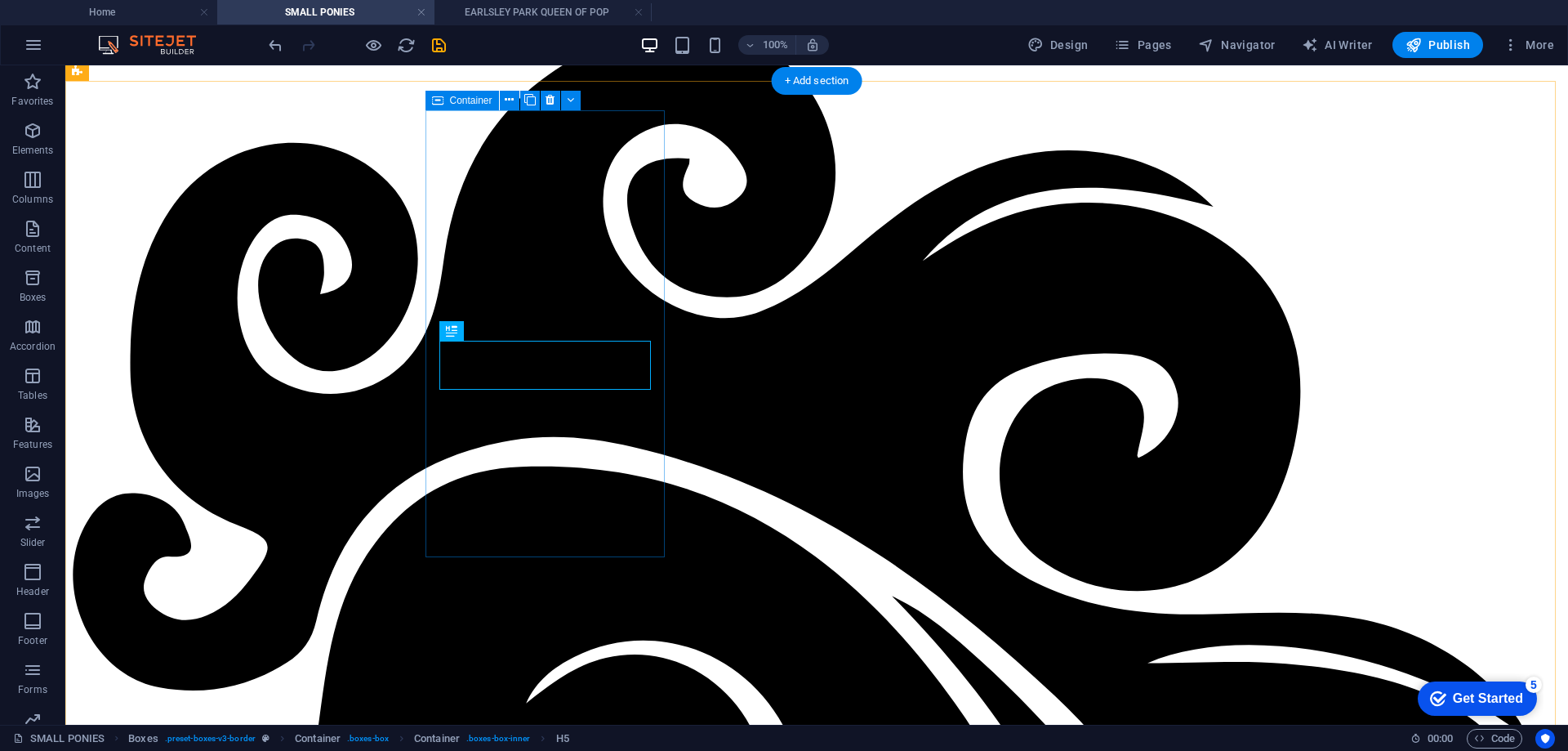
scroll to position [580, 0]
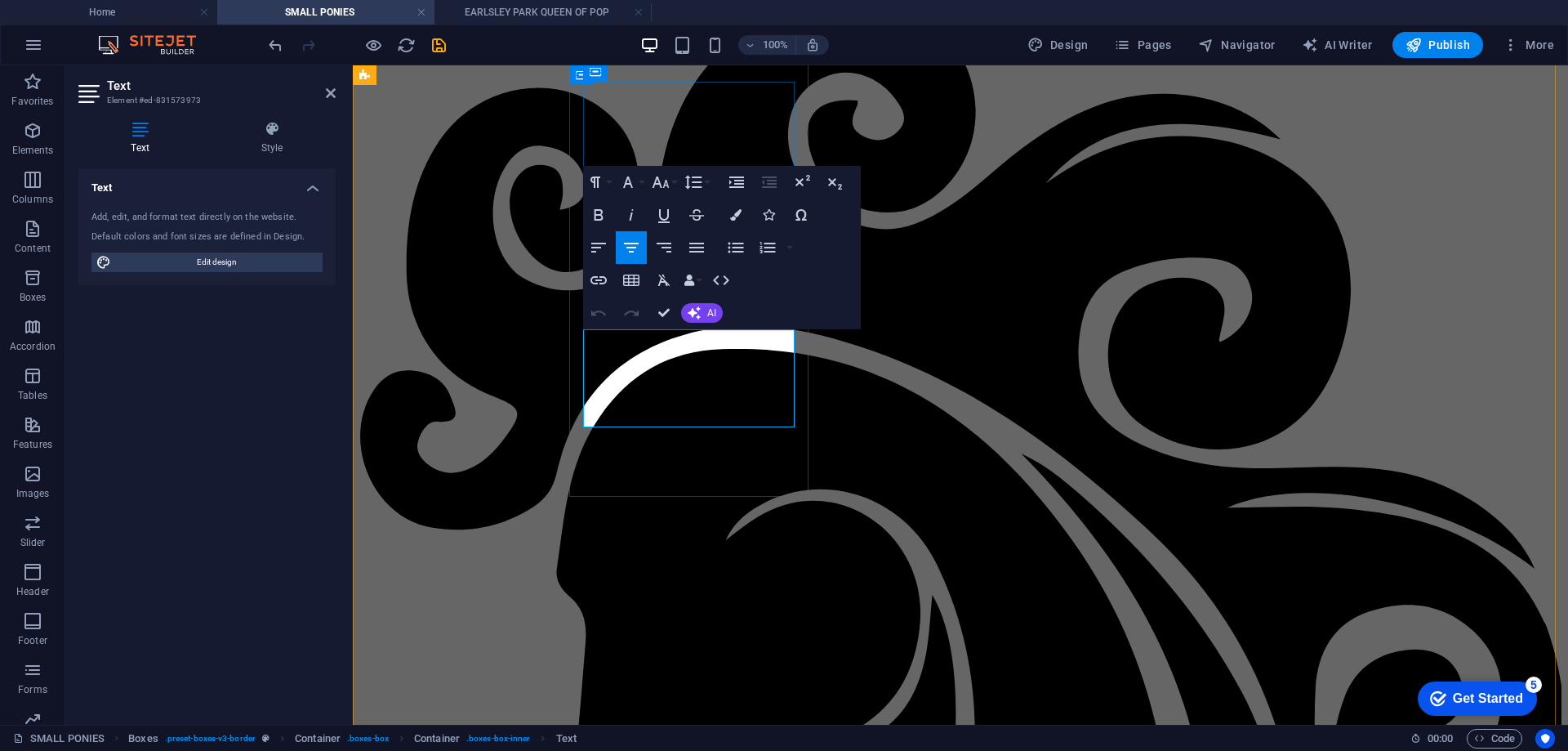
drag, startPoint x: 609, startPoint y: 345, endPoint x: 639, endPoint y: 338, distance: 30.8
drag, startPoint x: 685, startPoint y: 341, endPoint x: 742, endPoint y: 339, distance: 57.0
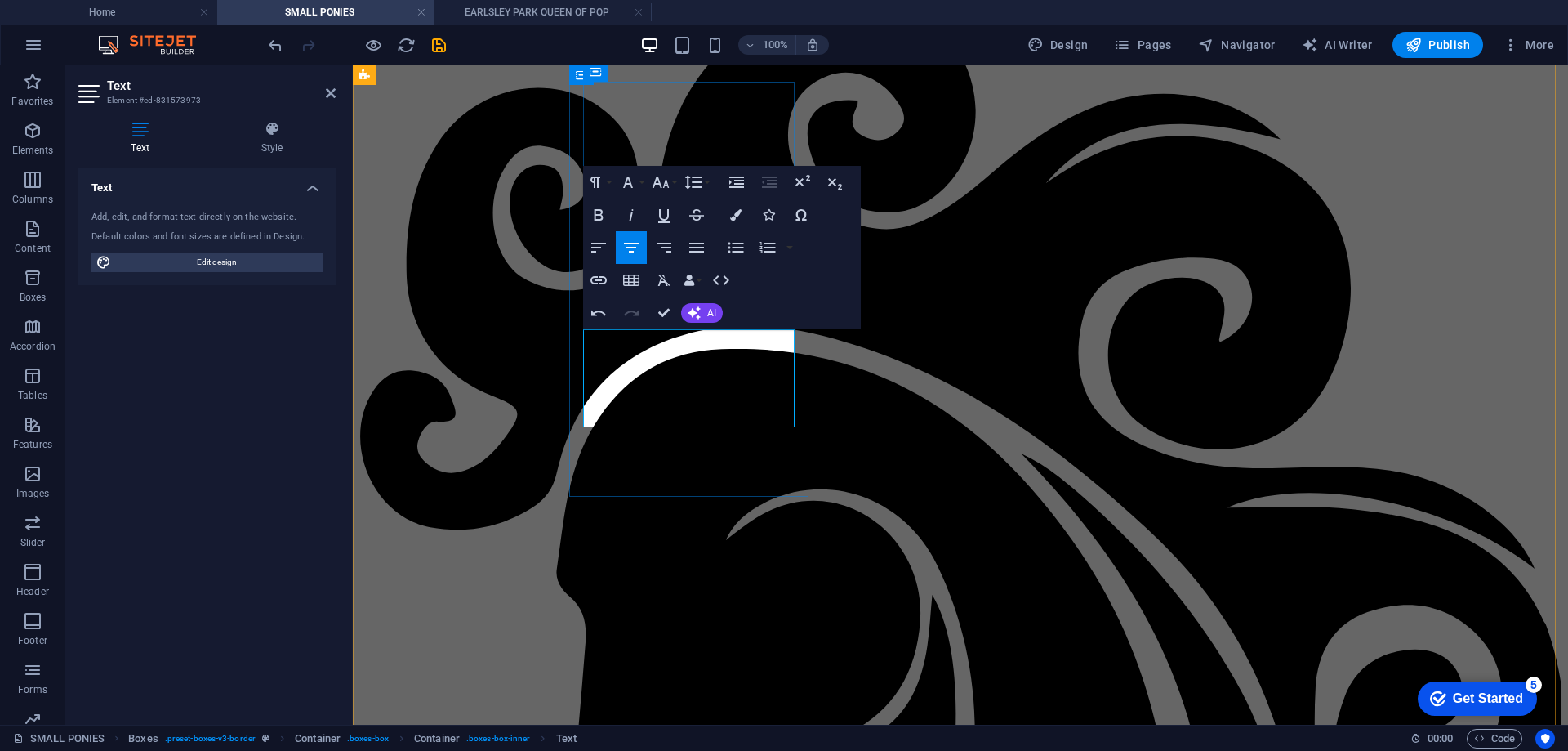
drag, startPoint x: 617, startPoint y: 365, endPoint x: 640, endPoint y: 359, distance: 23.8
drag, startPoint x: 657, startPoint y: 363, endPoint x: 694, endPoint y: 361, distance: 37.1
drag, startPoint x: 662, startPoint y: 362, endPoint x: 689, endPoint y: 358, distance: 27.3
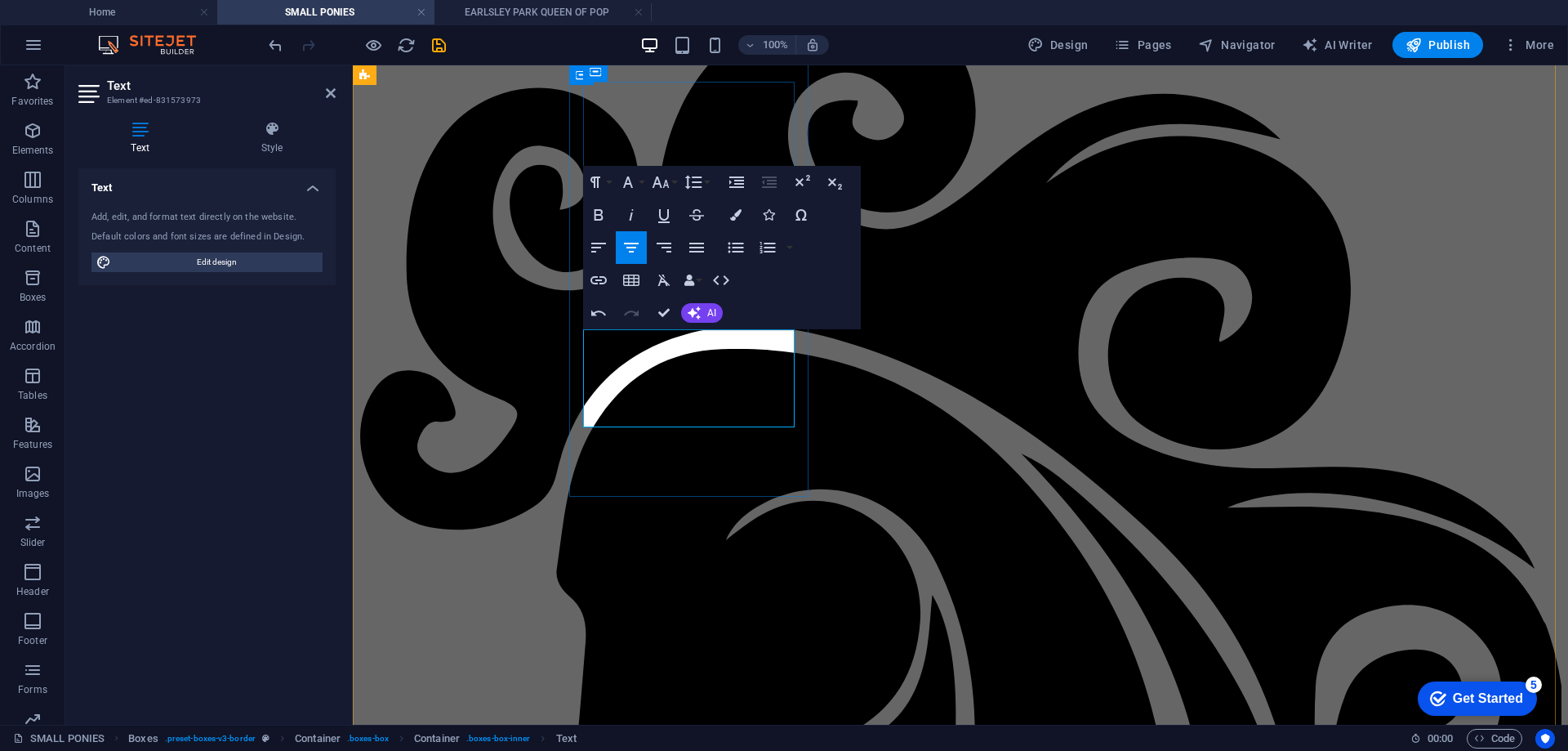
click at [733, 217] on icon "button" at bounding box center [736, 215] width 12 height 12
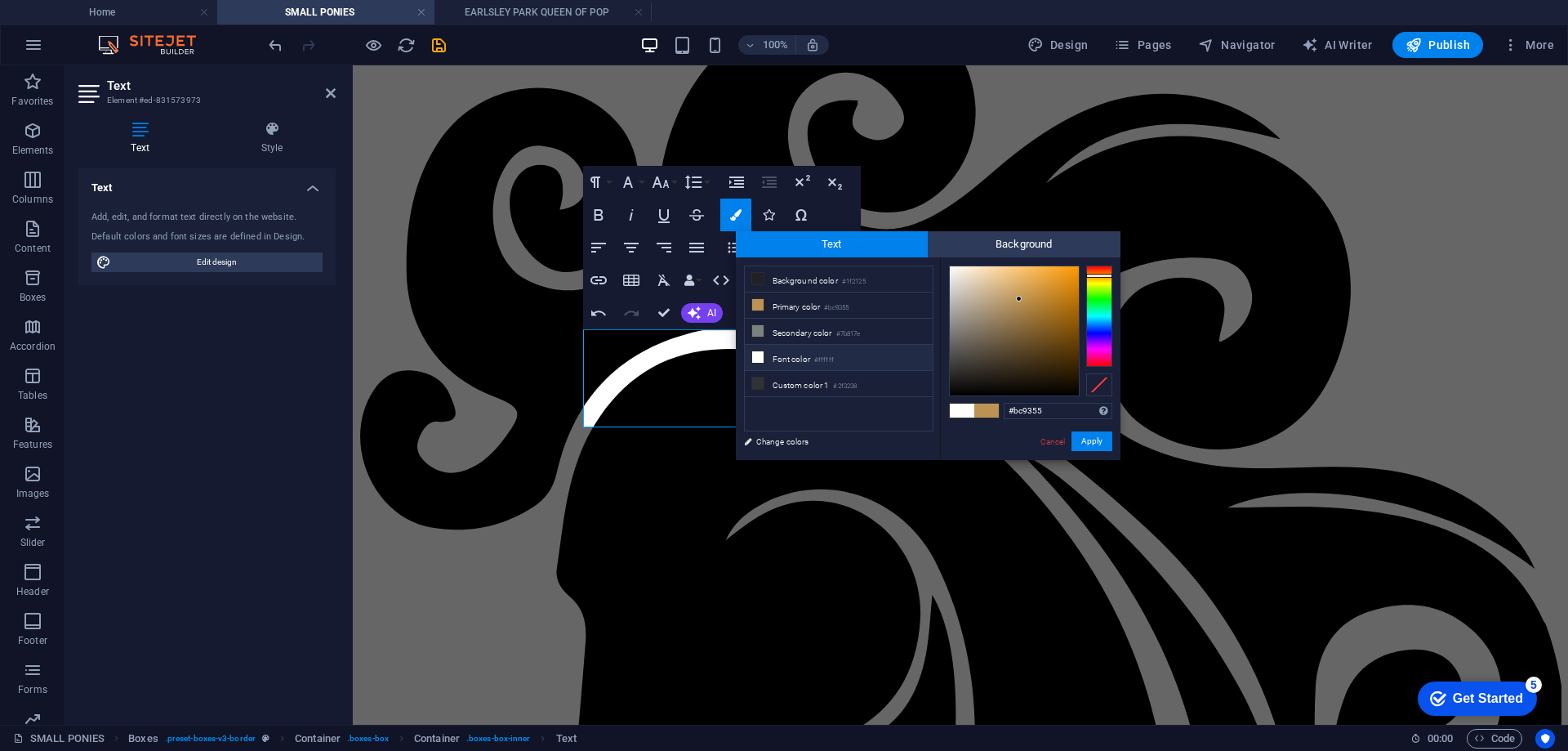
click at [763, 355] on icon at bounding box center [759, 357] width 12 height 12
type input "#ffffff"
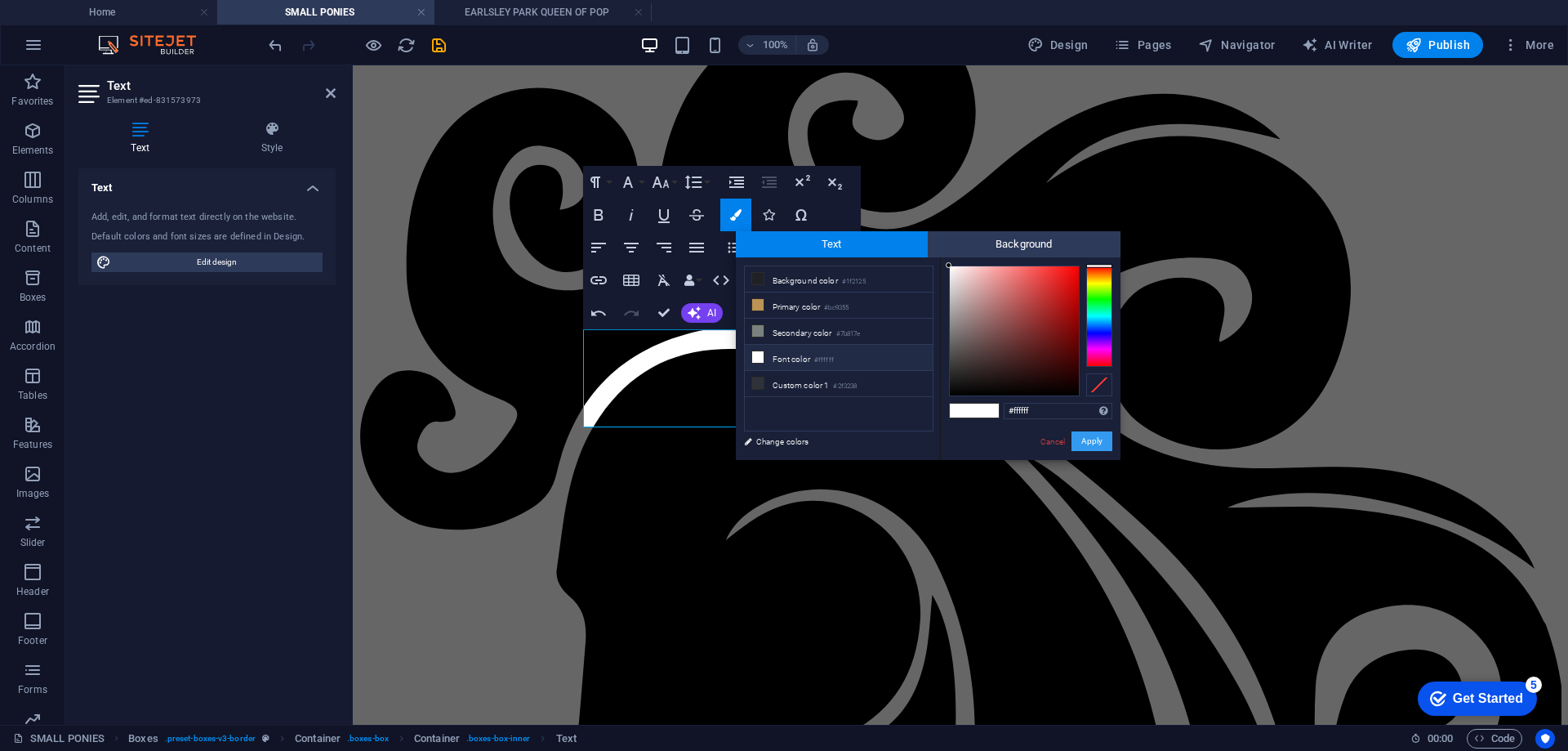
click at [1101, 442] on button "Apply" at bounding box center [1092, 441] width 40 height 19
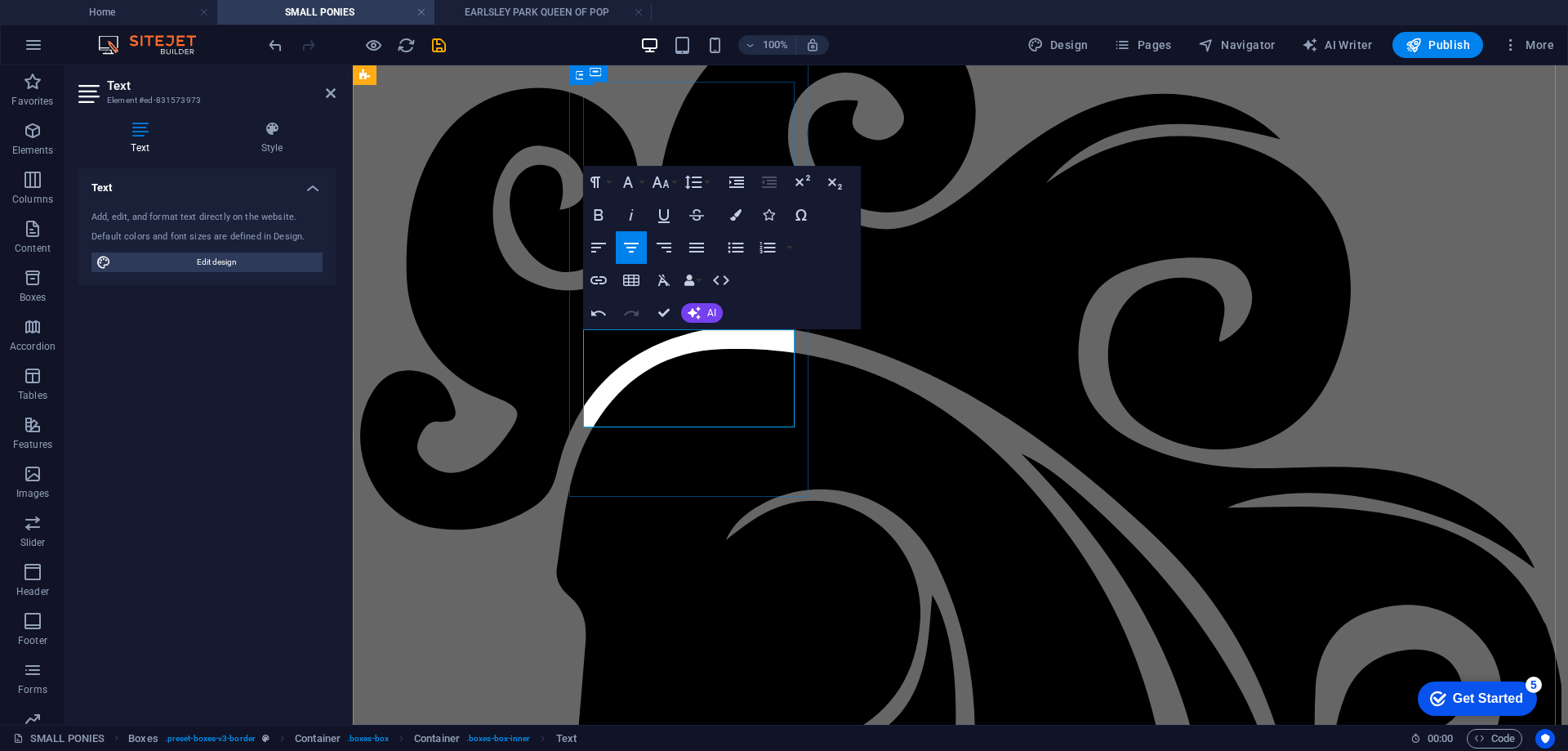
drag, startPoint x: 741, startPoint y: 363, endPoint x: 759, endPoint y: 362, distance: 18.0
drag, startPoint x: 670, startPoint y: 384, endPoint x: 742, endPoint y: 378, distance: 72.2
drag, startPoint x: 668, startPoint y: 397, endPoint x: 745, endPoint y: 393, distance: 77.1
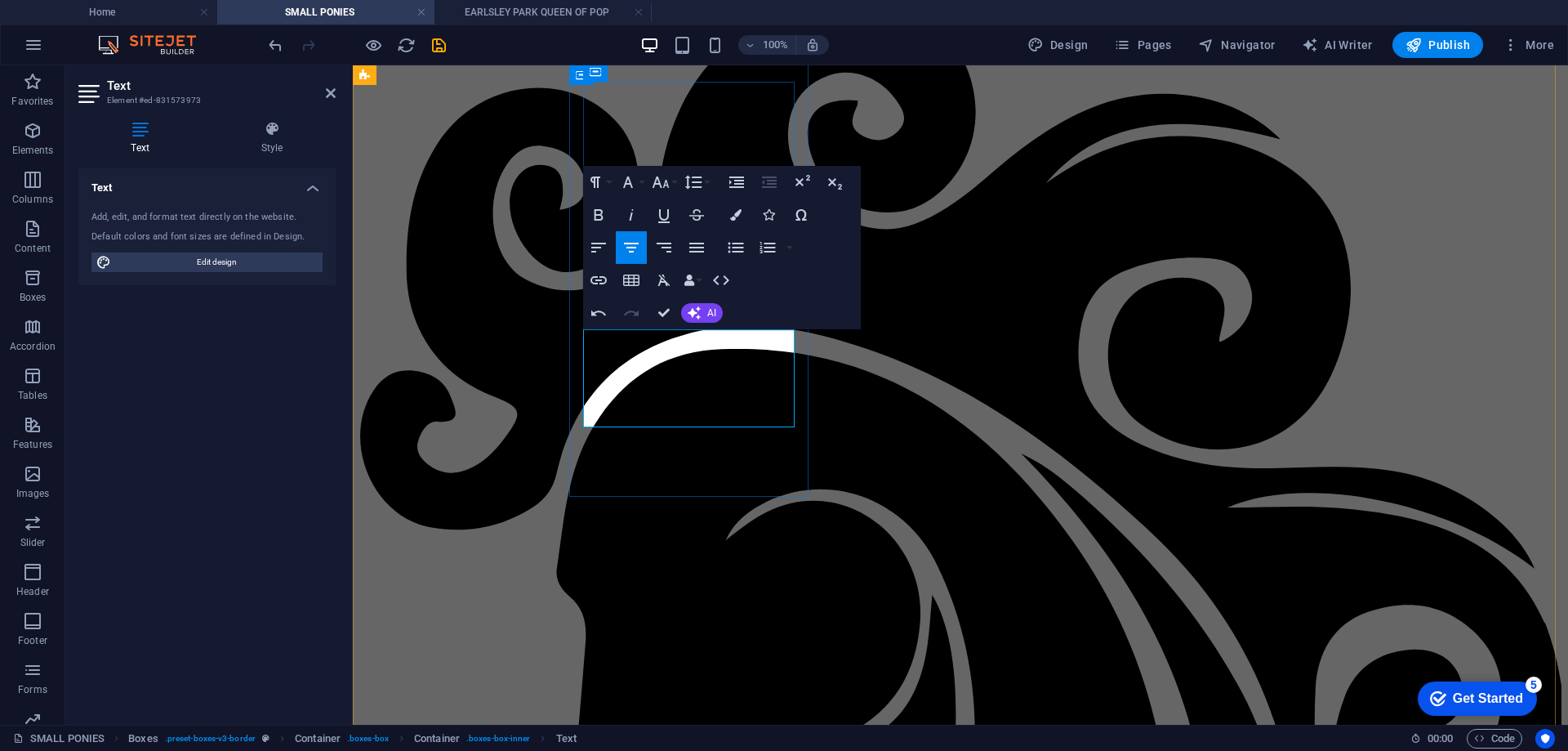
drag, startPoint x: 587, startPoint y: 421, endPoint x: 791, endPoint y: 421, distance: 204.0
click at [600, 280] on icon "button" at bounding box center [598, 280] width 16 height 8
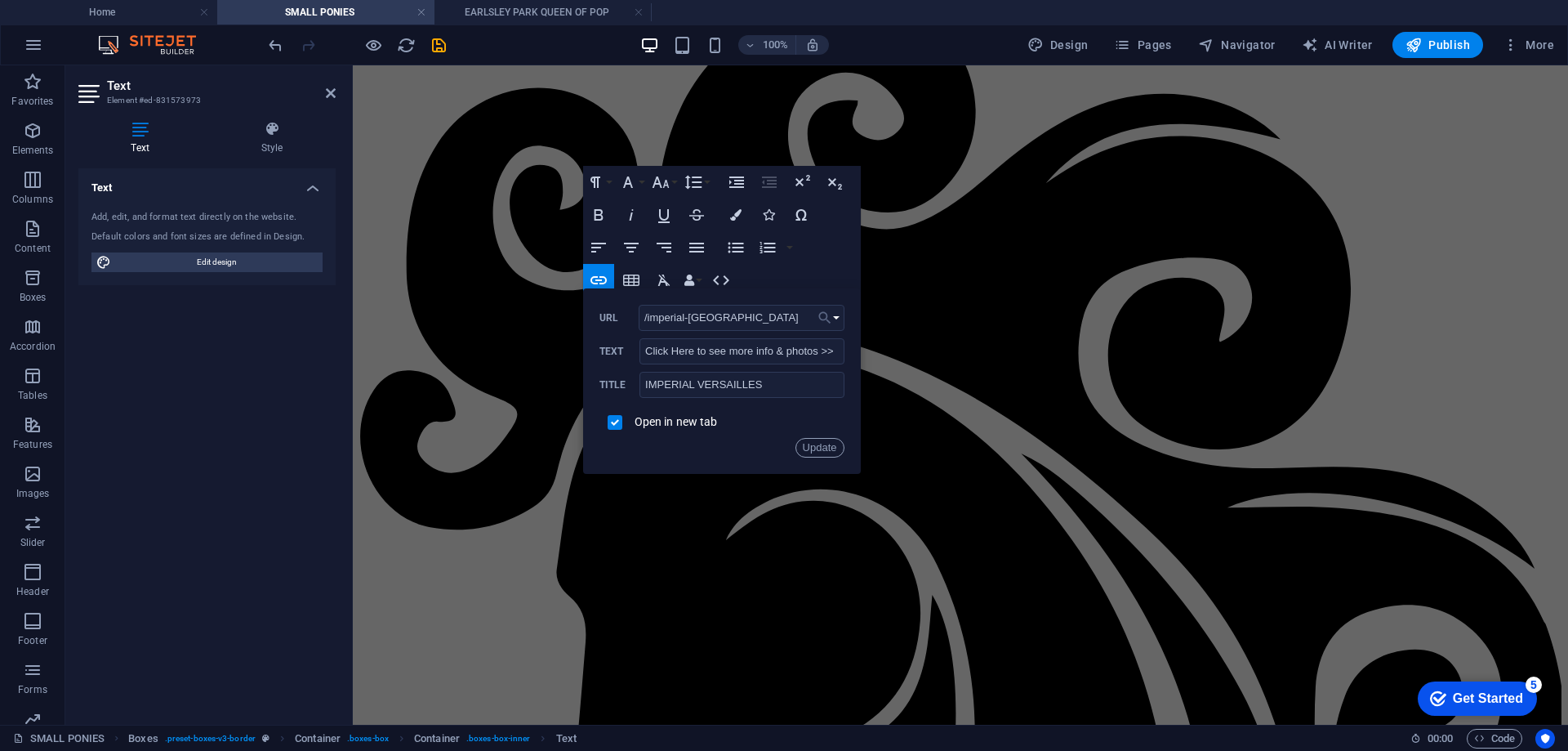
click at [838, 313] on button "Choose Link" at bounding box center [829, 317] width 31 height 26
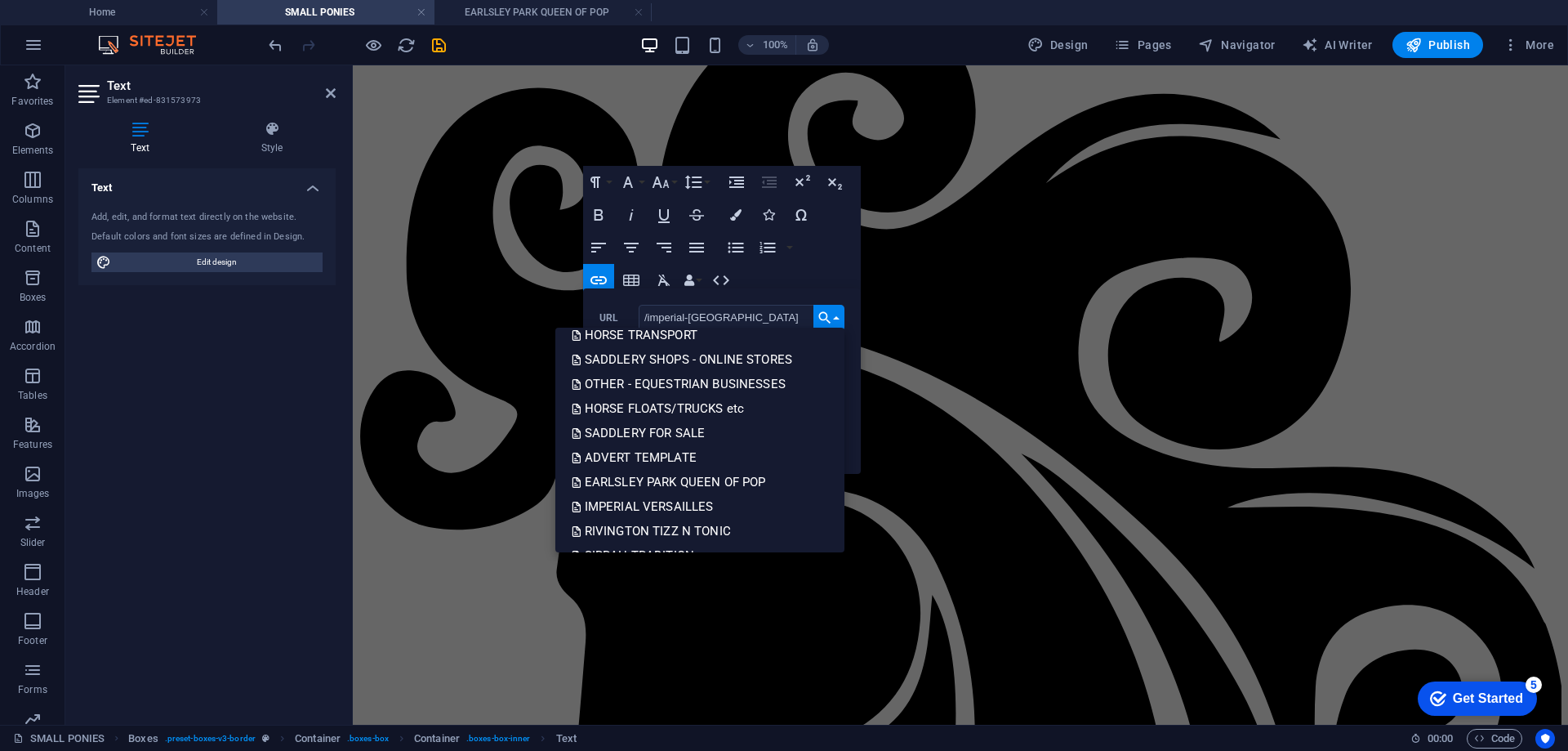
scroll to position [899, 0]
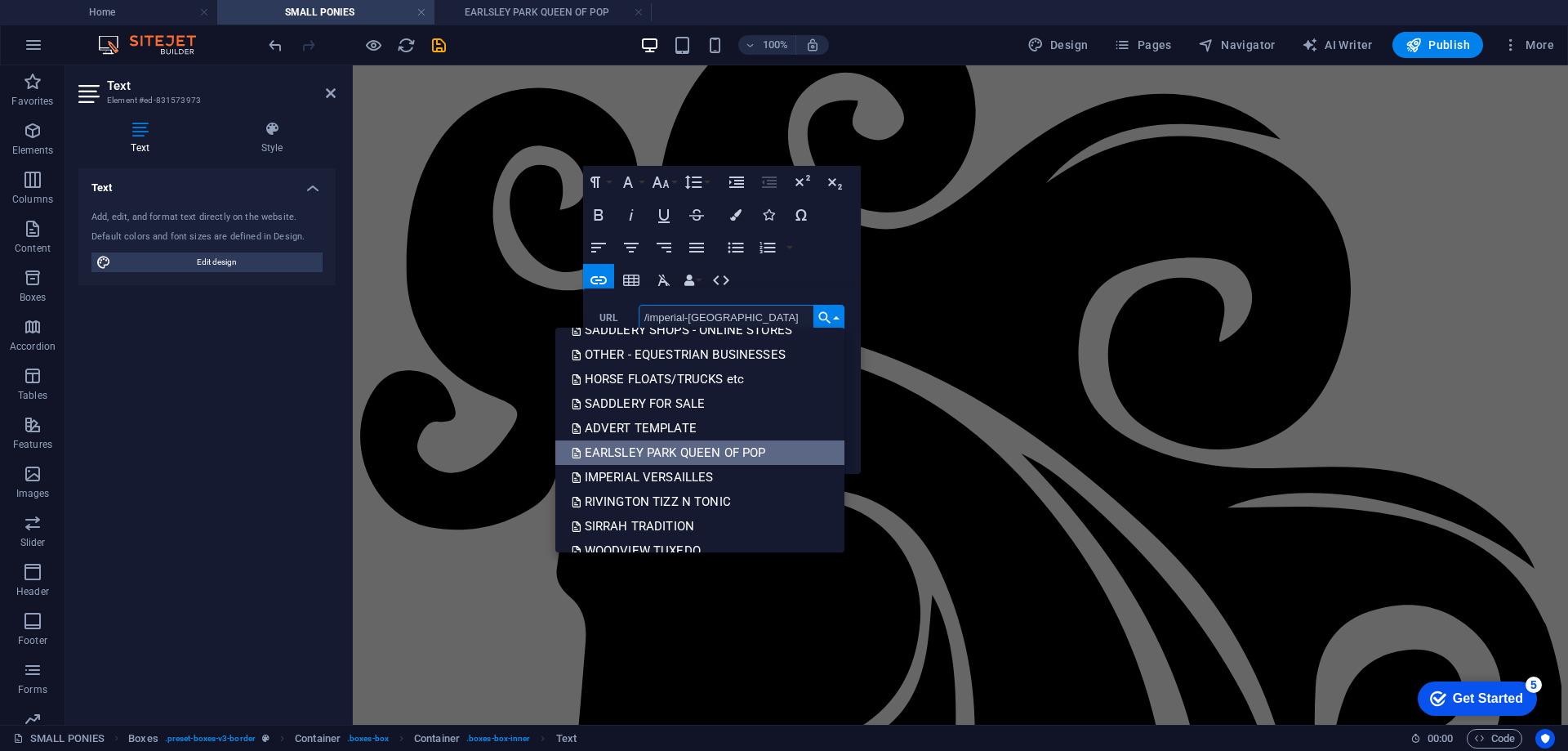
click at [683, 458] on p "EARLSLEY PARK QUEEN OF POP" at bounding box center [671, 452] width 198 height 24
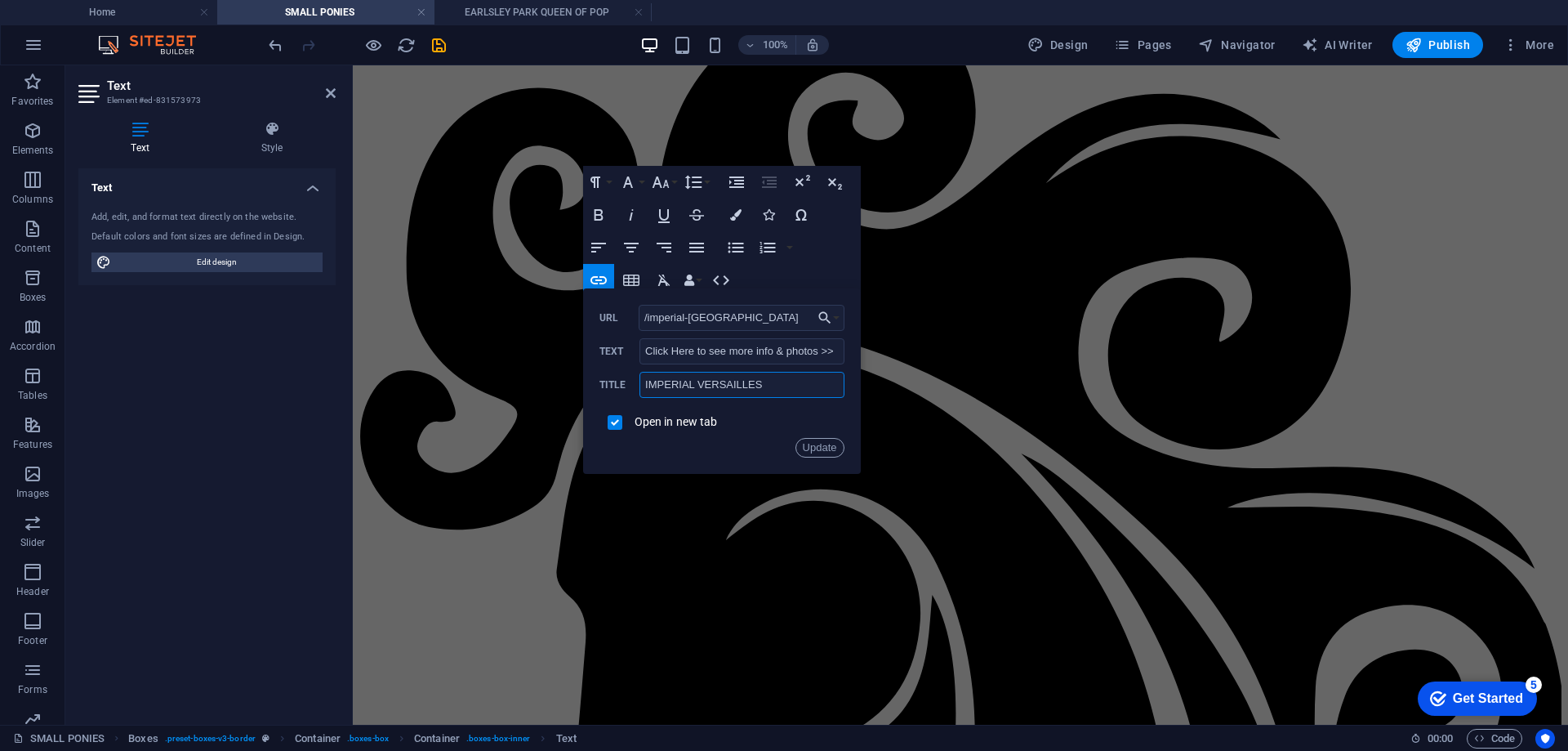
click at [680, 384] on input "IMPERIAL VERSAILLES" at bounding box center [741, 385] width 204 height 26
type input "EARLSLEY PARK QUEEN of POP"
click at [617, 420] on input "checkbox" at bounding box center [612, 419] width 14 height 14
checkbox input "true"
click at [808, 441] on button "Update" at bounding box center [820, 447] width 49 height 19
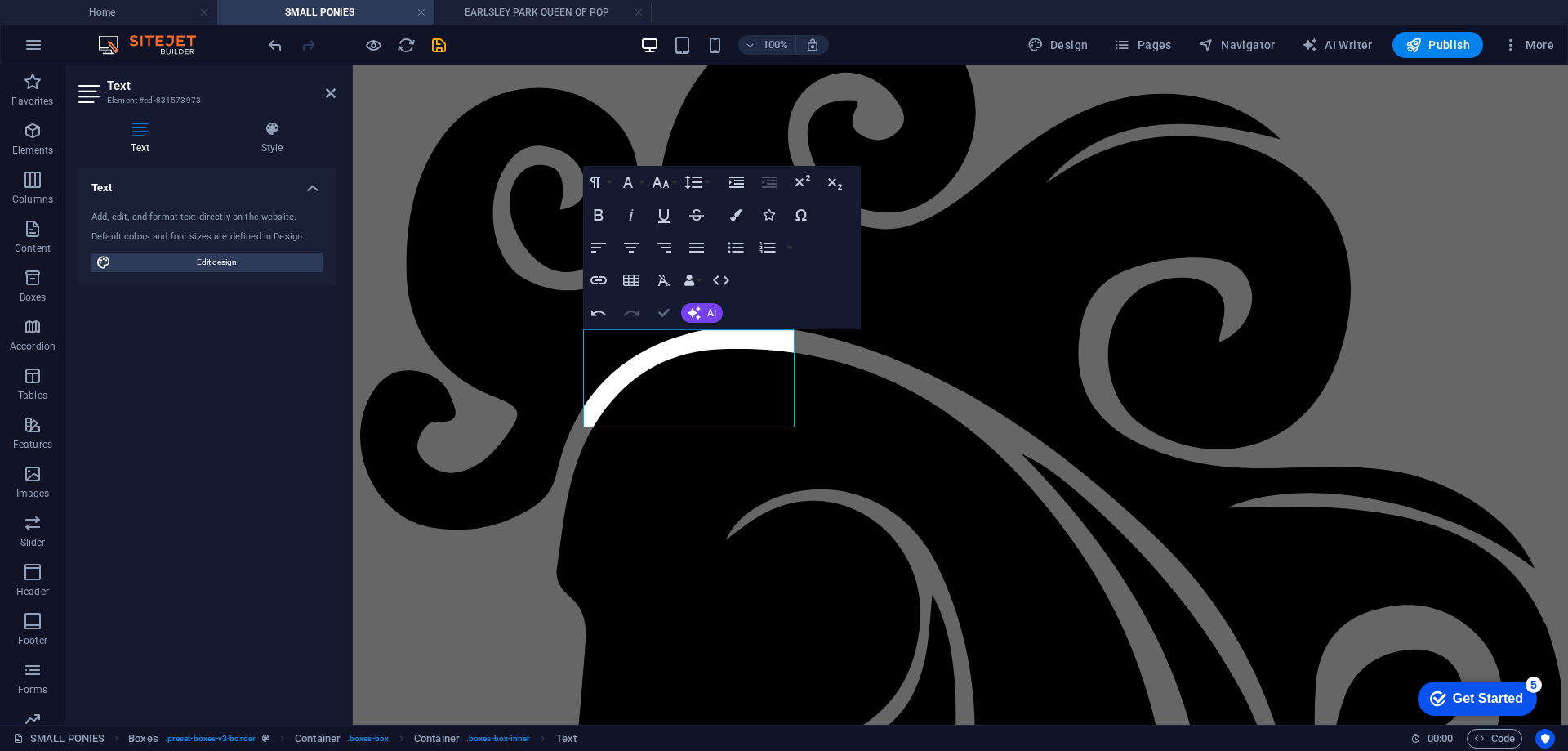
drag, startPoint x: 601, startPoint y: 248, endPoint x: 666, endPoint y: 313, distance: 91.9
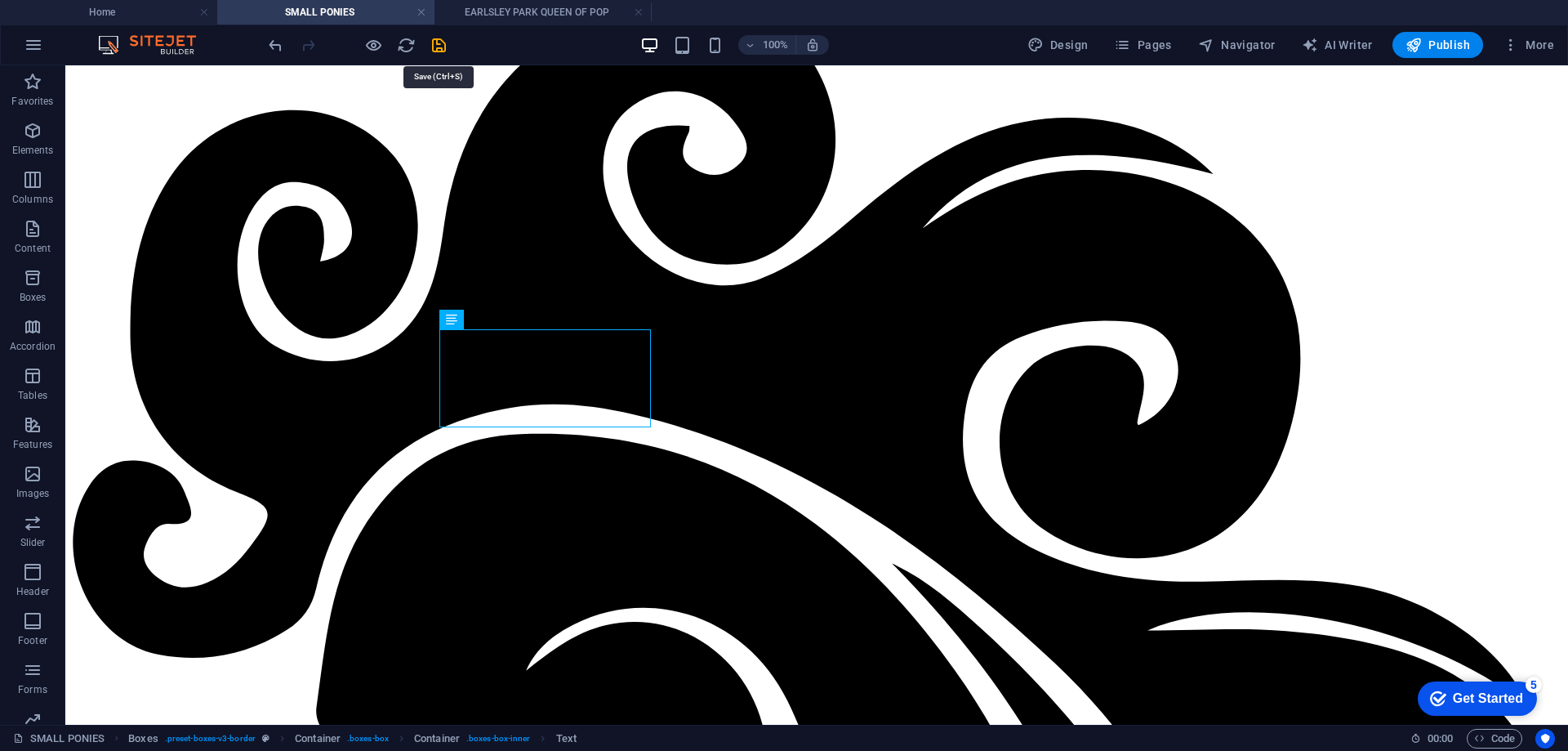
click at [436, 48] on icon "save" at bounding box center [439, 45] width 19 height 19
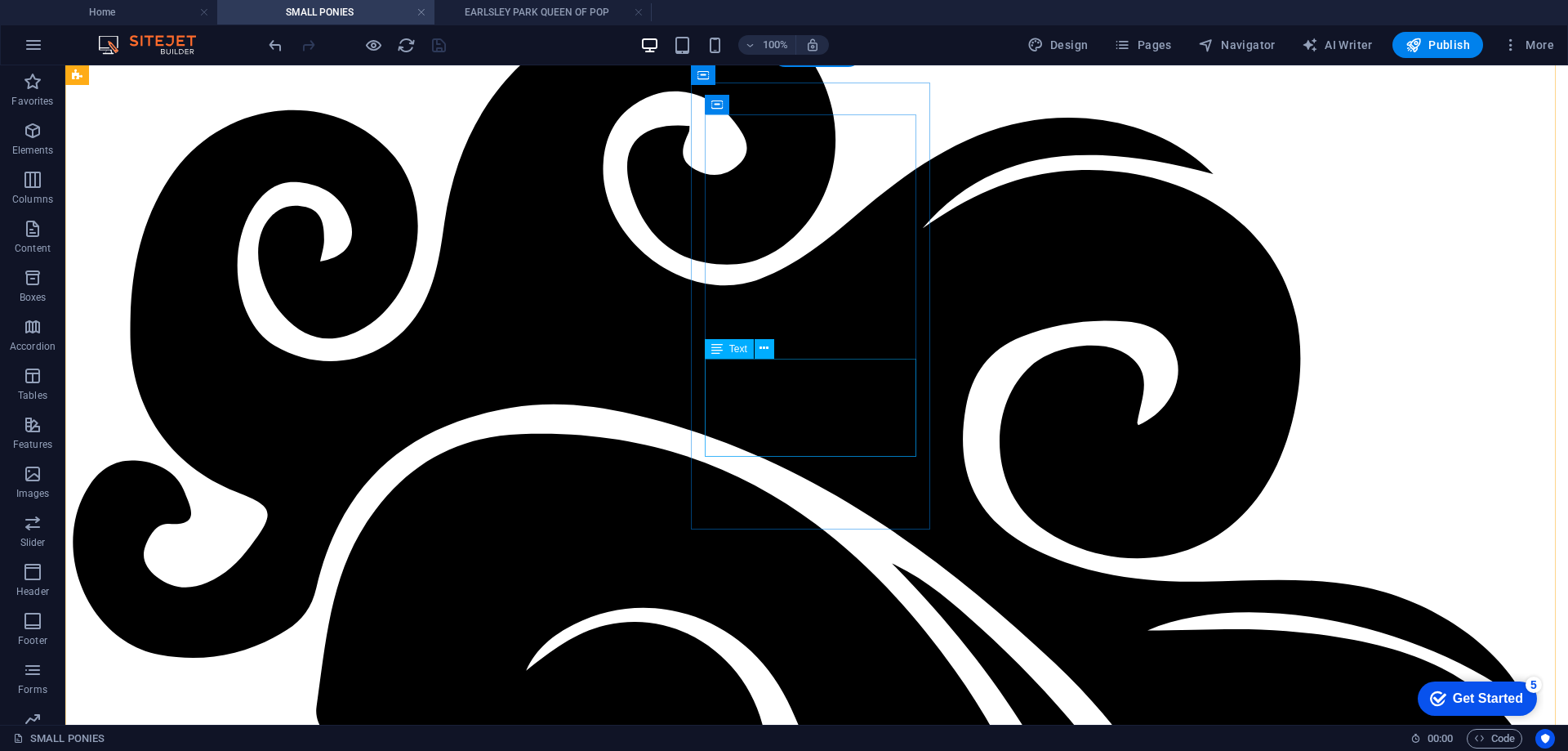
scroll to position [498, 0]
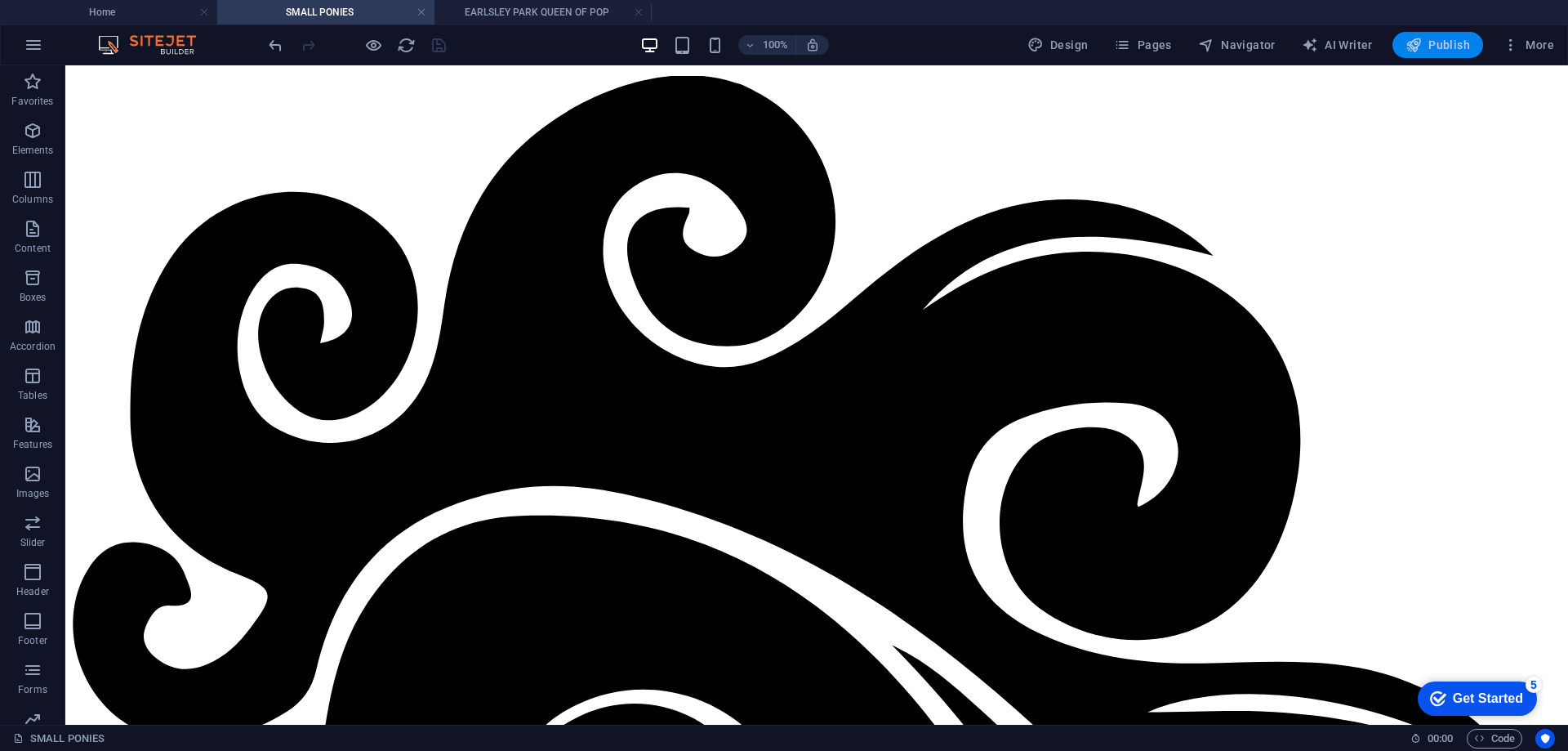
click at [1436, 40] on span "Publish" at bounding box center [1437, 44] width 64 height 16
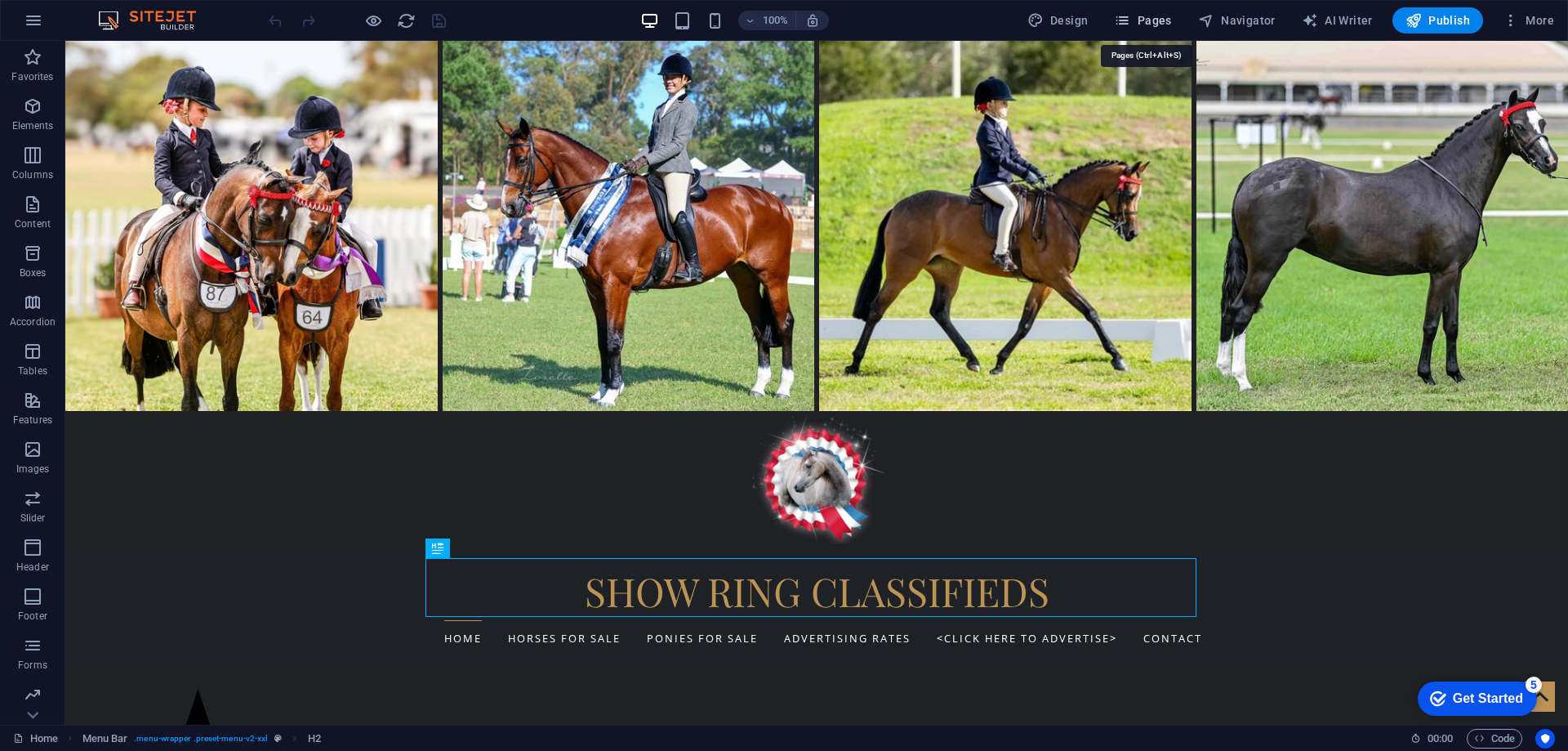
click at [1141, 18] on span "Pages" at bounding box center [1142, 20] width 57 height 16
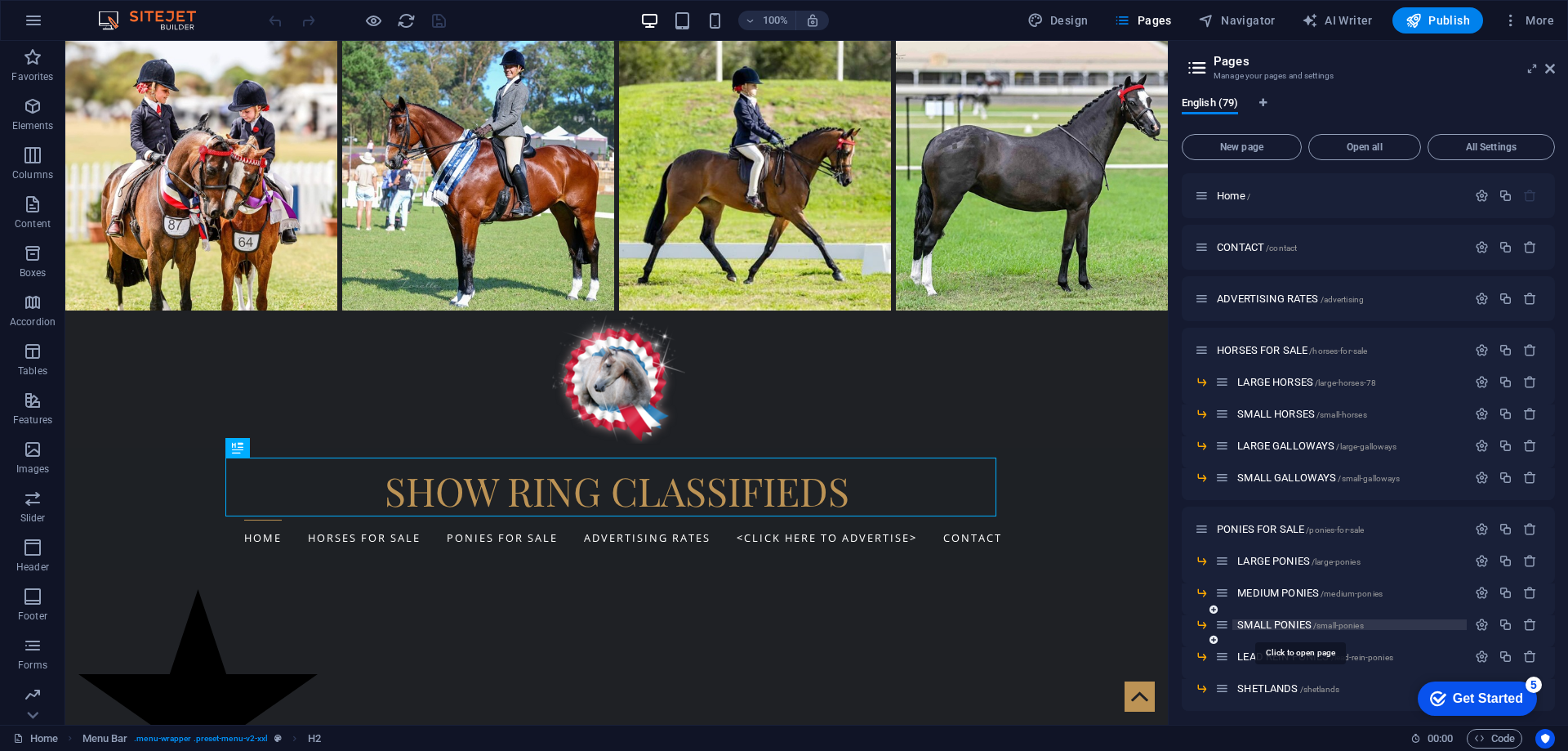
click at [1281, 625] on span "SMALL PONIES /small-ponies" at bounding box center [1300, 624] width 126 height 13
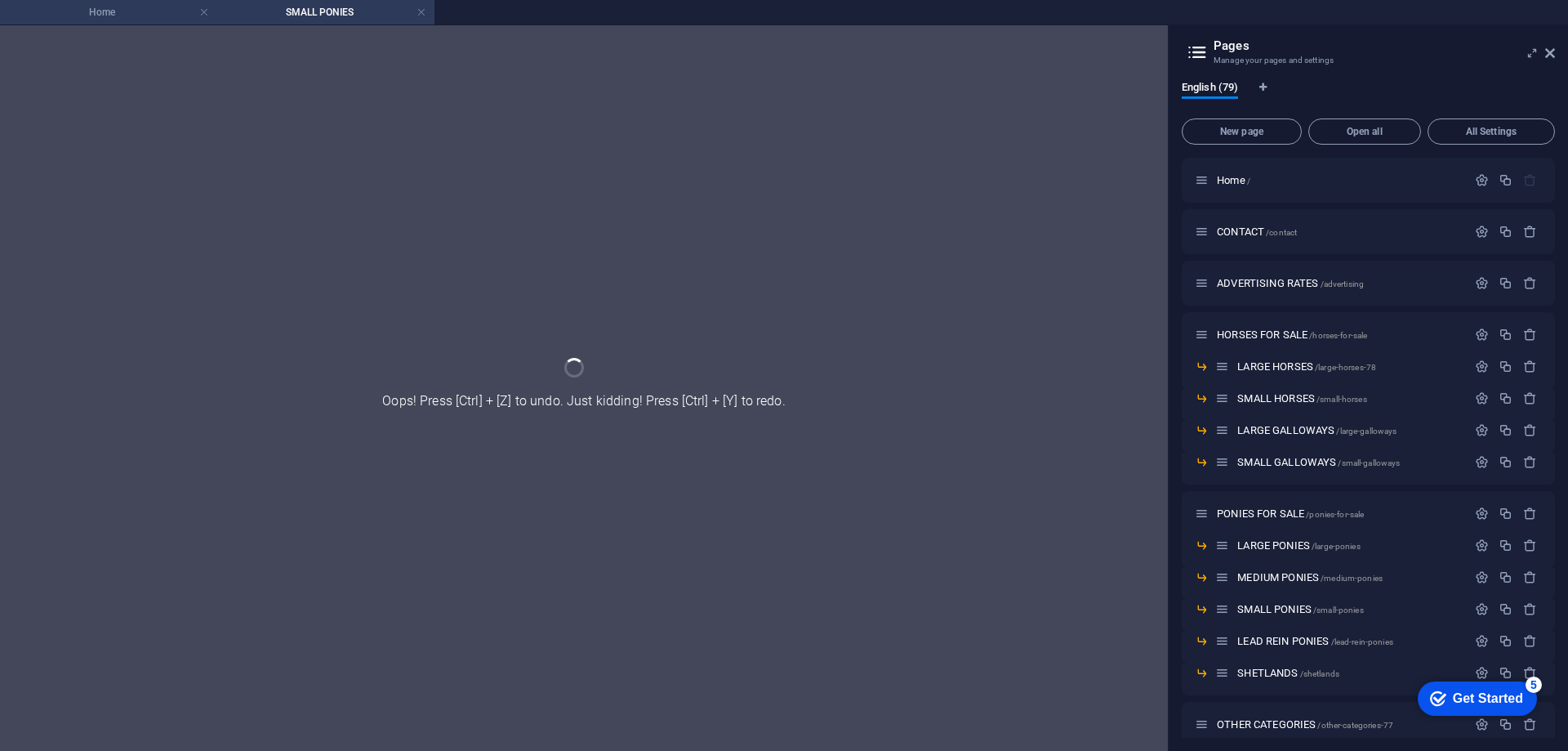
click at [104, 13] on h4 "Home" at bounding box center [109, 12] width 217 height 18
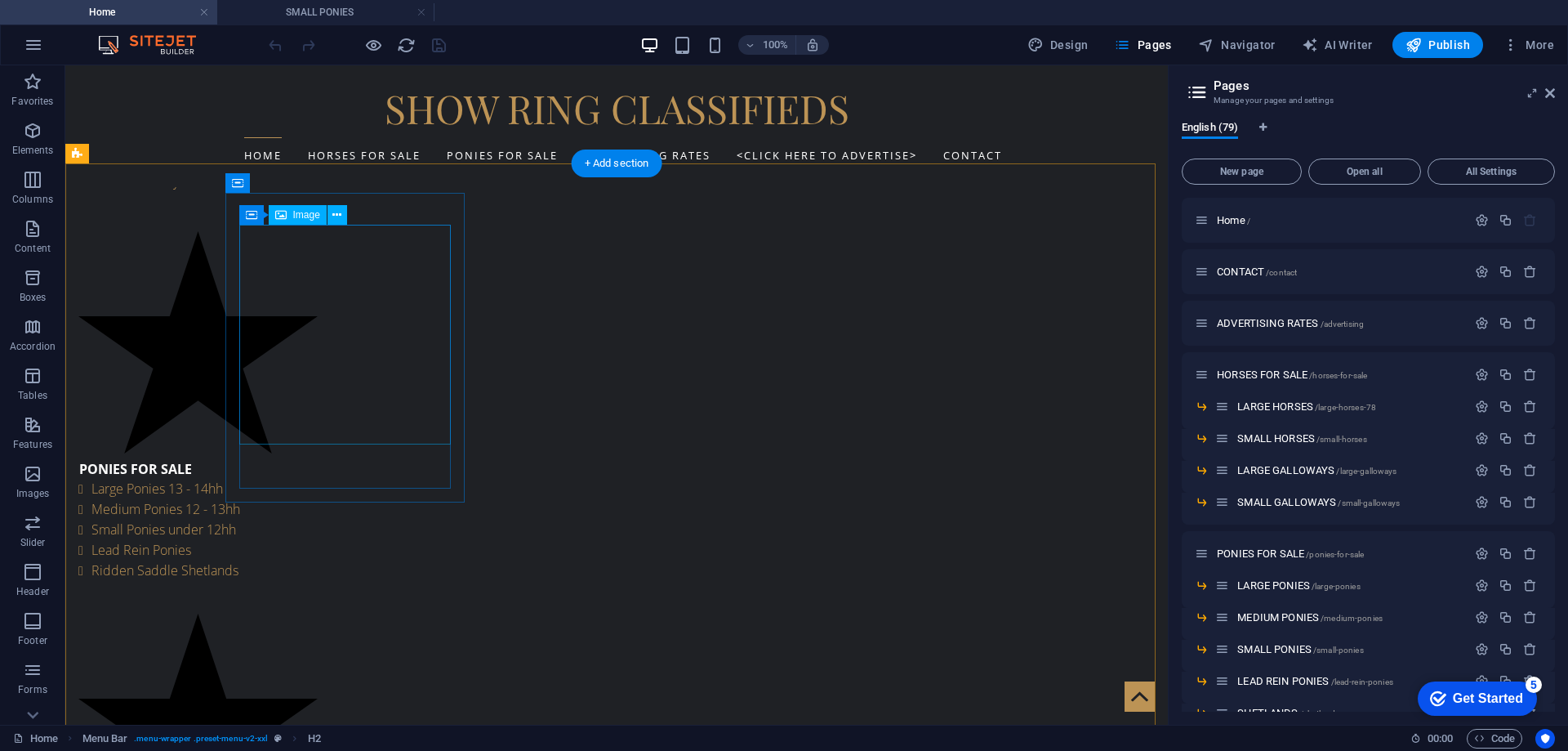
scroll to position [817, 0]
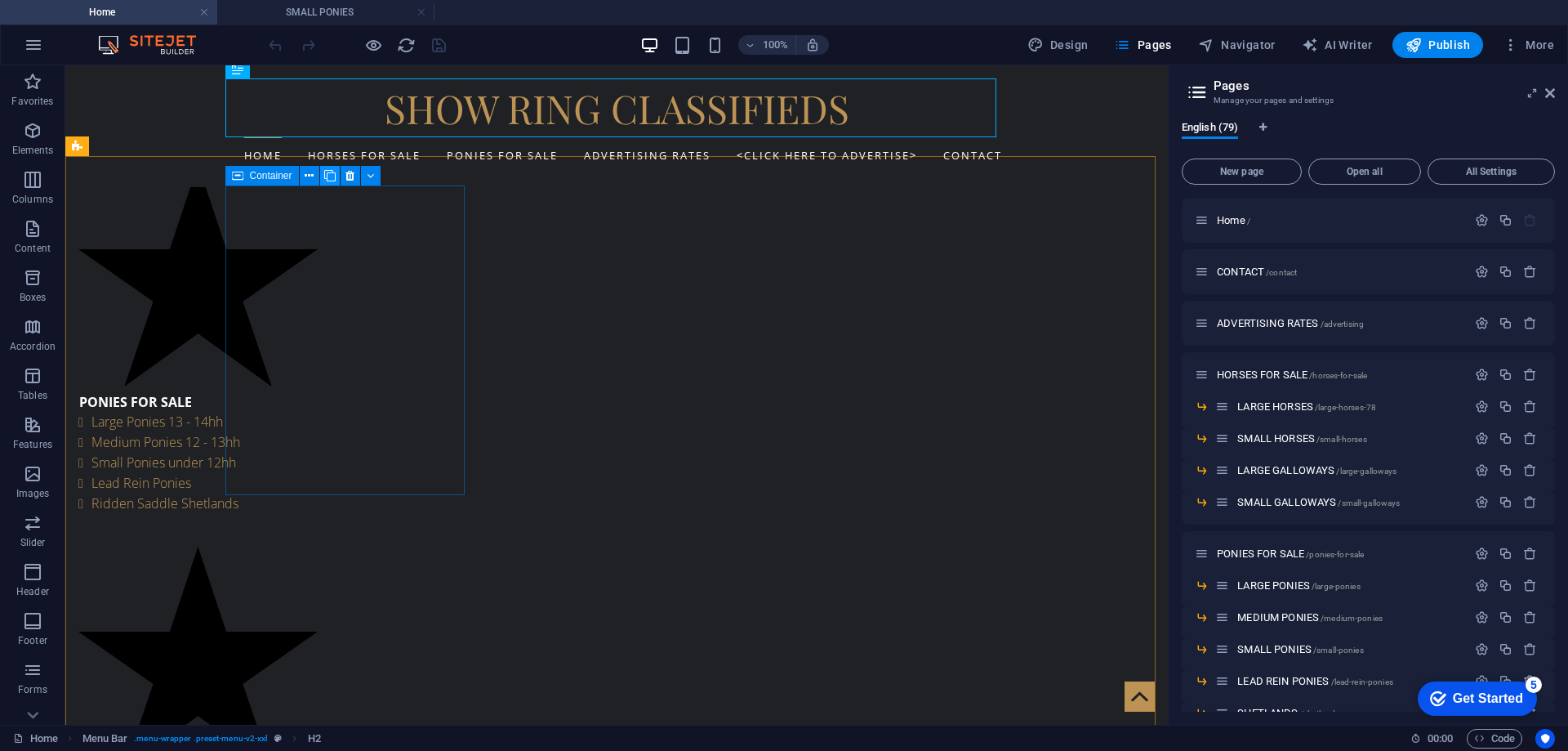
click at [328, 173] on icon at bounding box center [330, 176] width 12 height 17
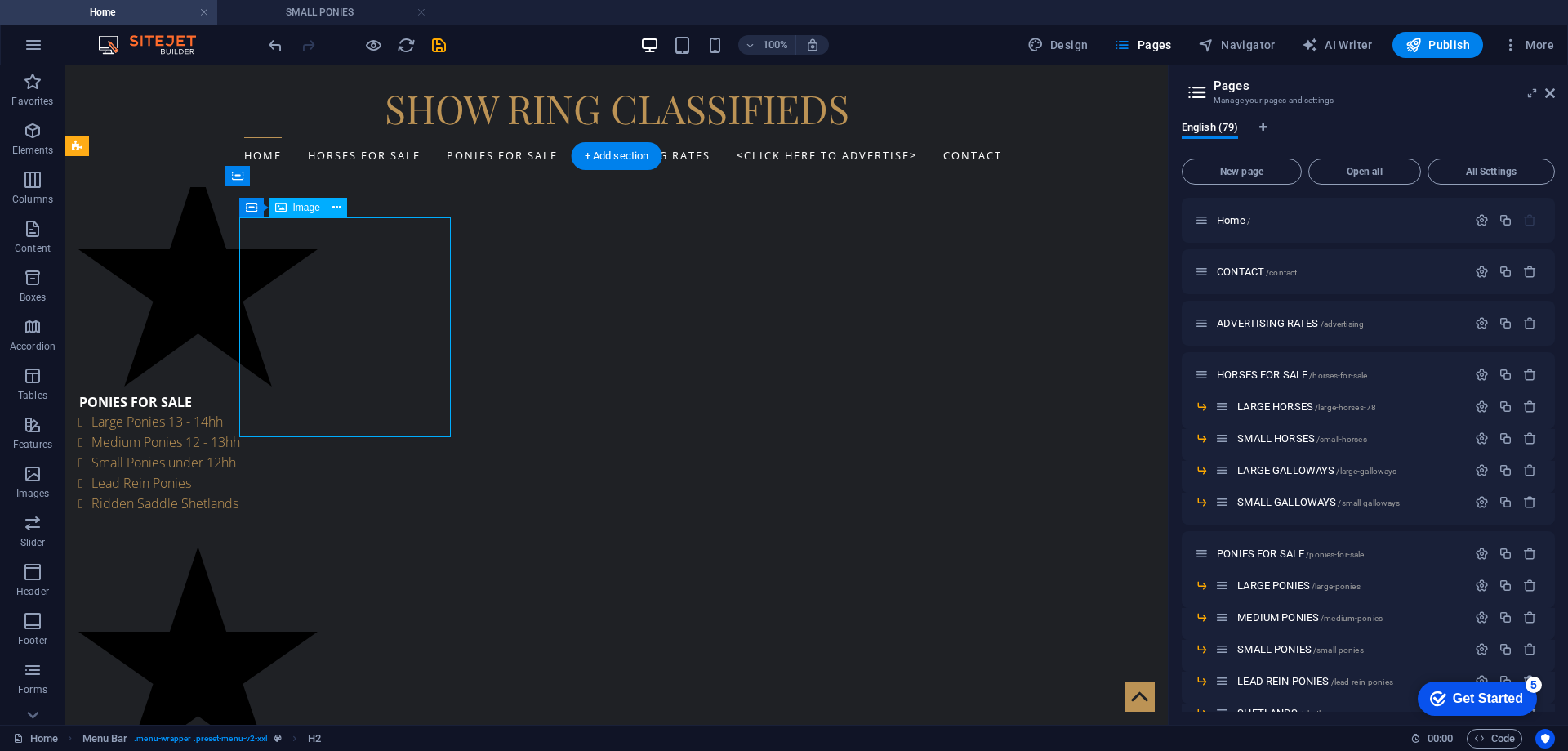
select select "px"
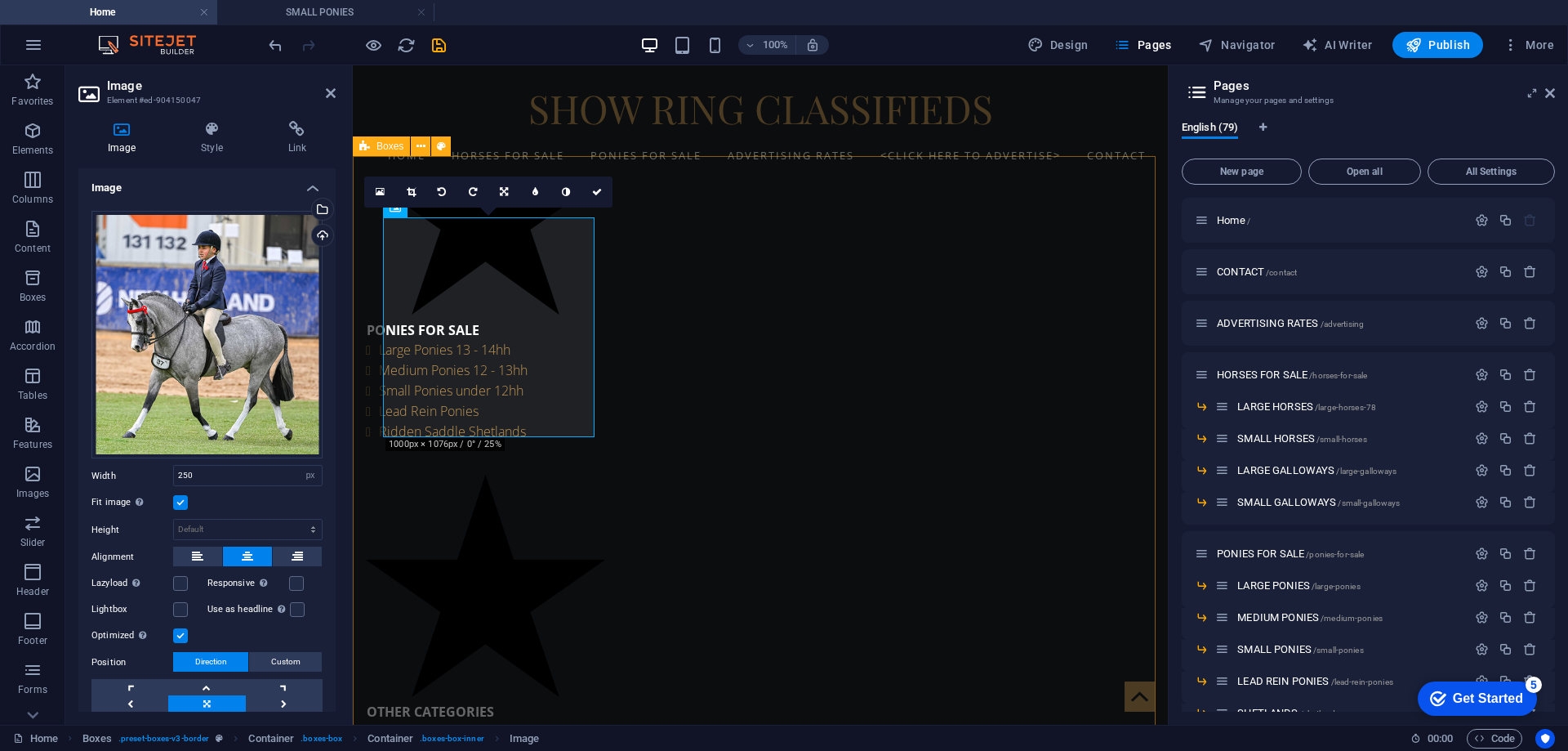
scroll to position [745, 0]
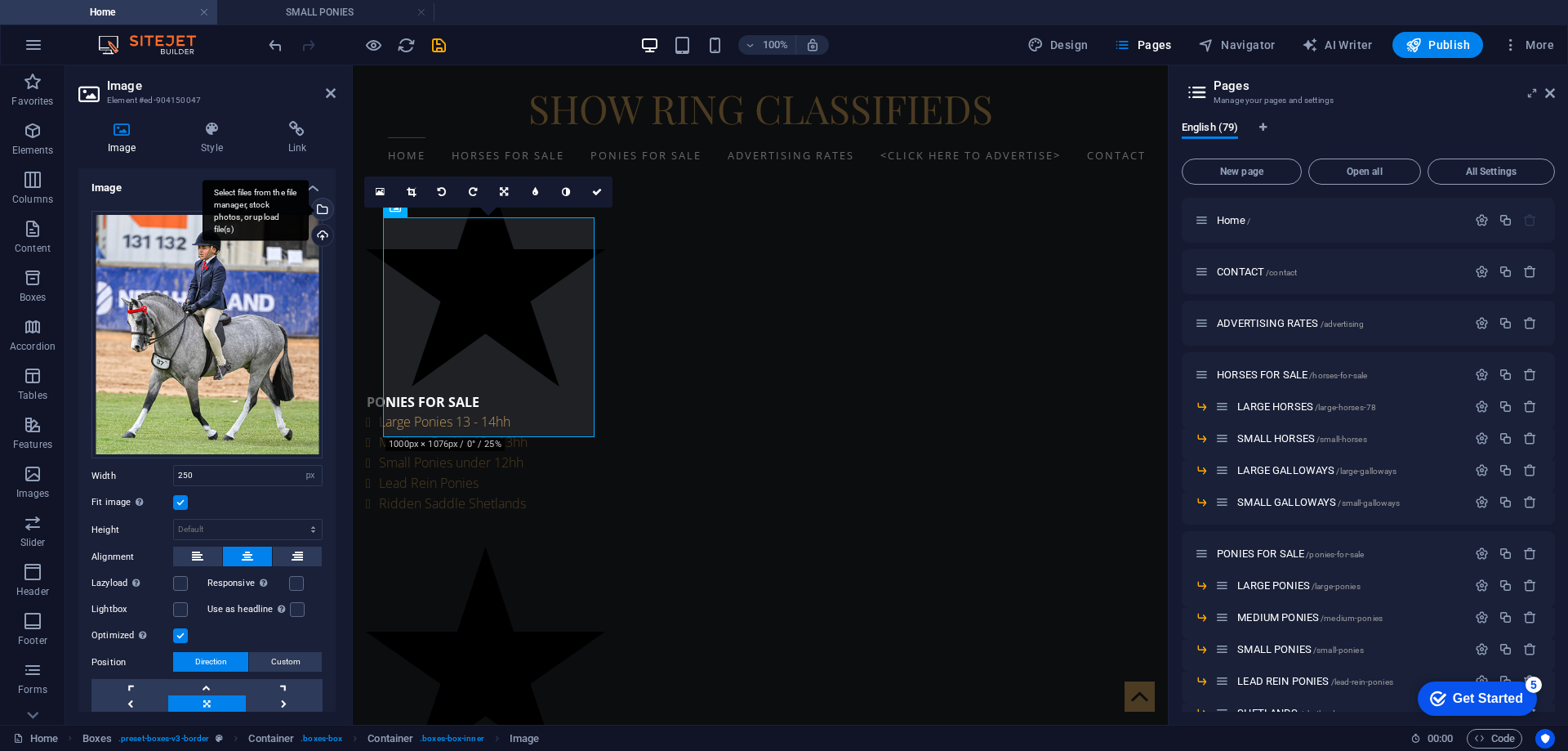
click at [314, 201] on div "Select files from the file manager, stock photos, or upload file(s)" at bounding box center [320, 210] width 24 height 24
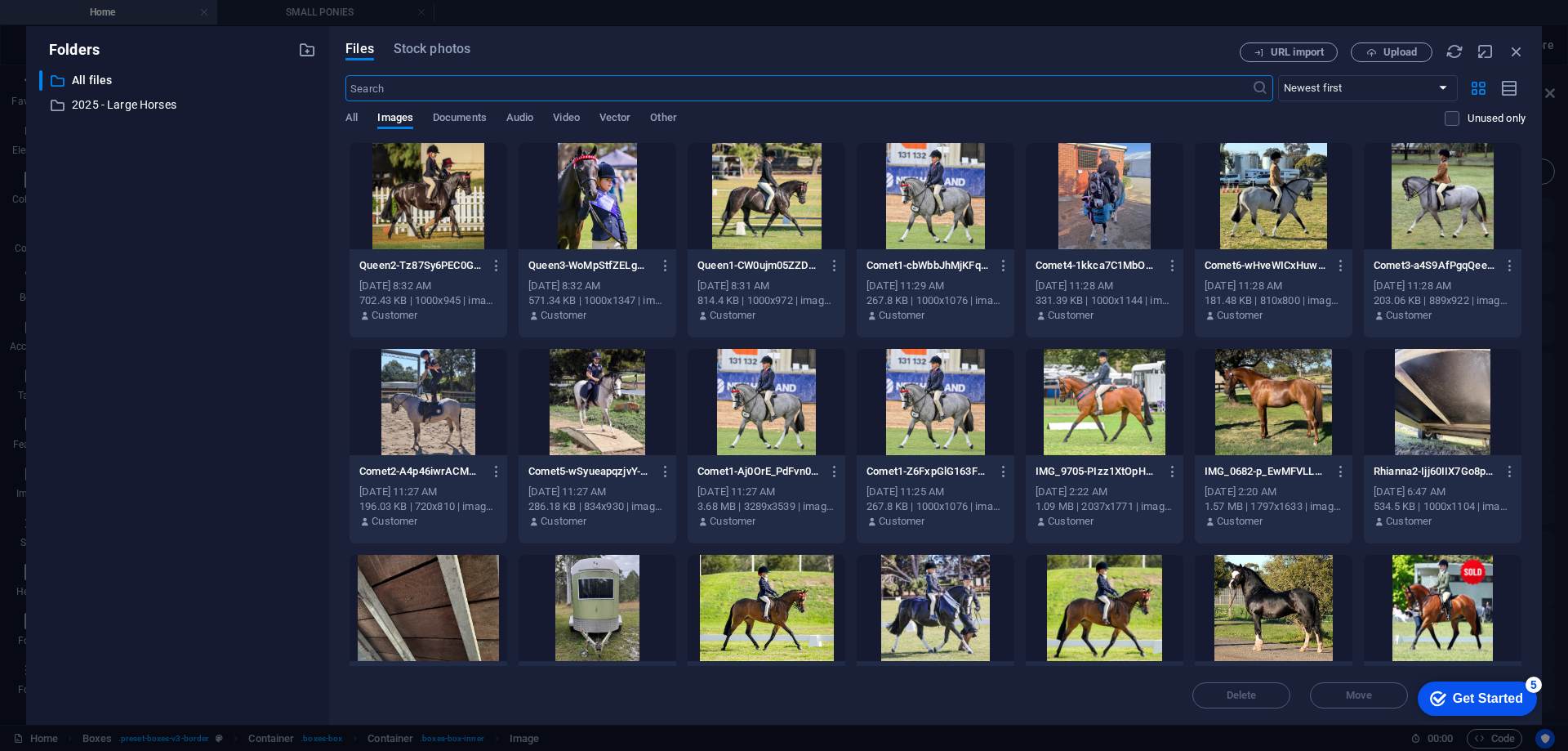
scroll to position [749, 0]
click at [773, 200] on div at bounding box center [766, 196] width 158 height 106
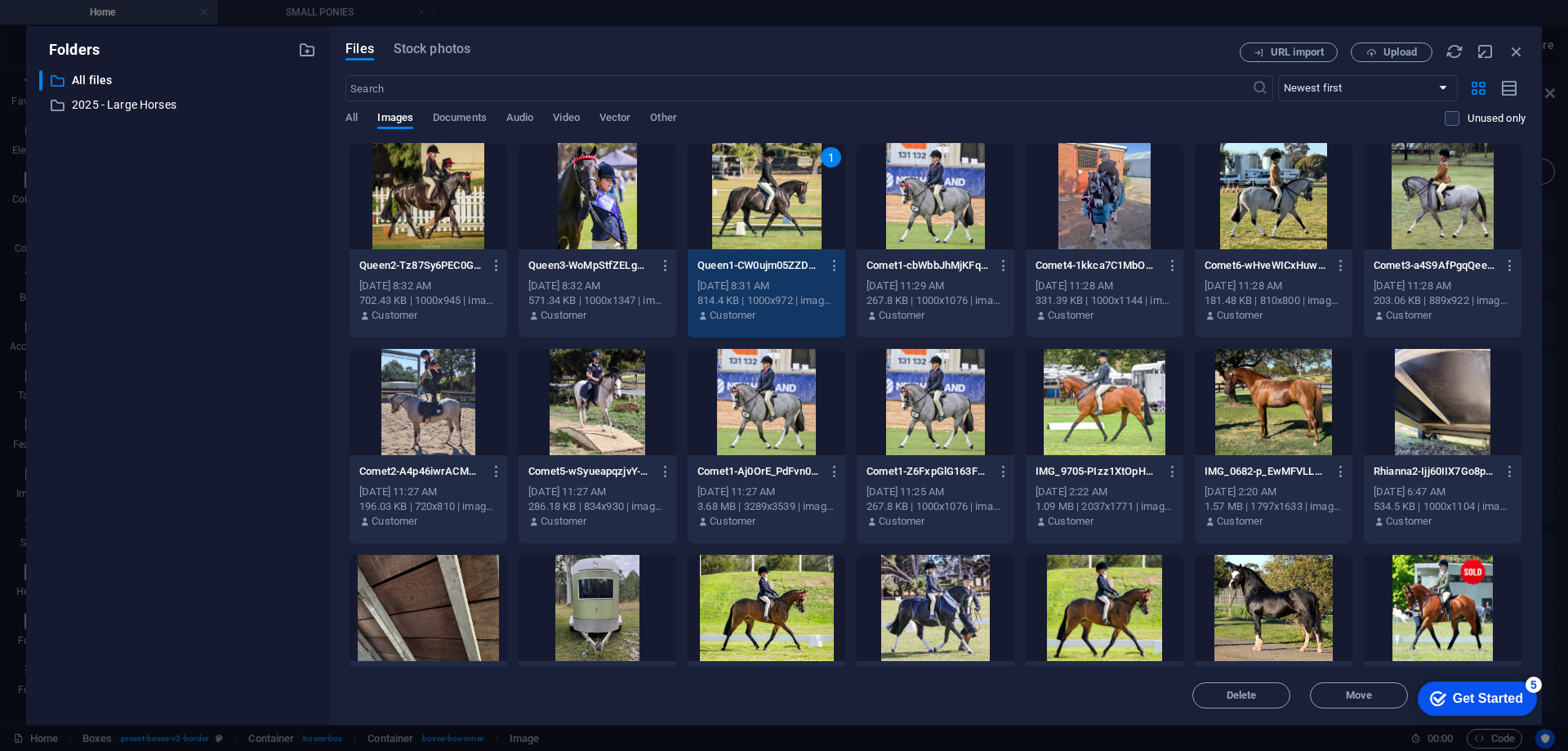
click at [773, 200] on div "1" at bounding box center [766, 196] width 158 height 106
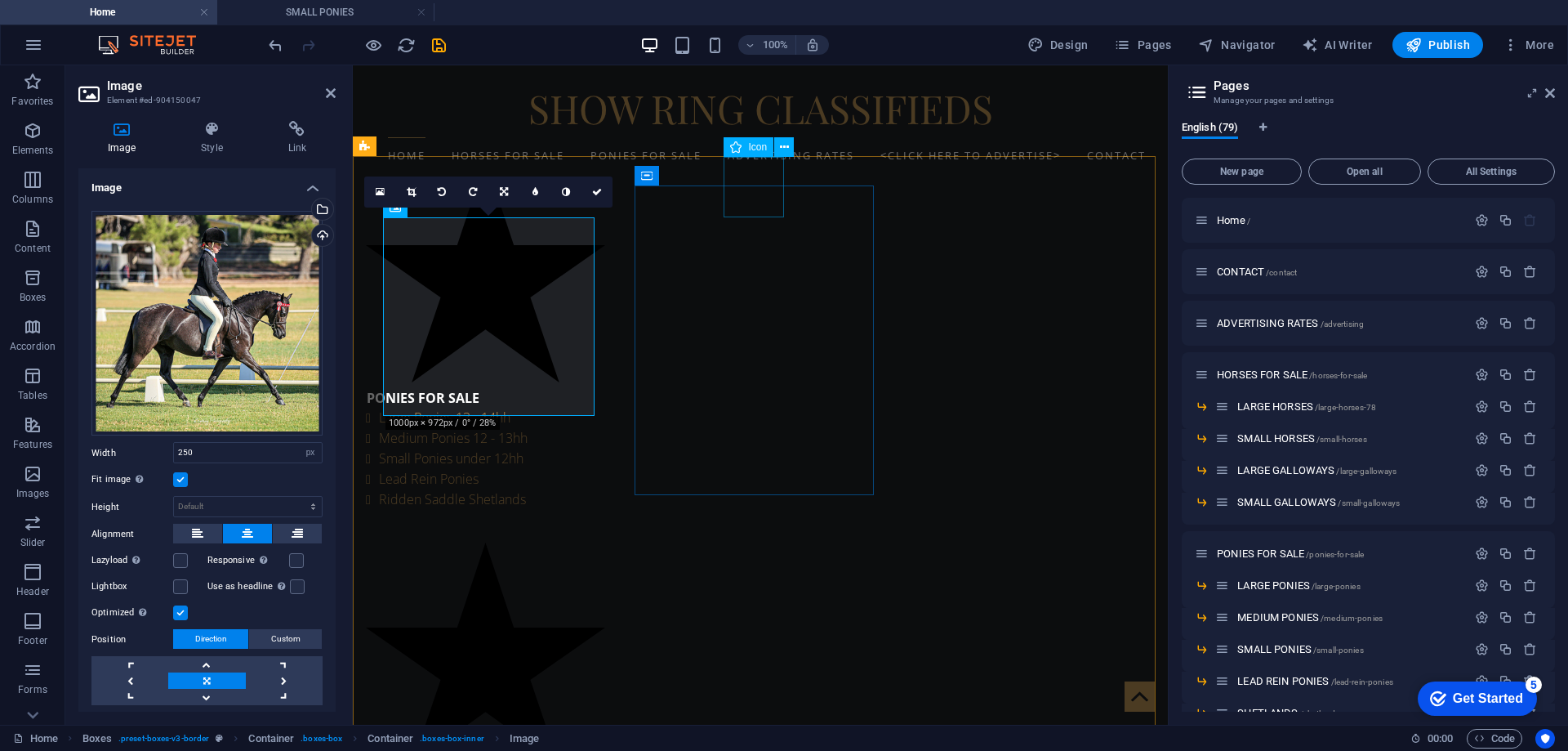
scroll to position [745, 0]
click at [600, 192] on icon at bounding box center [597, 192] width 10 height 10
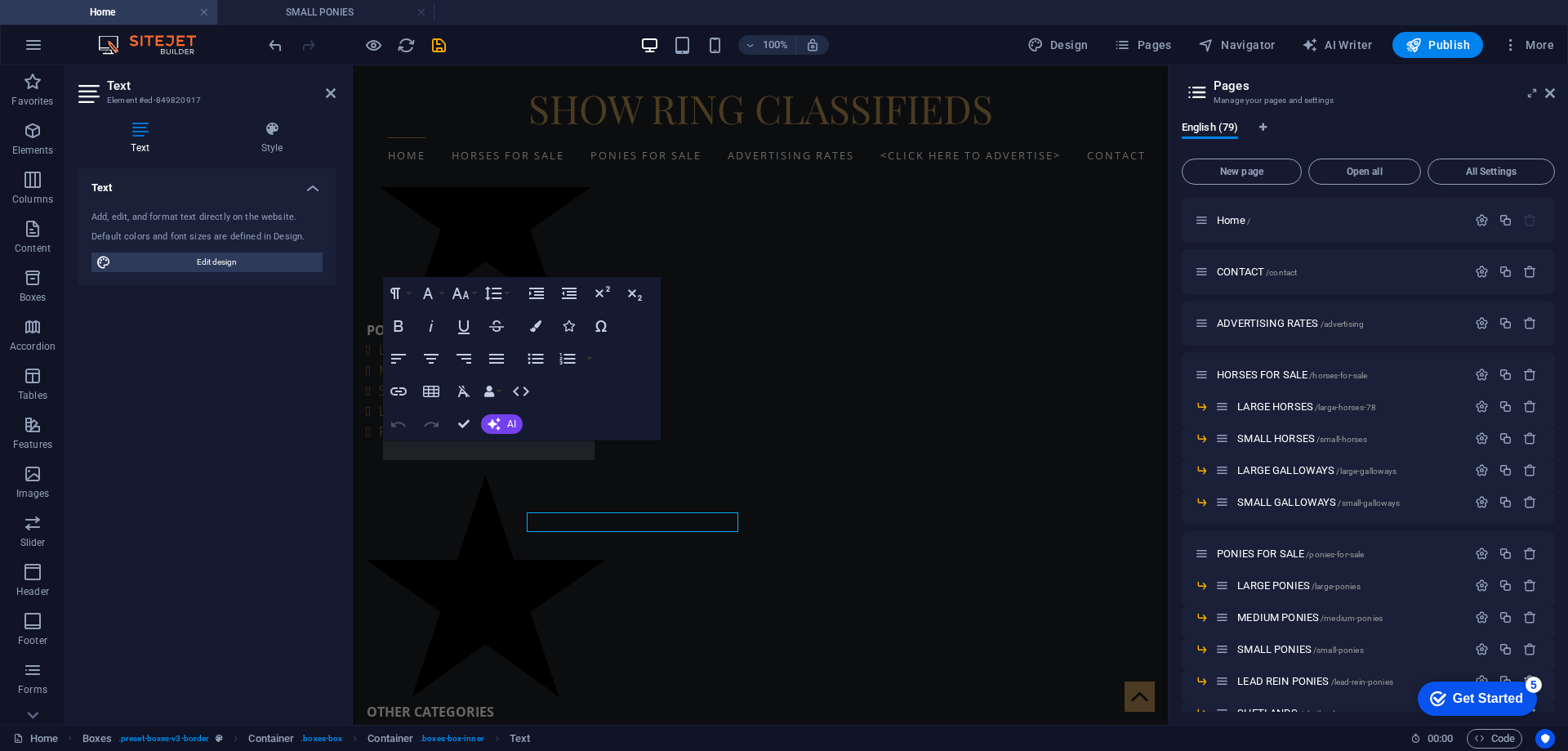
scroll to position [745, 0]
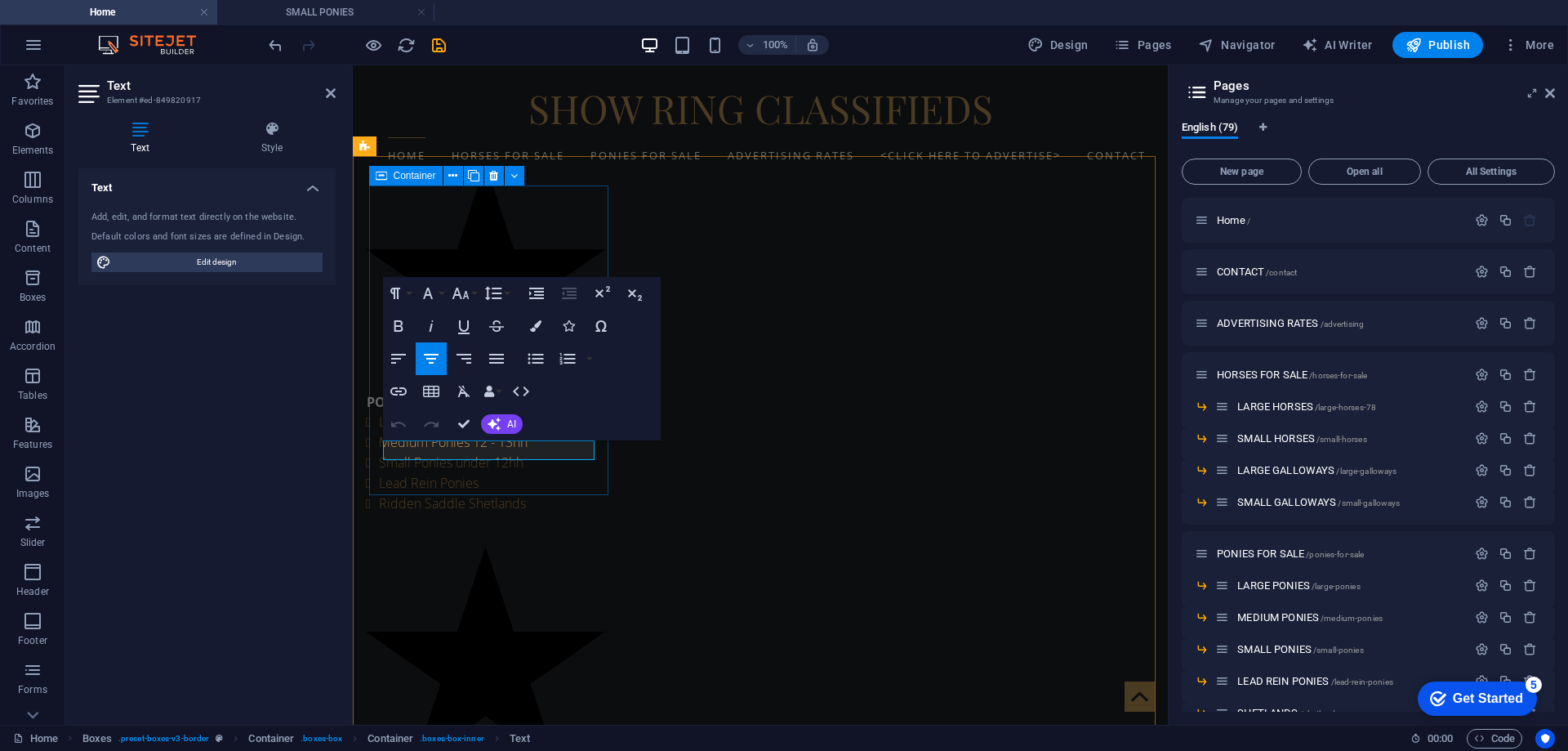
drag, startPoint x: 387, startPoint y: 454, endPoint x: 606, endPoint y: 467, distance: 219.4
click at [399, 392] on icon "button" at bounding box center [398, 391] width 16 height 8
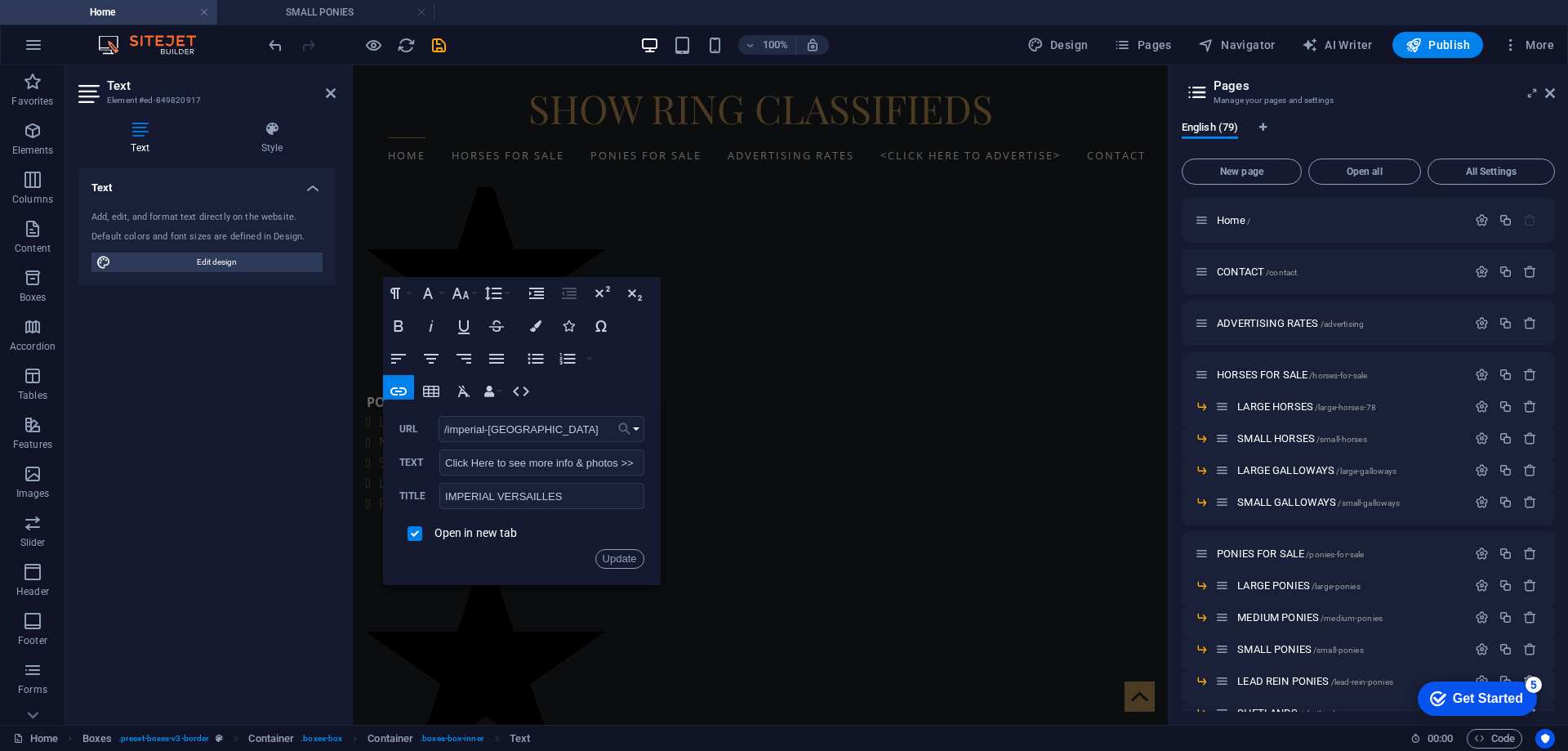
click at [637, 433] on button "Choose Link" at bounding box center [629, 429] width 31 height 26
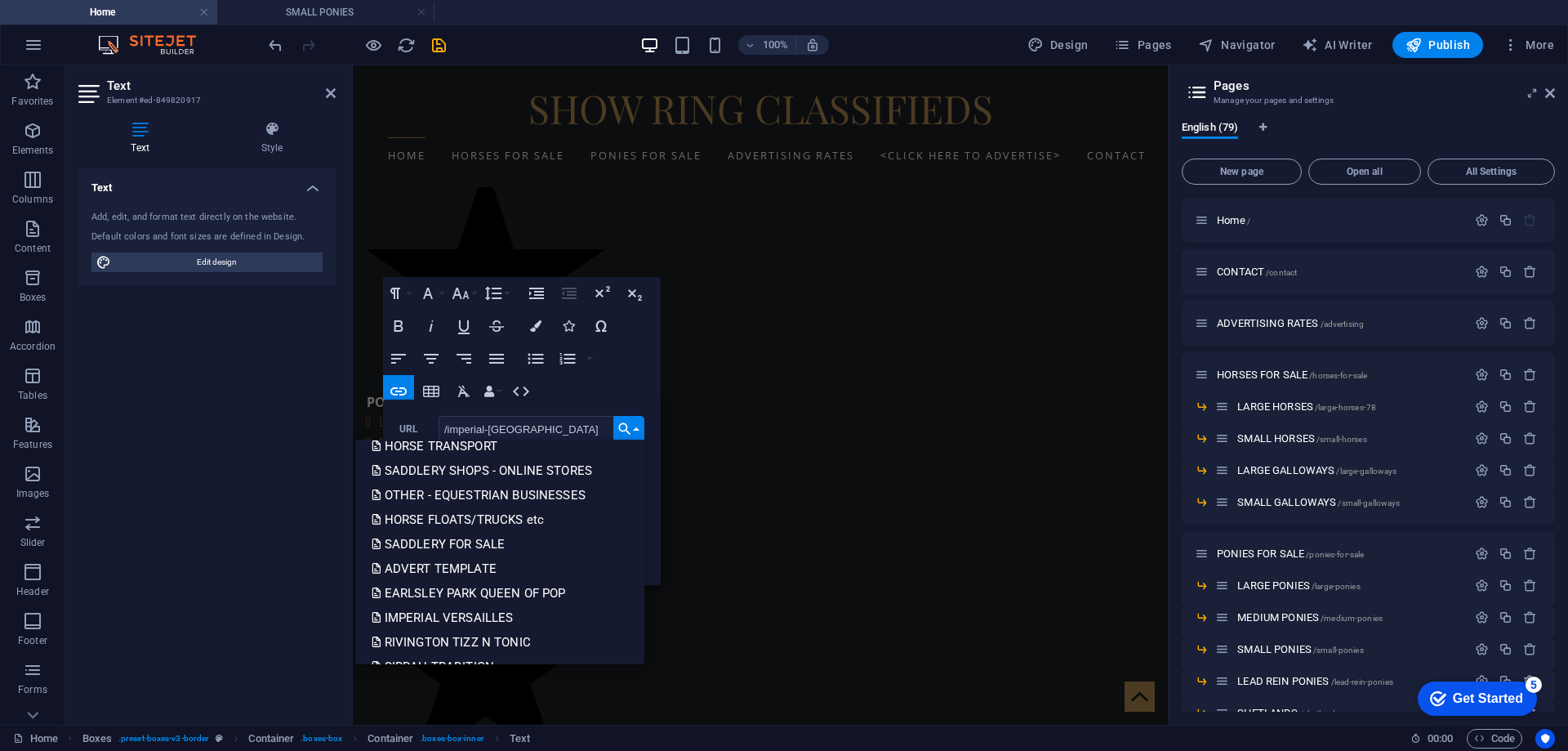
scroll to position [899, 0]
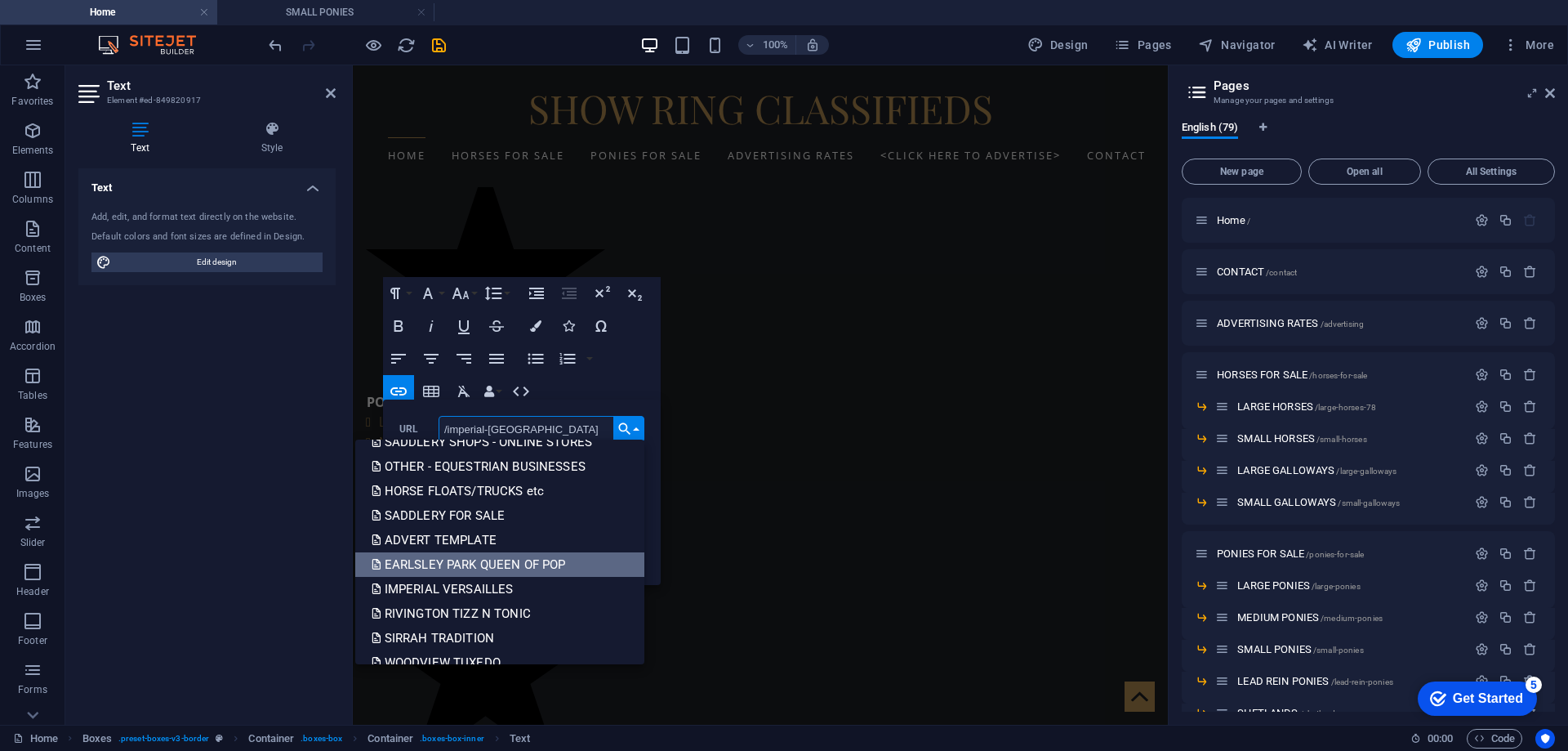
click at [507, 567] on p "EARLSLEY PARK QUEEN OF POP" at bounding box center [471, 563] width 198 height 24
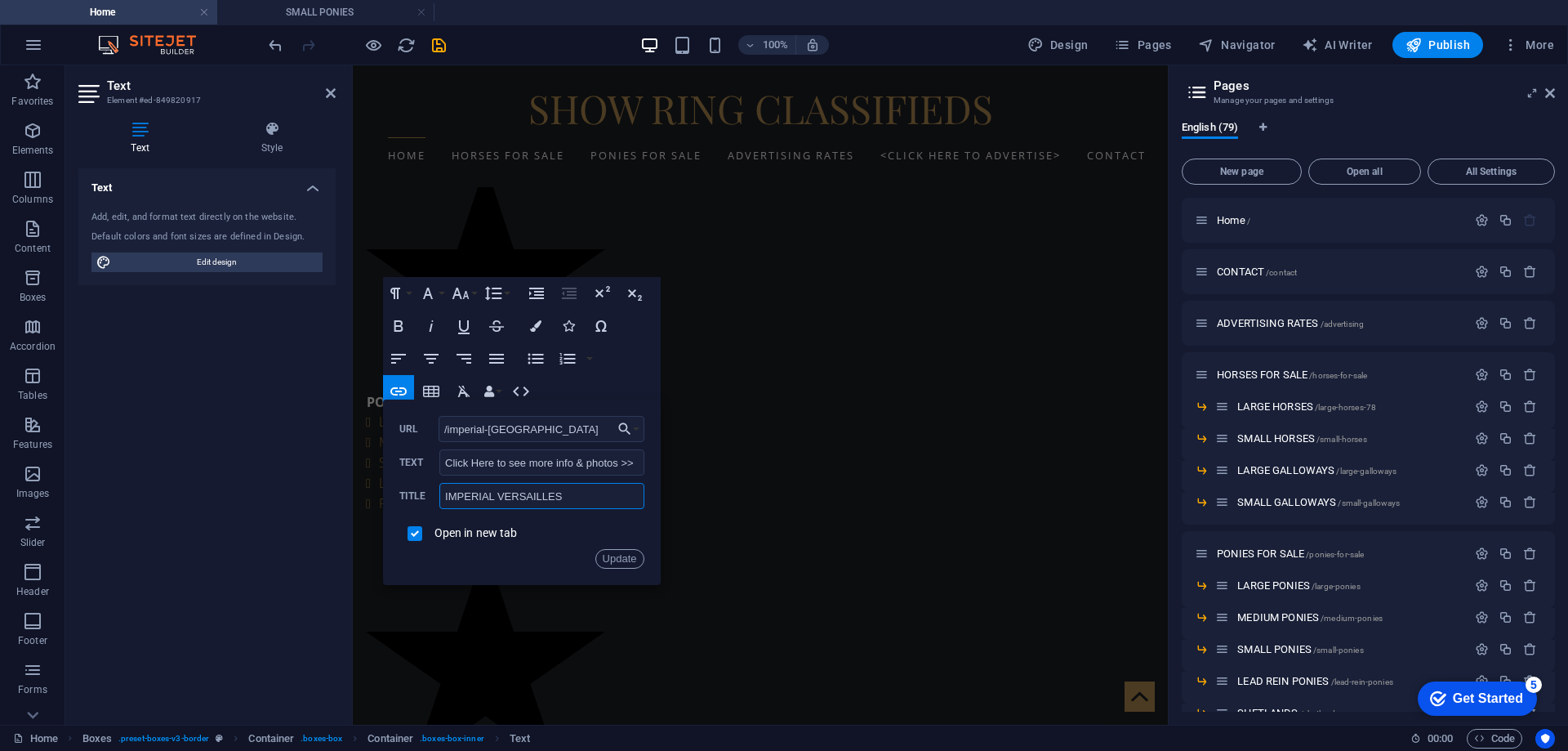
click at [463, 496] on input "IMPERIAL VERSAILLES" at bounding box center [541, 495] width 204 height 26
type input "EARLSLEY PARK QUEEN of POP"
click at [416, 535] on input "checkbox" at bounding box center [411, 531] width 14 height 14
checkbox input "true"
click at [604, 563] on button "Update" at bounding box center [619, 559] width 49 height 19
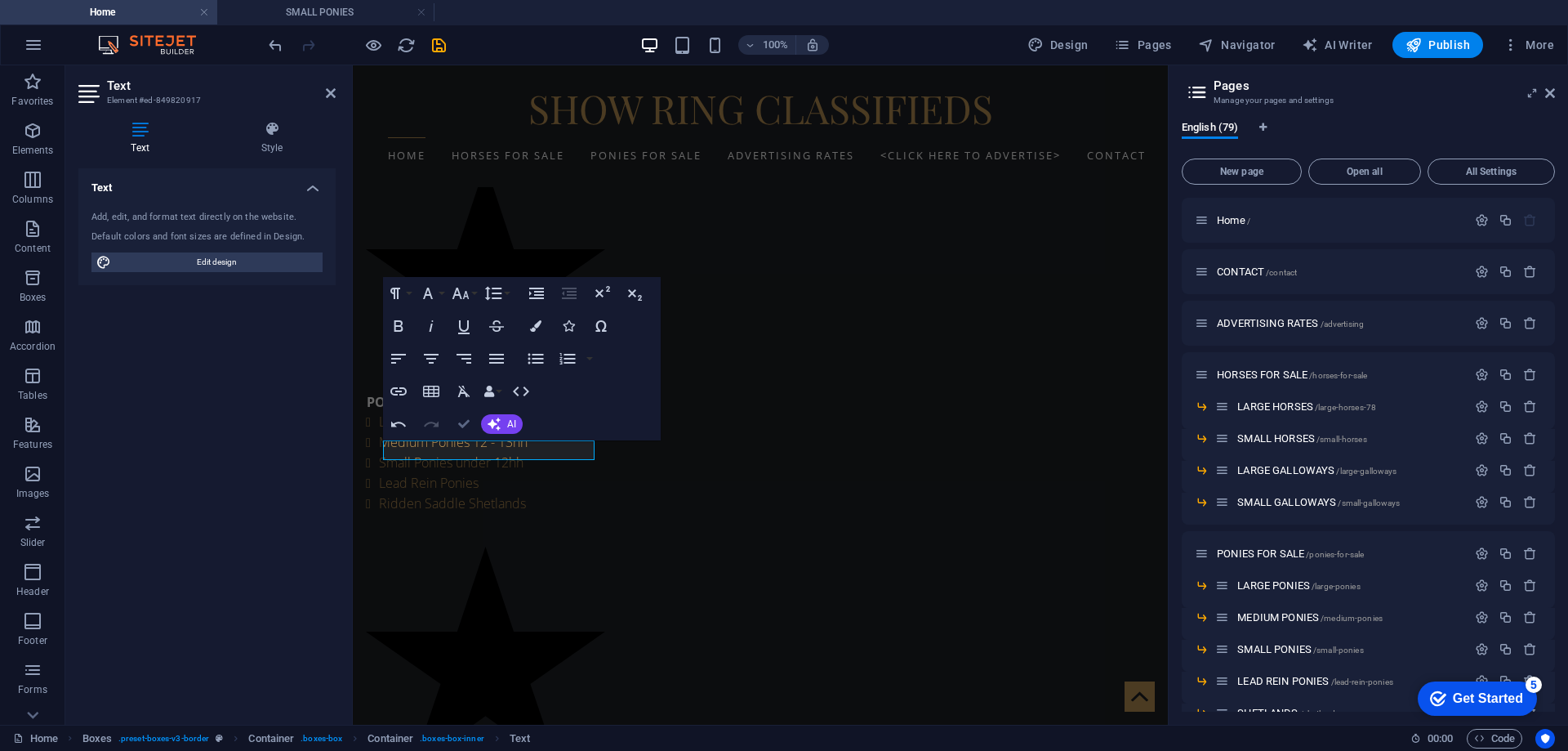
scroll to position [817, 0]
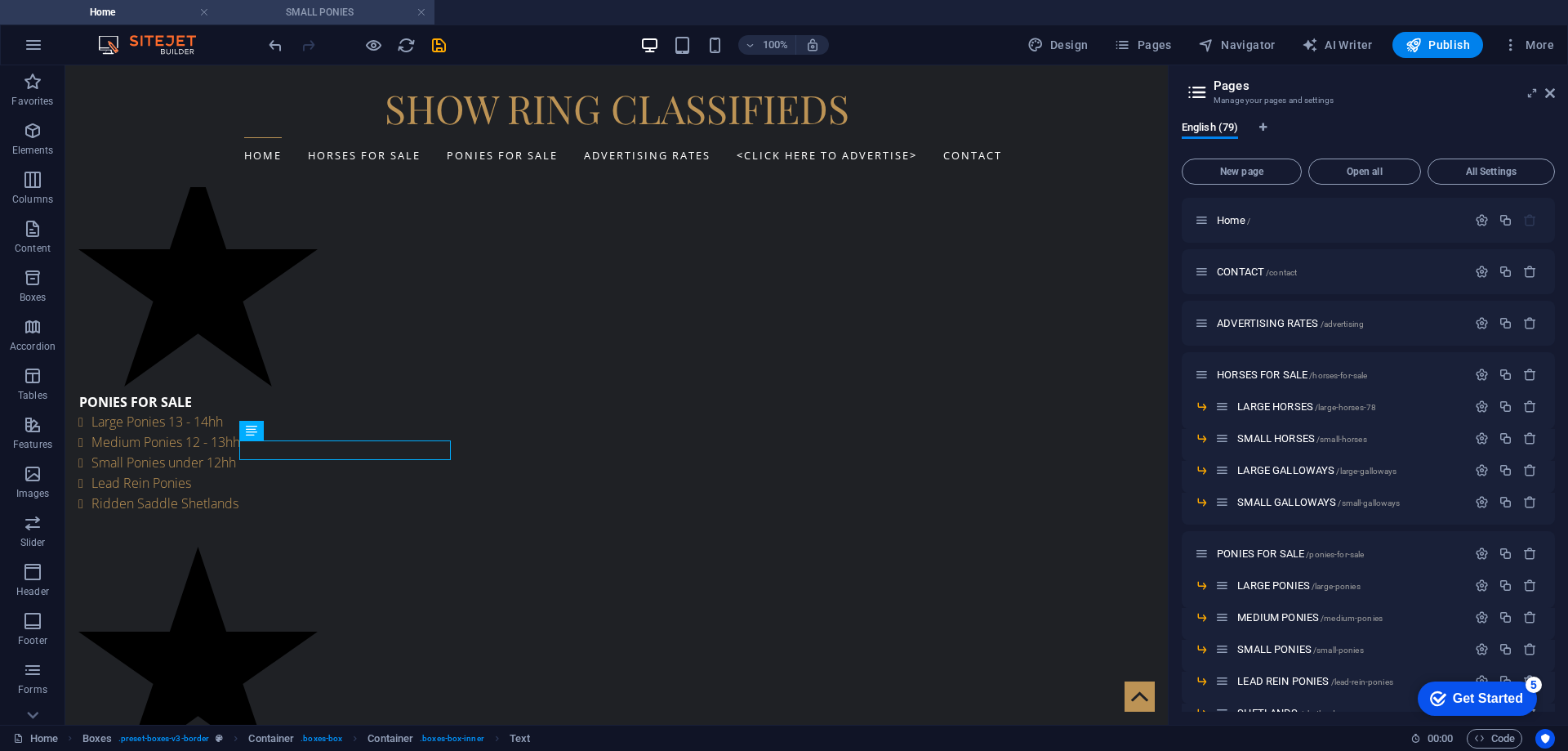
click at [304, 13] on h4 "SMALL PONIES" at bounding box center [326, 12] width 217 height 18
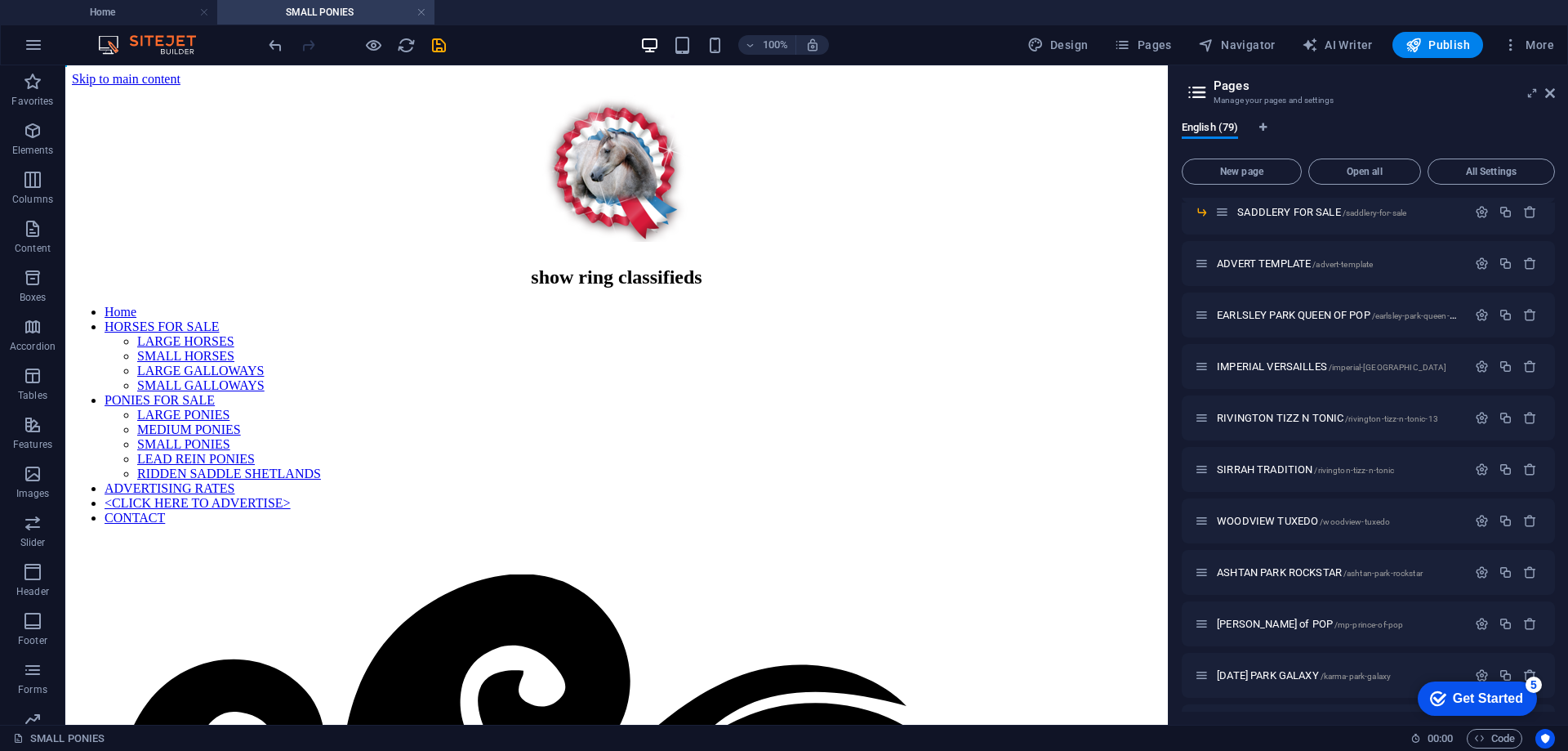
scroll to position [1389, 0]
click at [1480, 314] on icon "button" at bounding box center [1482, 314] width 13 height 13
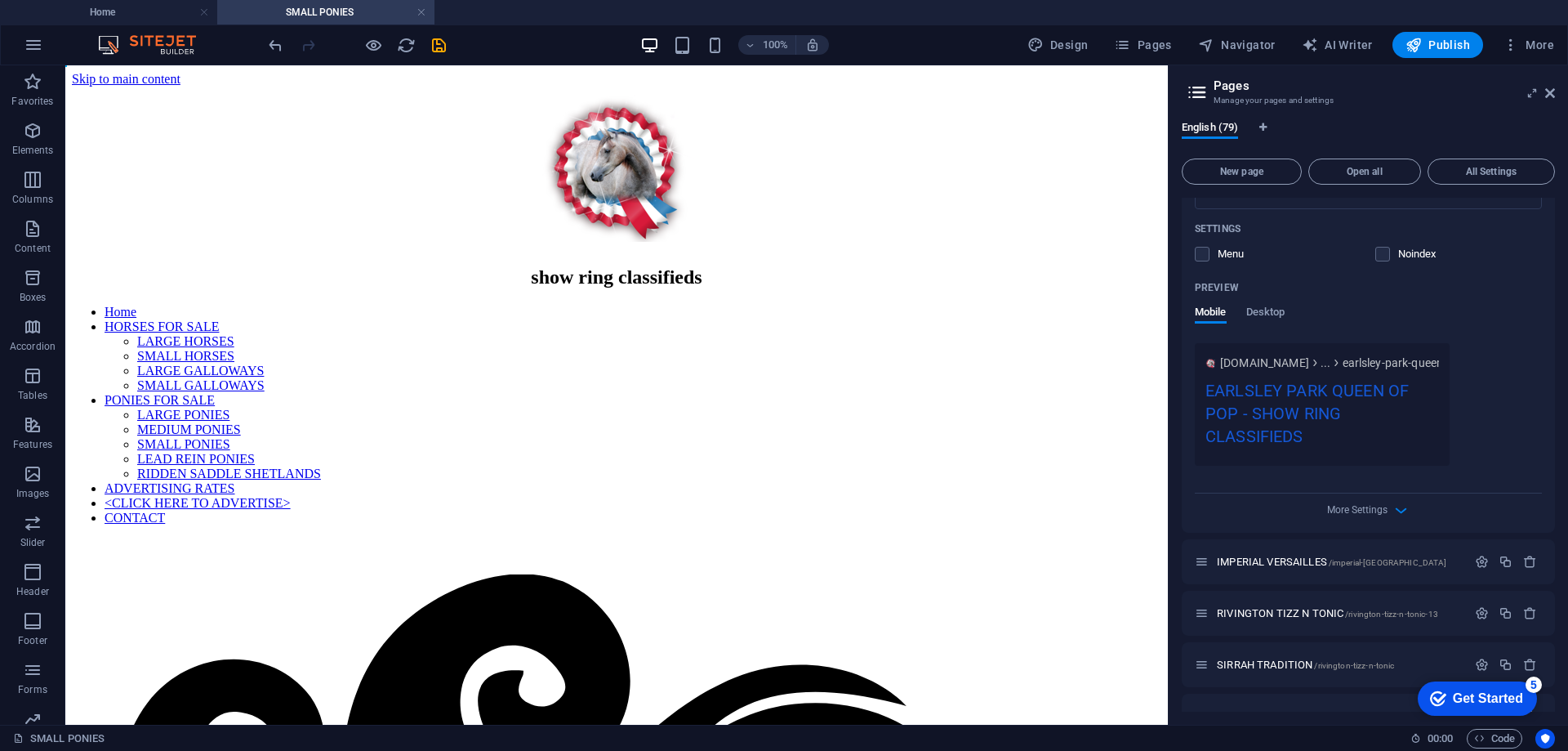
scroll to position [1879, 0]
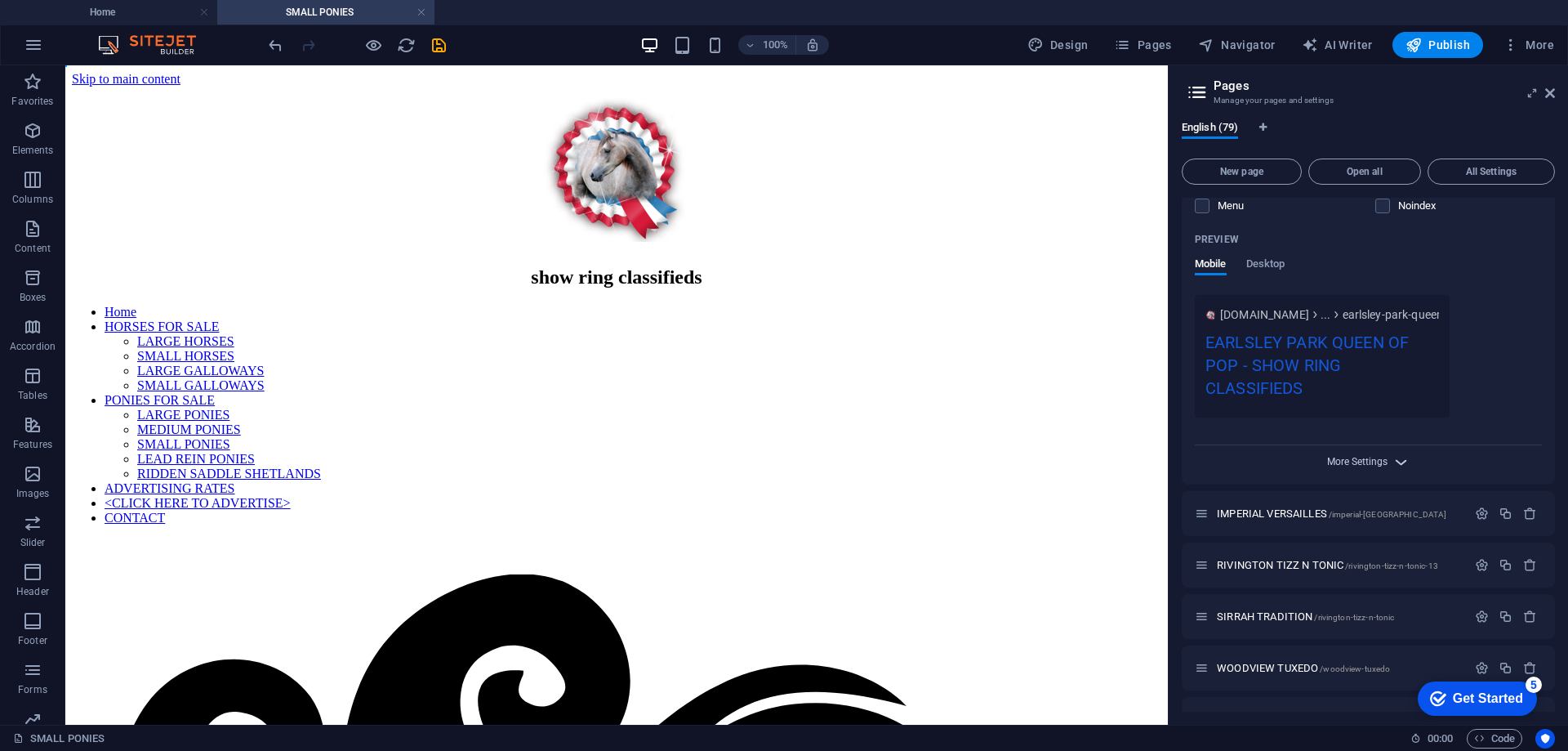
click at [1353, 460] on span "More Settings" at bounding box center [1357, 462] width 61 height 12
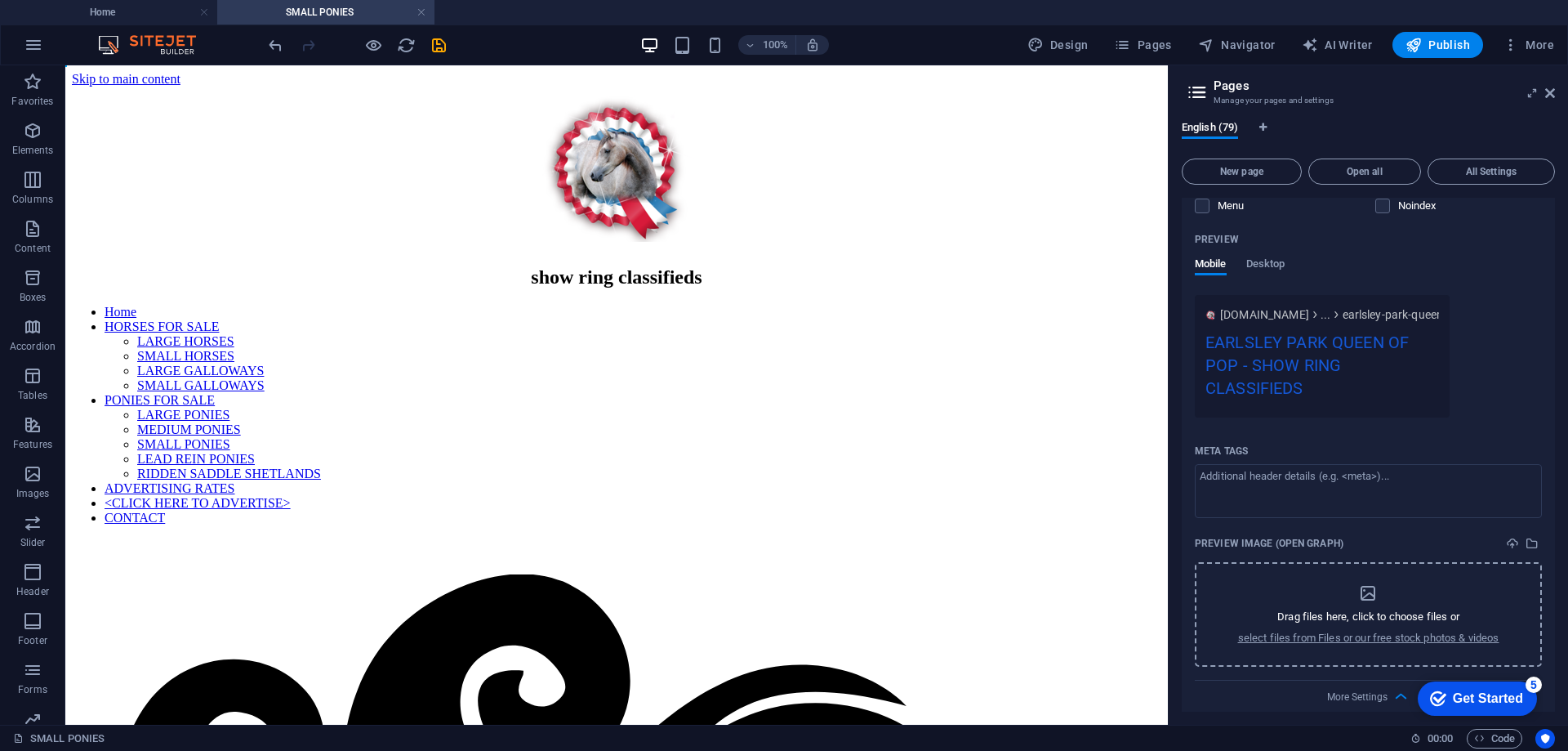
click at [1332, 608] on div "Drag files here, click to choose files or select files from Files or our free s…" at bounding box center [1369, 614] width 261 height 63
click at [1359, 691] on span "More Settings" at bounding box center [1357, 697] width 61 height 12
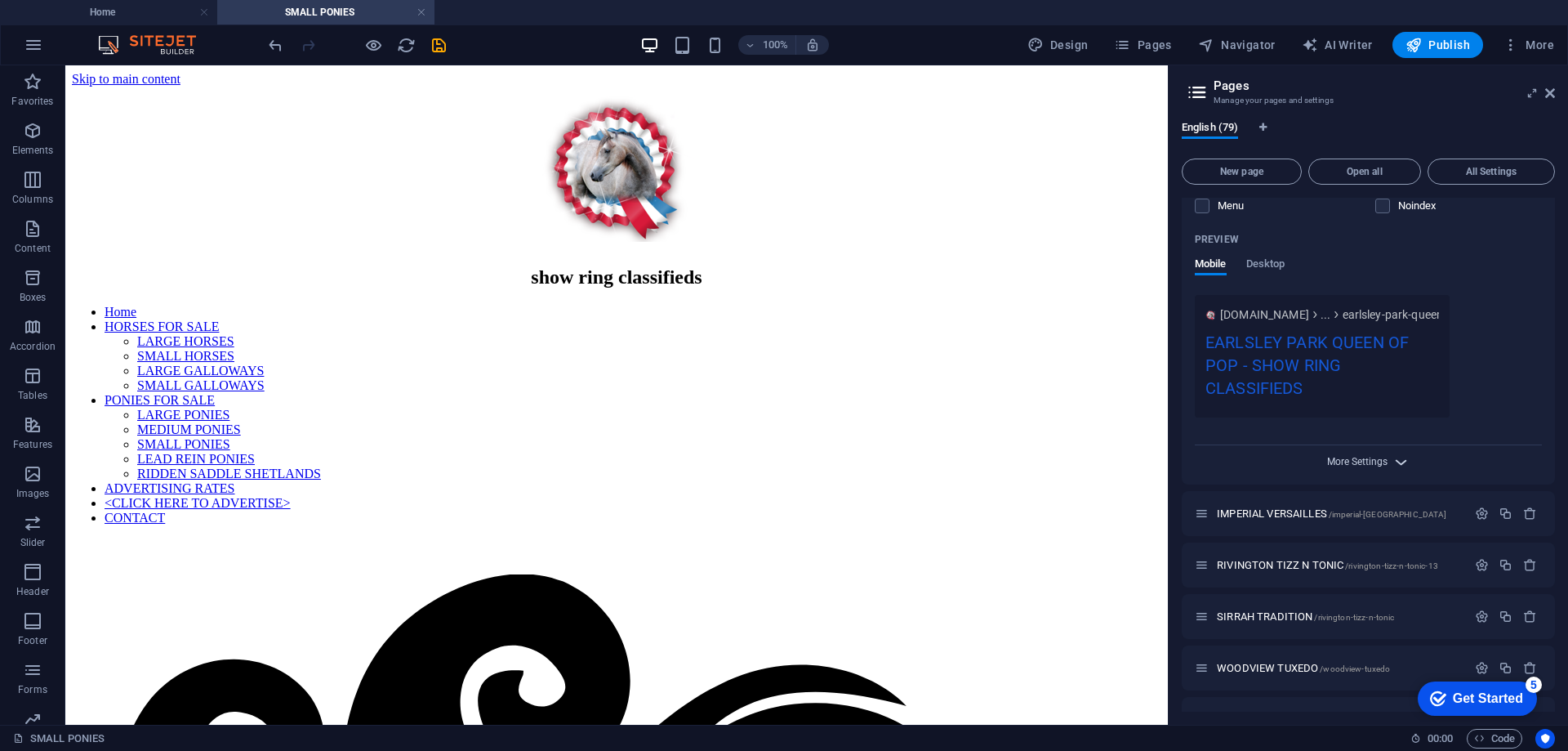
click at [1340, 463] on span "More Settings" at bounding box center [1357, 462] width 61 height 12
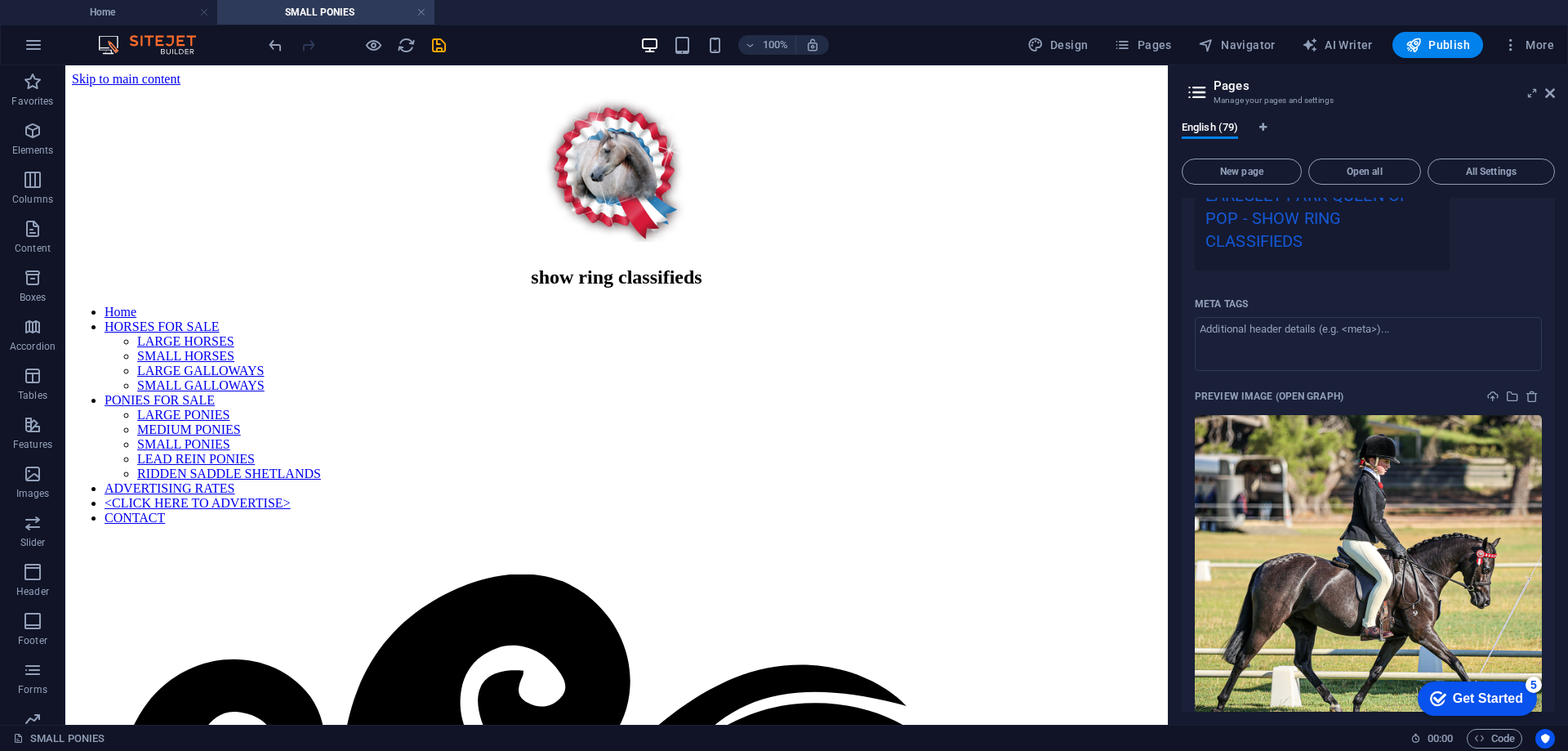
scroll to position [2042, 0]
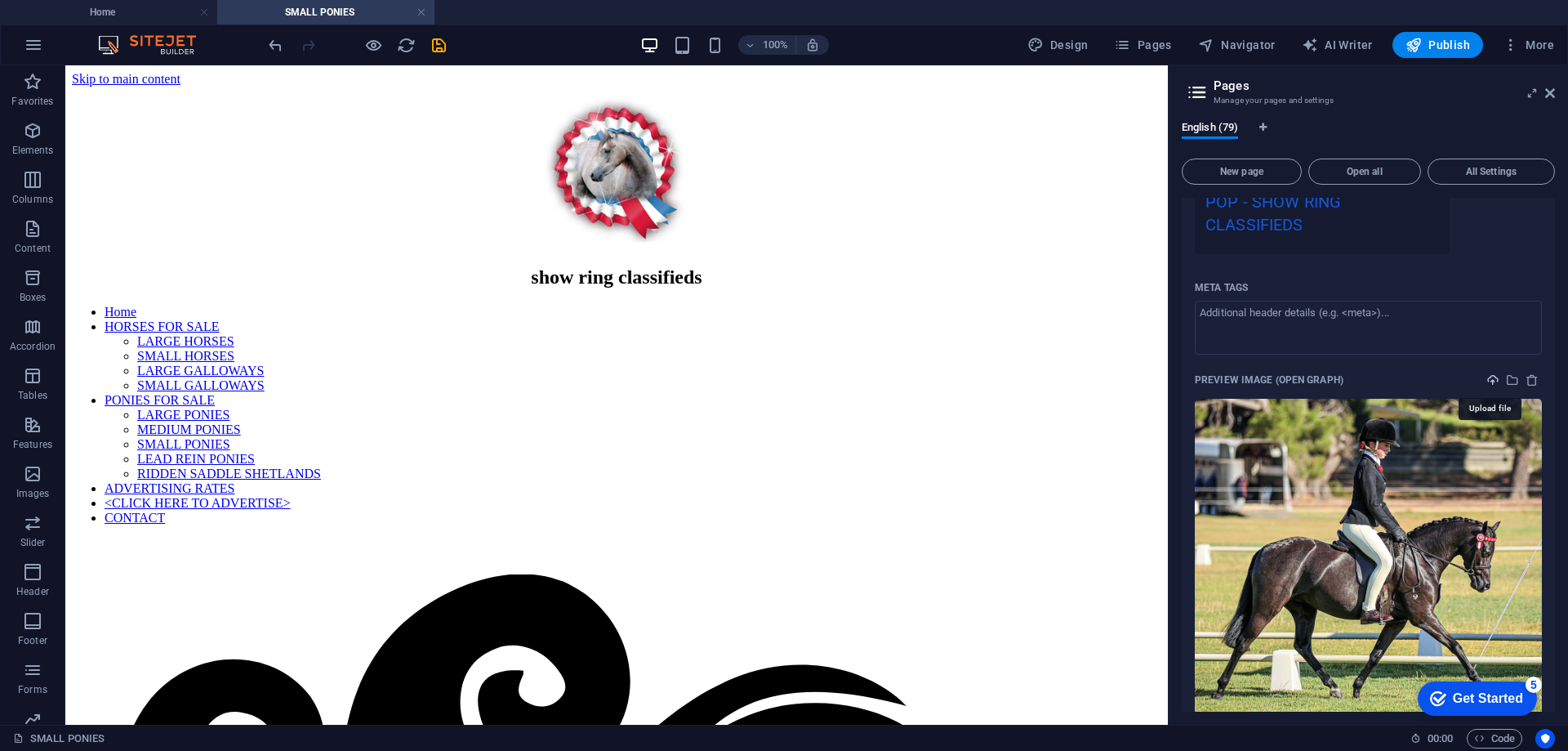
click at [1492, 381] on icon "upload" at bounding box center [1494, 380] width 13 height 13
click at [439, 46] on icon "save" at bounding box center [439, 45] width 19 height 19
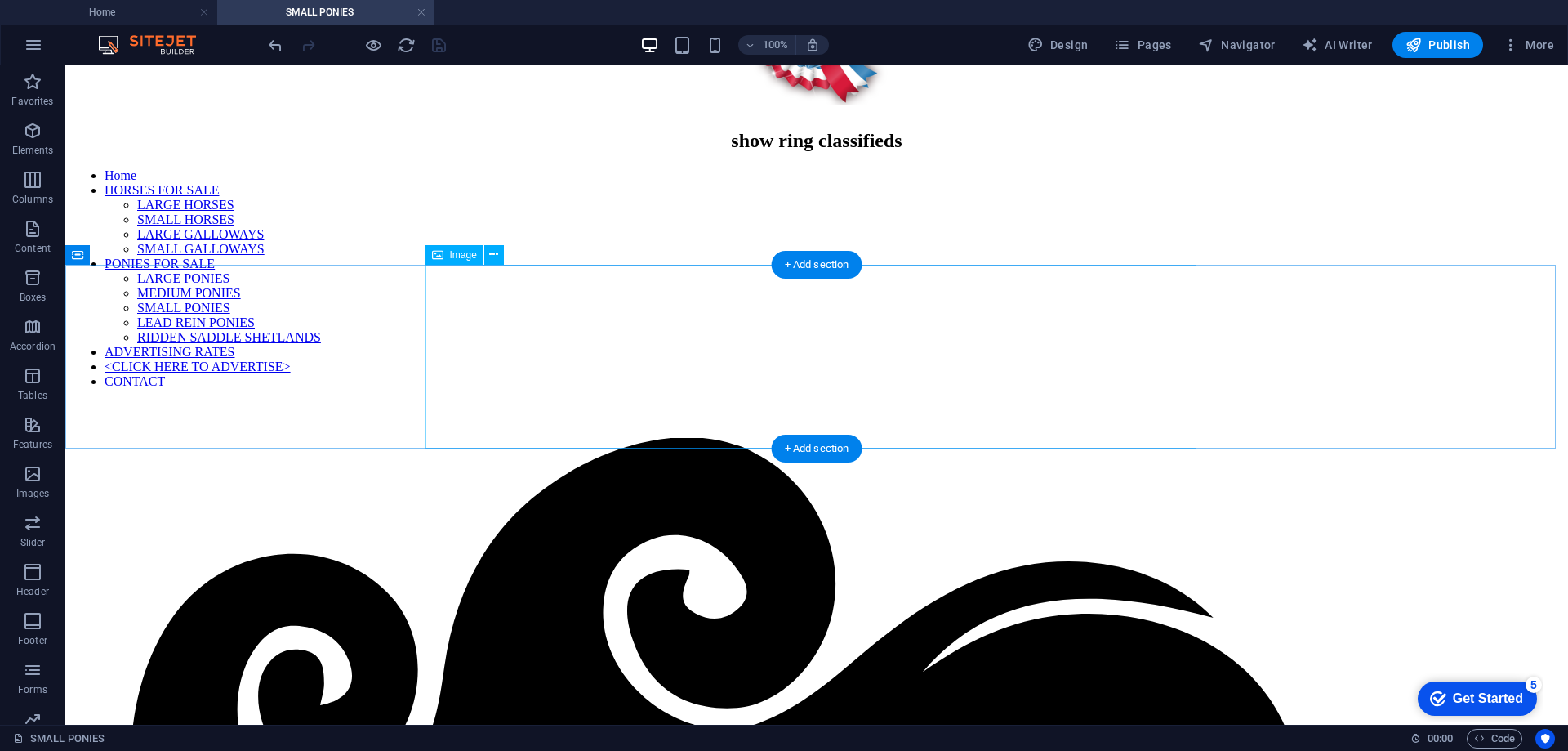
scroll to position [81, 0]
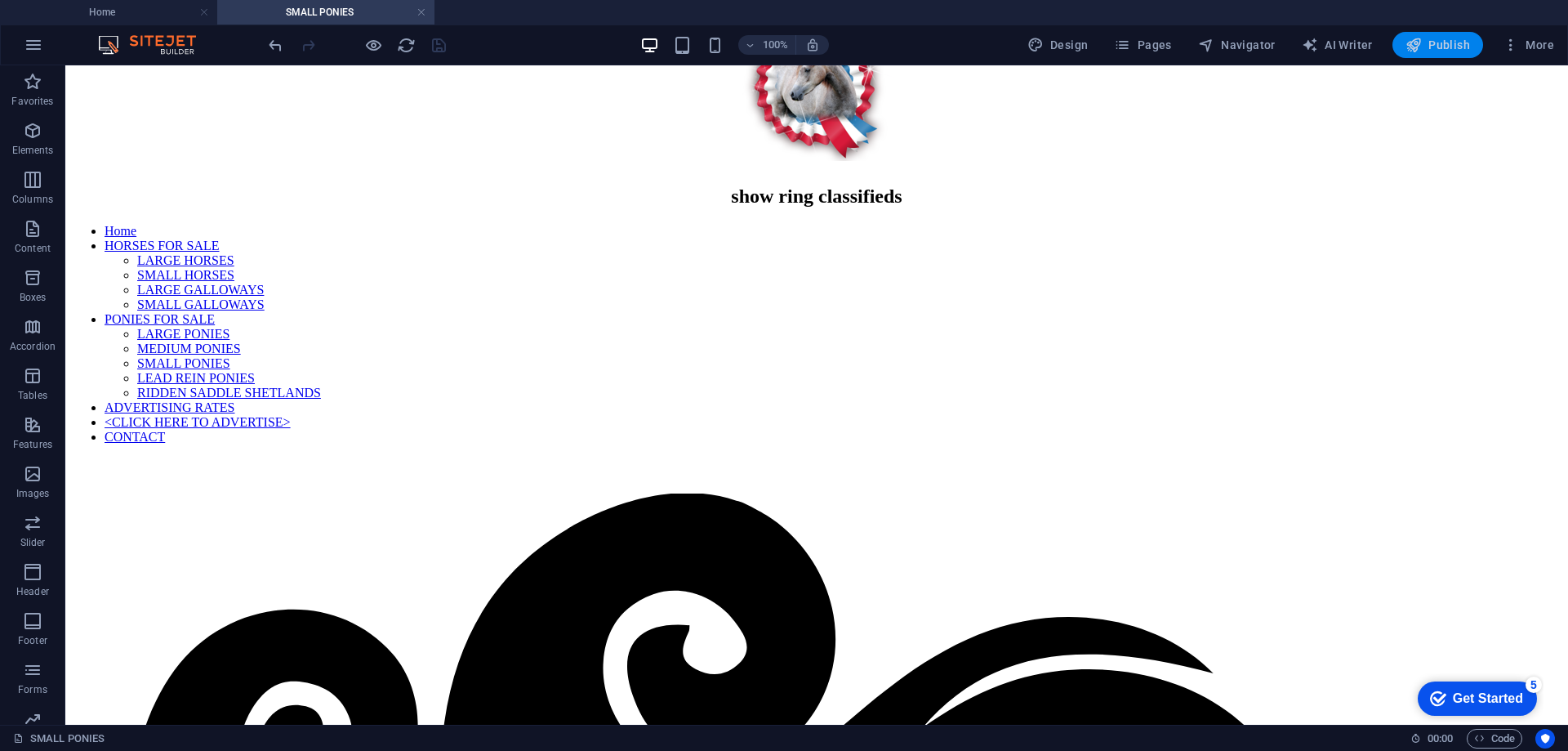
click at [1435, 38] on span "Publish" at bounding box center [1437, 44] width 64 height 16
